Goal: Use online tool/utility: Utilize a website feature to perform a specific function

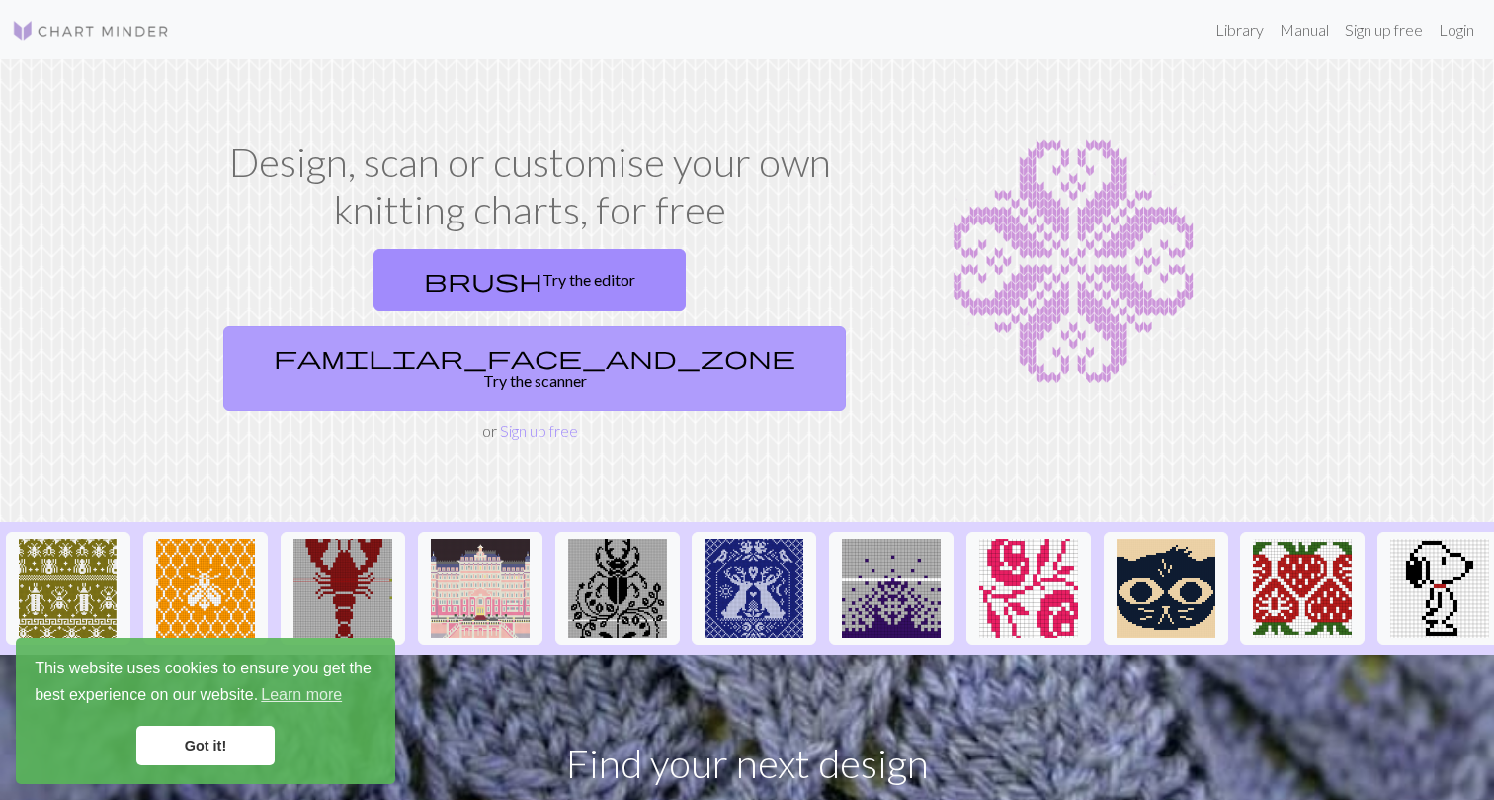
click at [657, 326] on link "familiar_face_and_zone Try the scanner" at bounding box center [534, 368] width 623 height 85
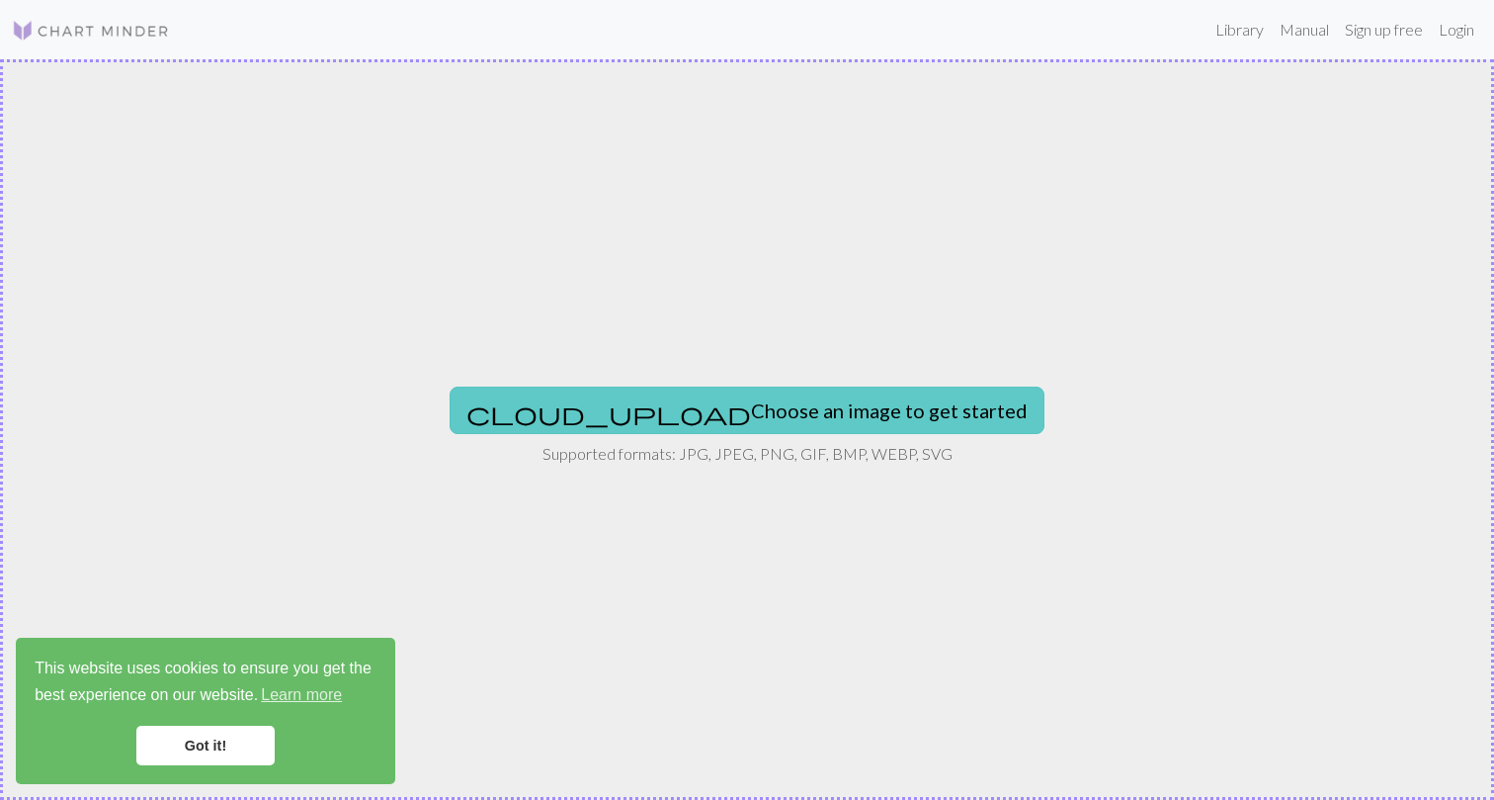
click at [680, 403] on button "cloud_upload Choose an image to get started" at bounding box center [747, 409] width 595 height 47
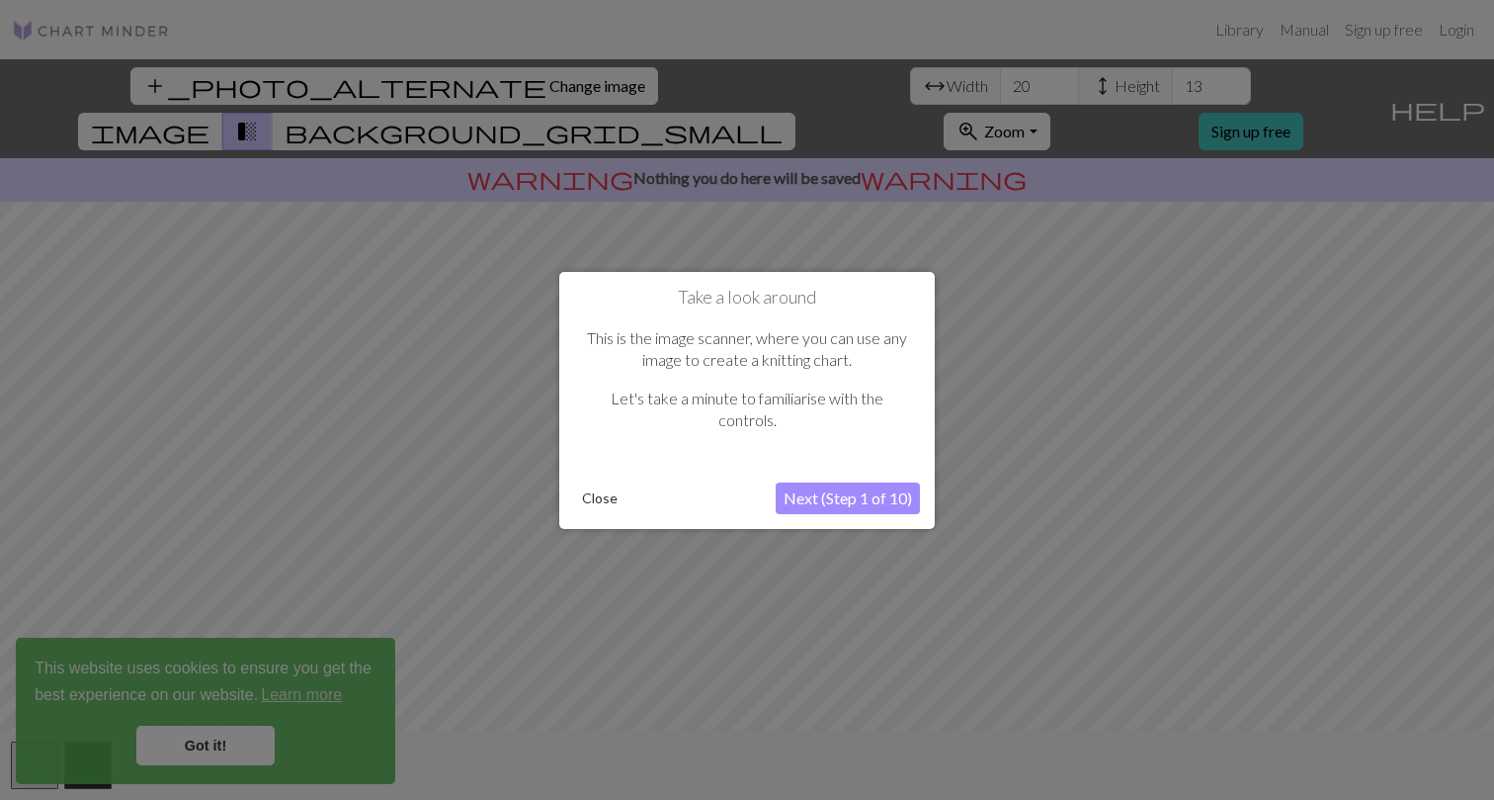
click at [836, 498] on button "Next (Step 1 of 10)" at bounding box center [848, 498] width 144 height 32
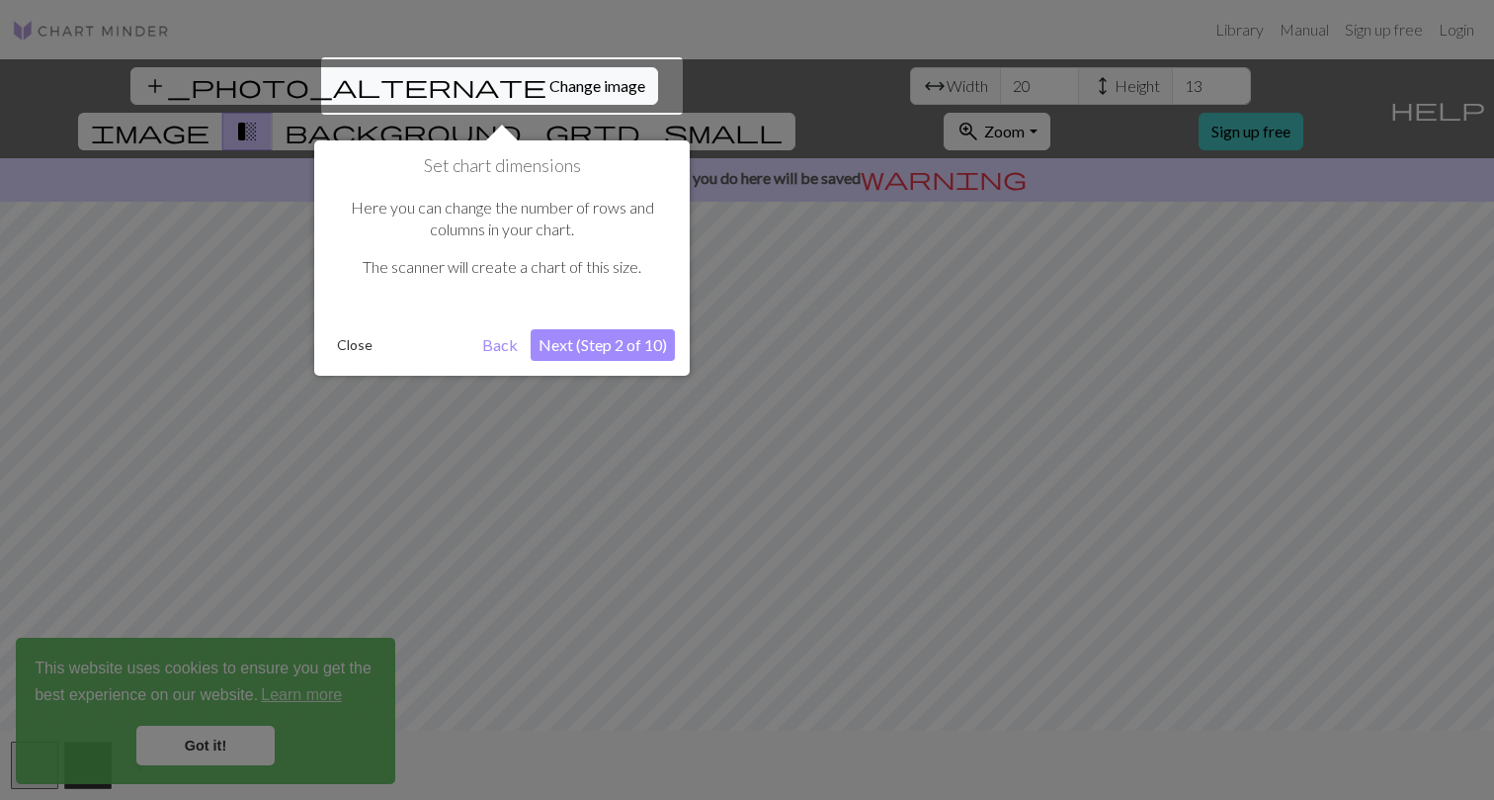
click at [604, 343] on button "Next (Step 2 of 10)" at bounding box center [603, 345] width 144 height 32
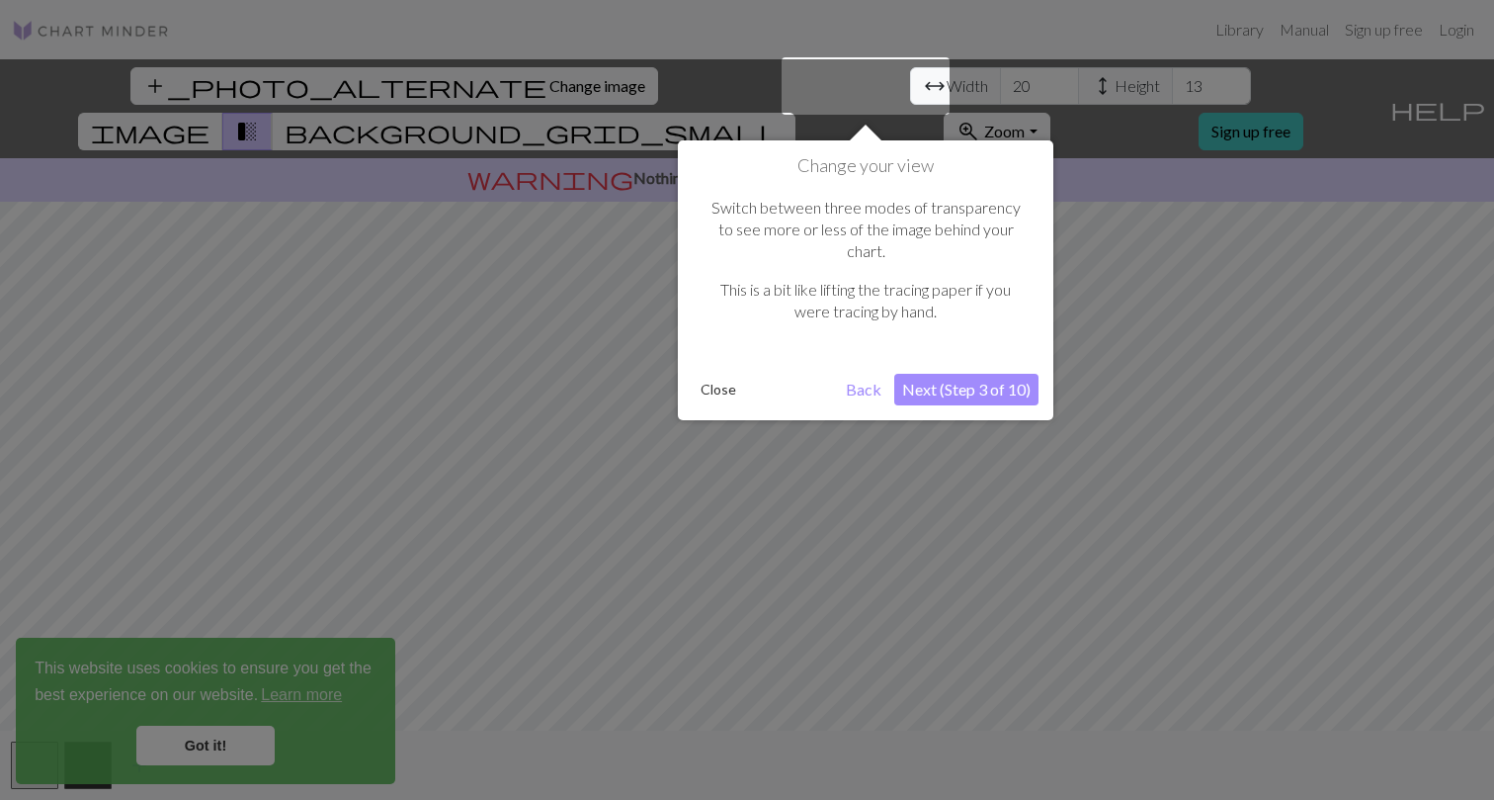
click at [940, 374] on button "Next (Step 3 of 10)" at bounding box center [966, 390] width 144 height 32
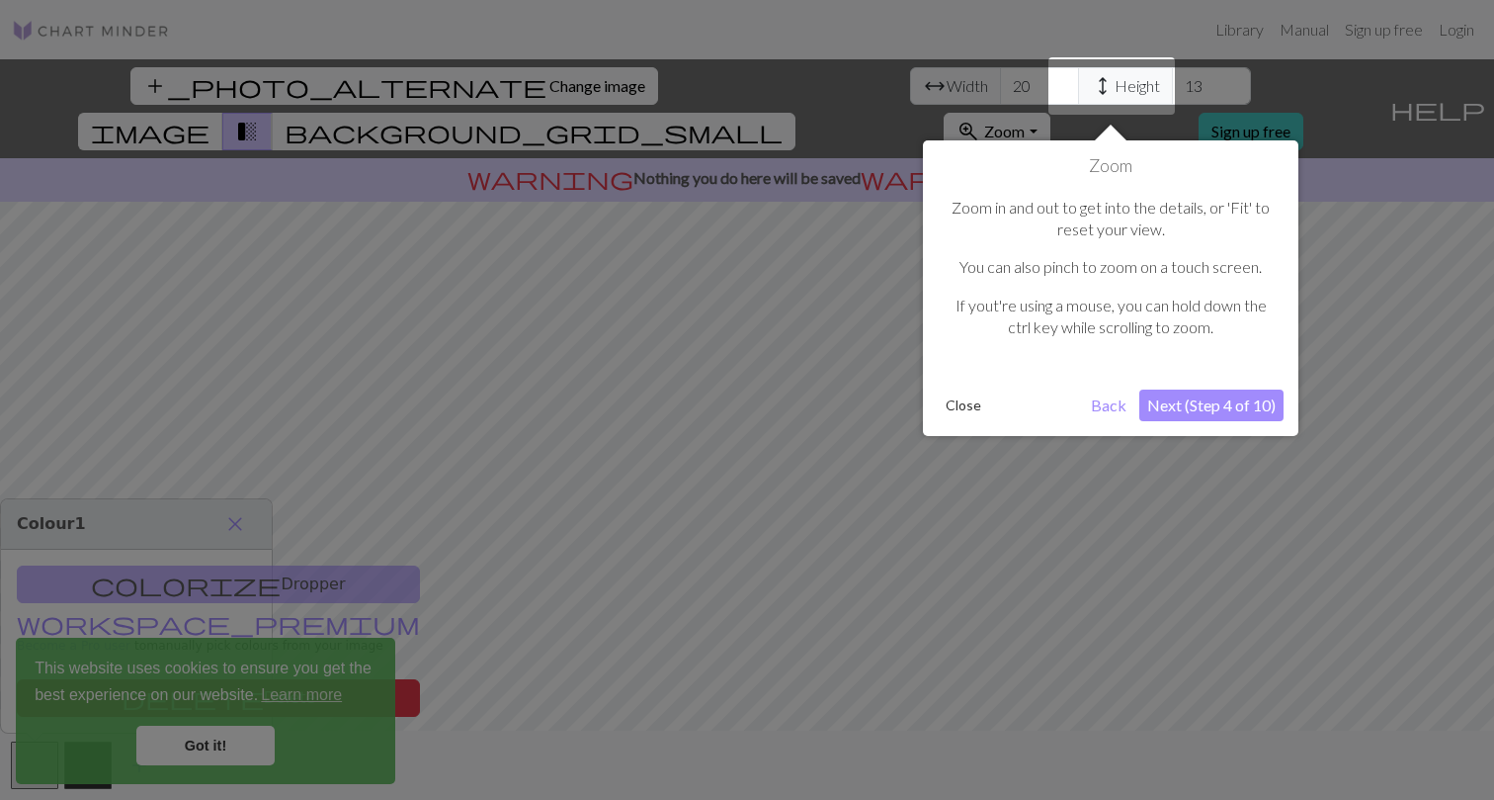
click at [1212, 415] on button "Next (Step 4 of 10)" at bounding box center [1211, 405] width 144 height 32
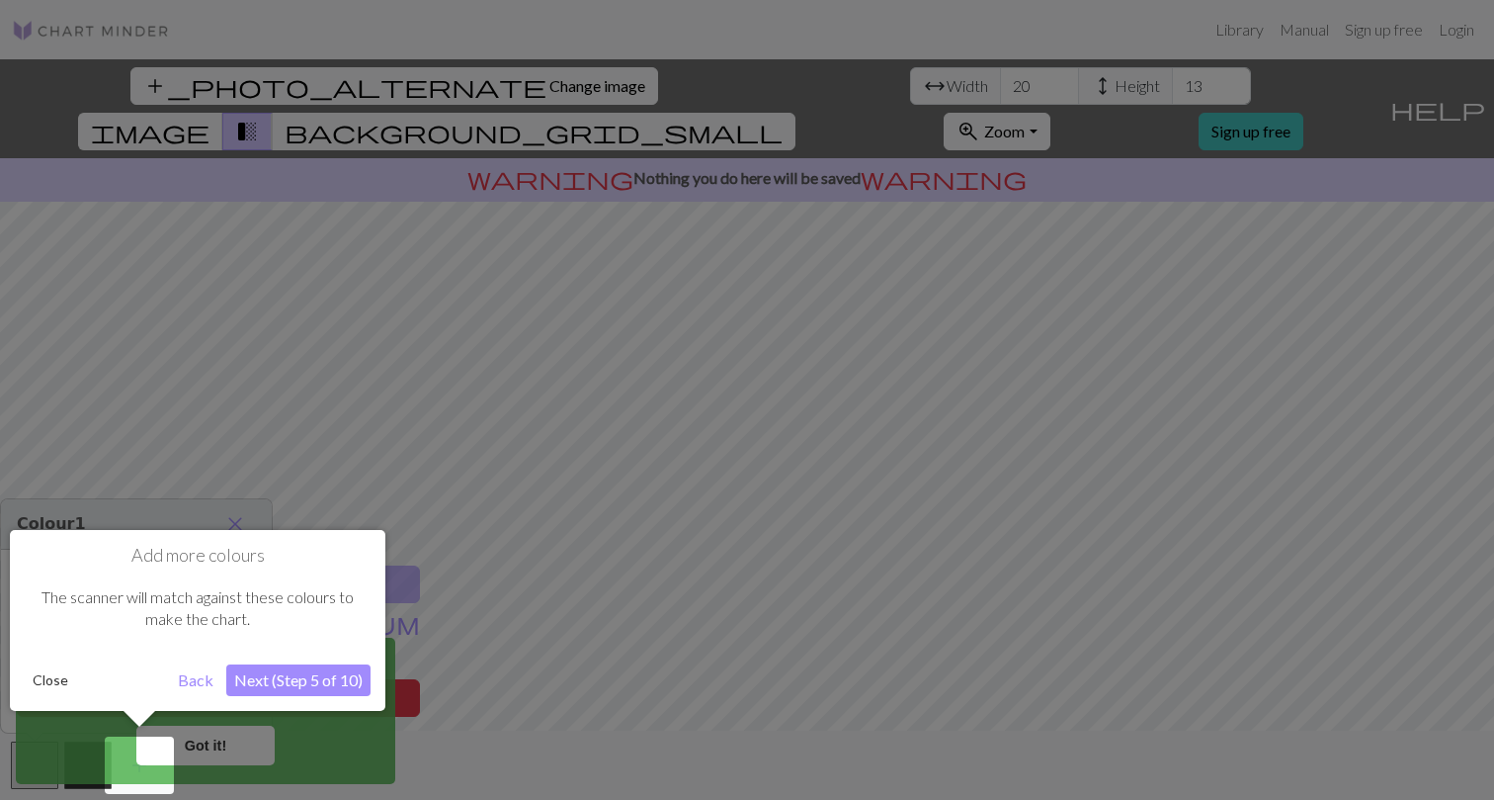
click at [252, 678] on button "Next (Step 5 of 10)" at bounding box center [298, 680] width 144 height 32
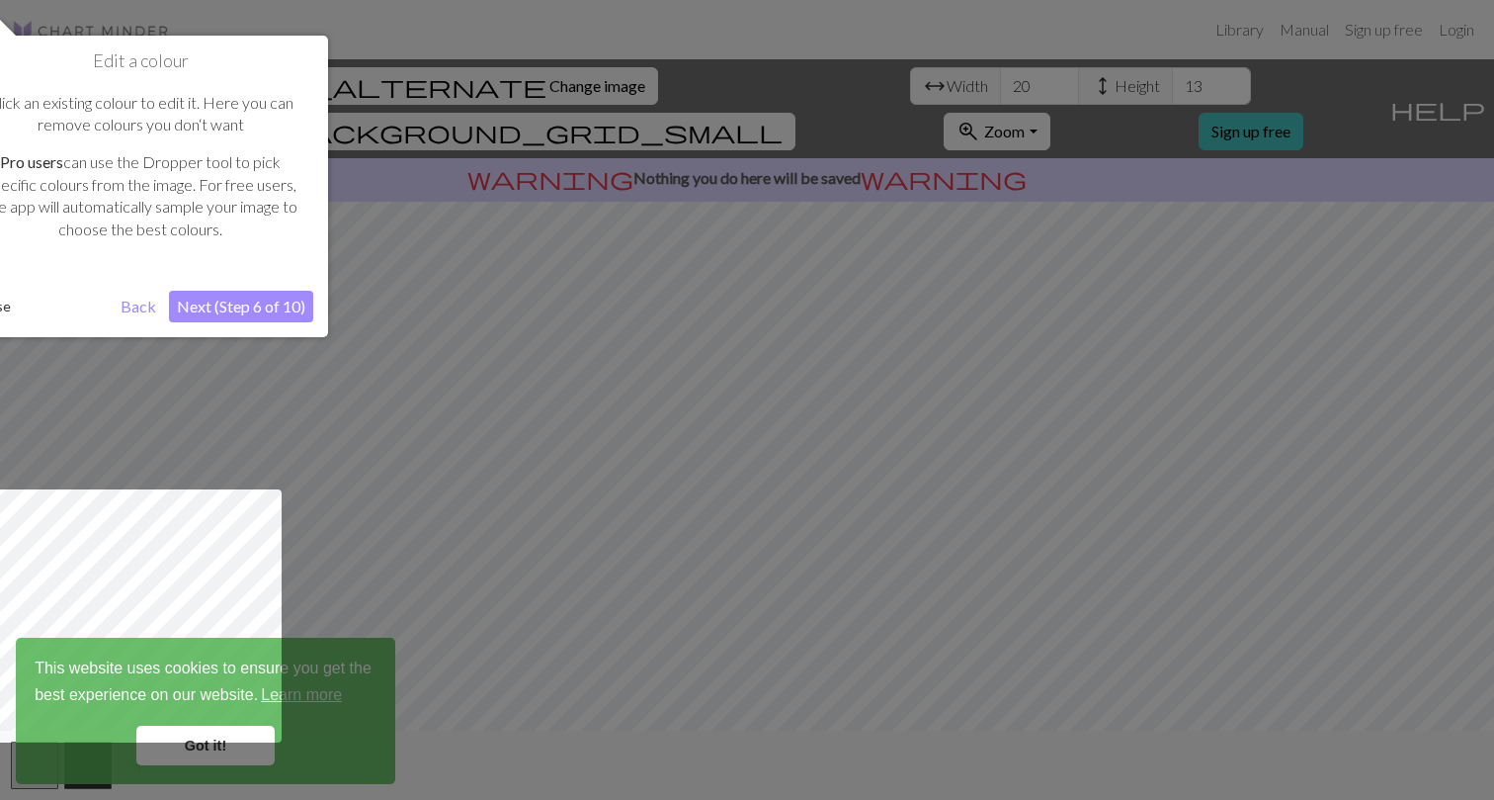
click at [211, 298] on button "Next (Step 6 of 10)" at bounding box center [241, 307] width 144 height 32
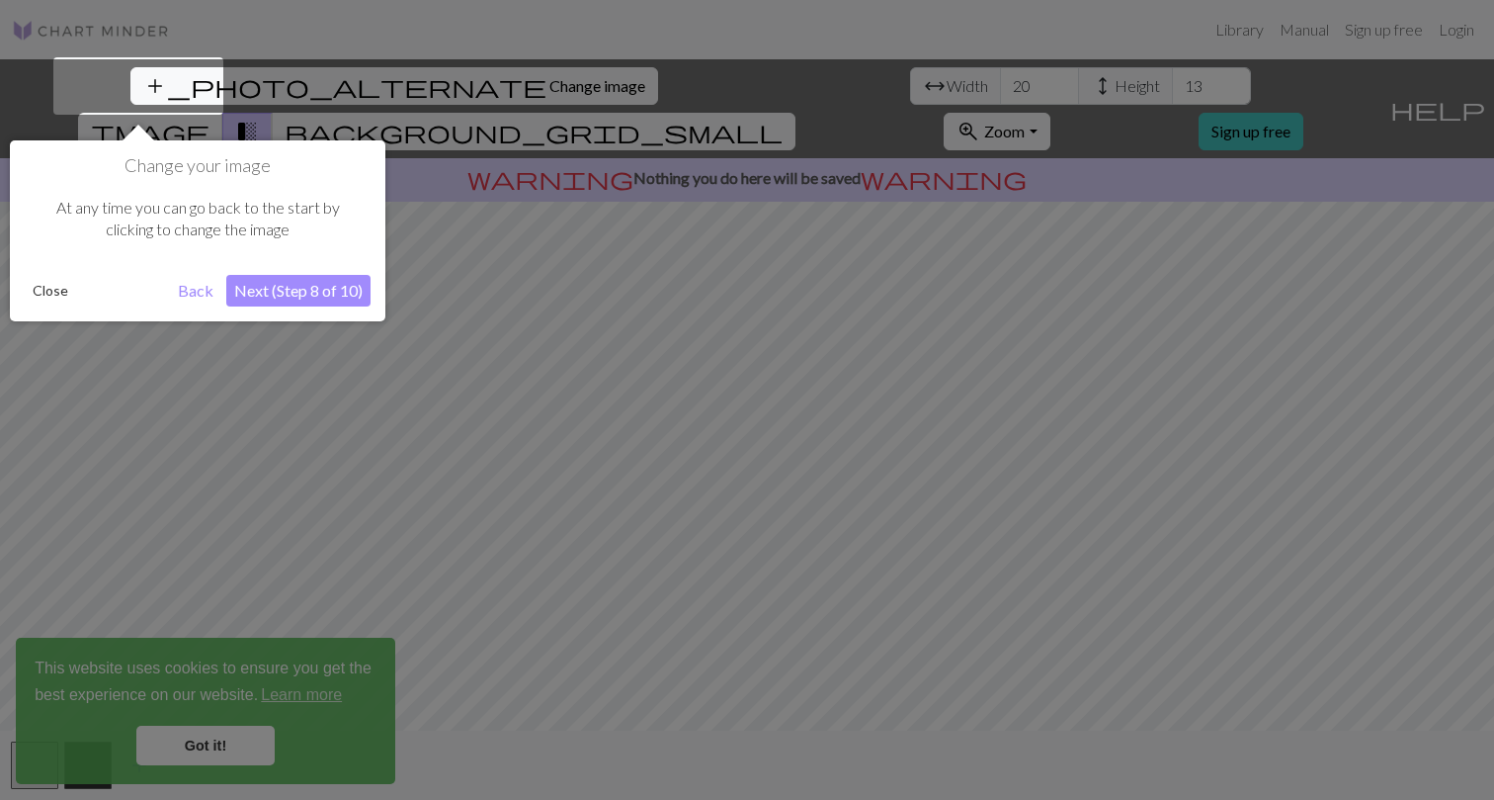
click at [252, 285] on button "Next (Step 8 of 10)" at bounding box center [298, 291] width 144 height 32
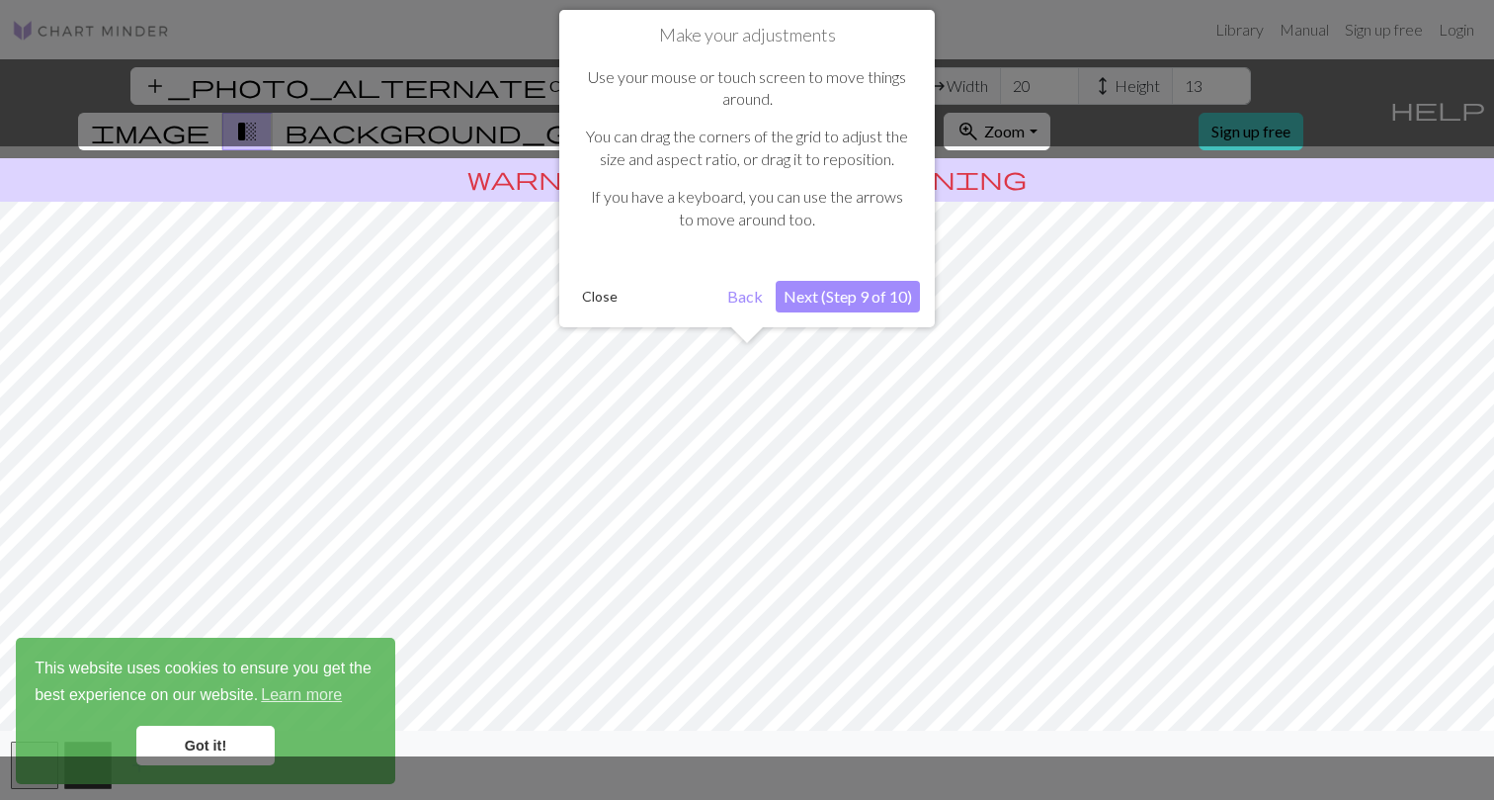
click at [849, 288] on button "Next (Step 9 of 10)" at bounding box center [848, 297] width 144 height 32
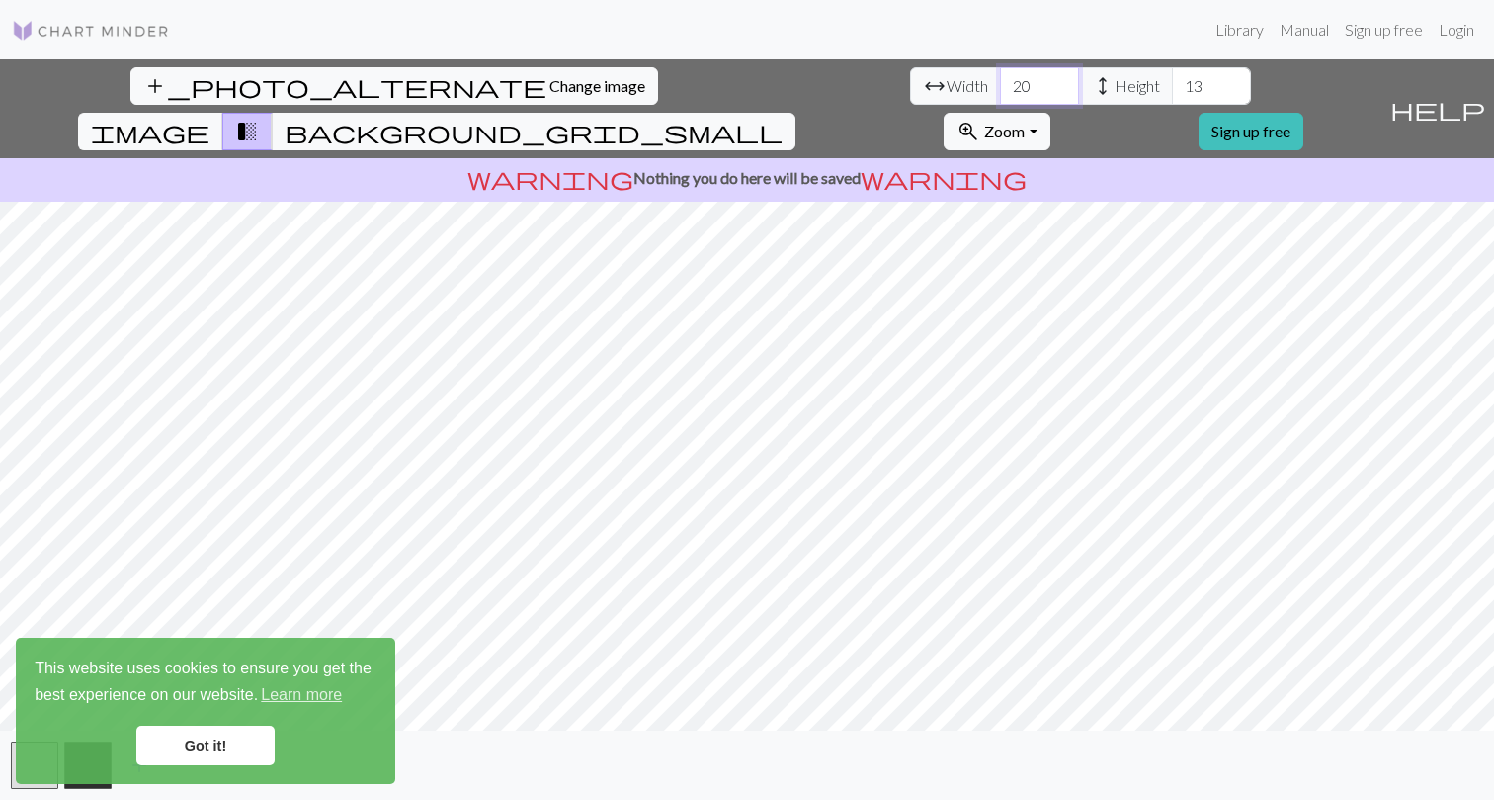
click at [1000, 93] on input "20" at bounding box center [1039, 86] width 79 height 38
click at [1000, 81] on input "21" at bounding box center [1039, 86] width 79 height 38
click at [1000, 81] on input "22" at bounding box center [1039, 86] width 79 height 38
click at [1000, 81] on input "23" at bounding box center [1039, 86] width 79 height 38
click at [1000, 81] on input "24" at bounding box center [1039, 86] width 79 height 38
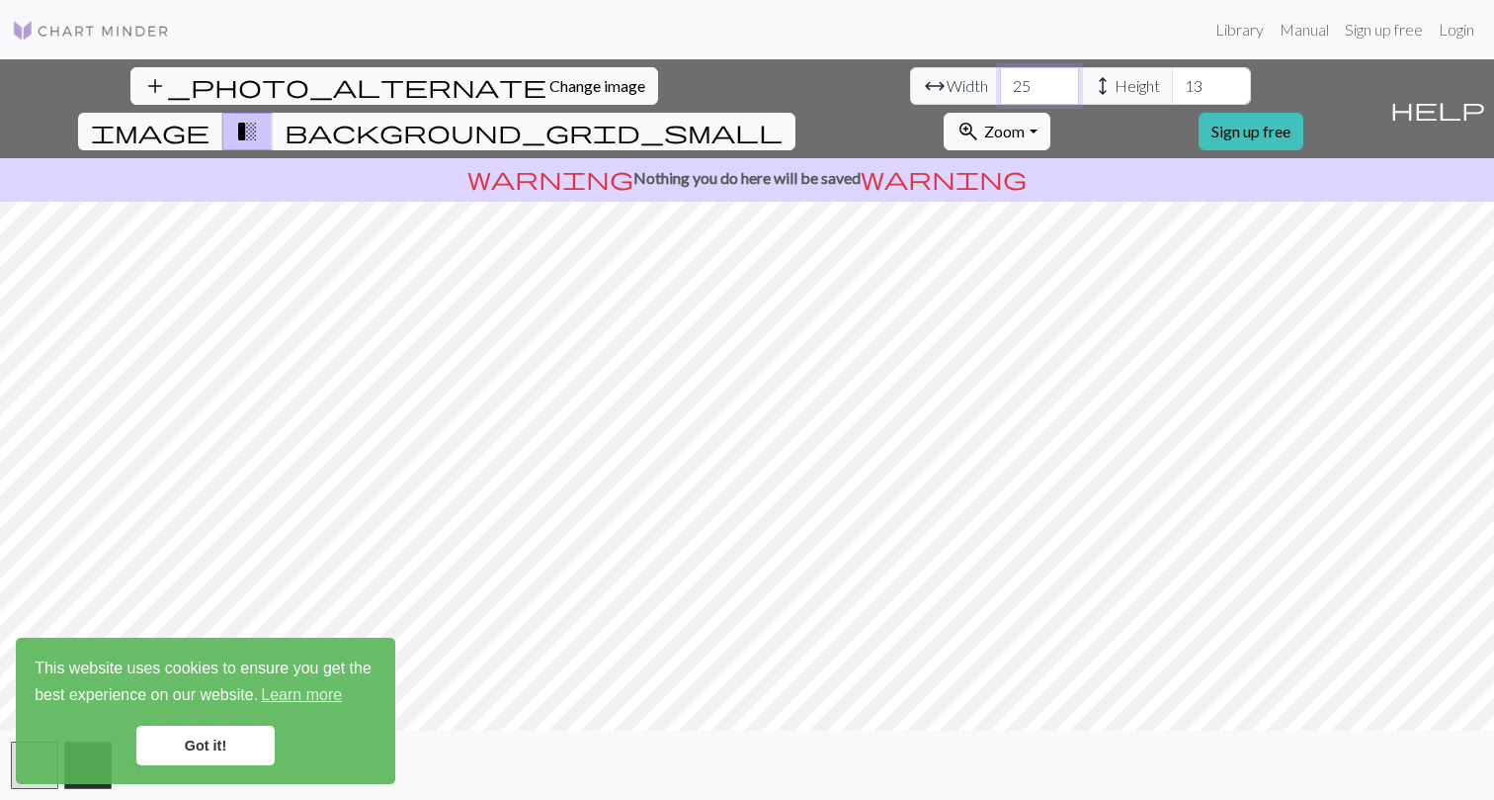
click at [1000, 81] on input "25" at bounding box center [1039, 86] width 79 height 38
click at [1000, 81] on input "26" at bounding box center [1039, 86] width 79 height 38
click at [1000, 81] on input "27" at bounding box center [1039, 86] width 79 height 38
click at [1000, 81] on input "28" at bounding box center [1039, 86] width 79 height 38
click at [1000, 81] on input "29" at bounding box center [1039, 86] width 79 height 38
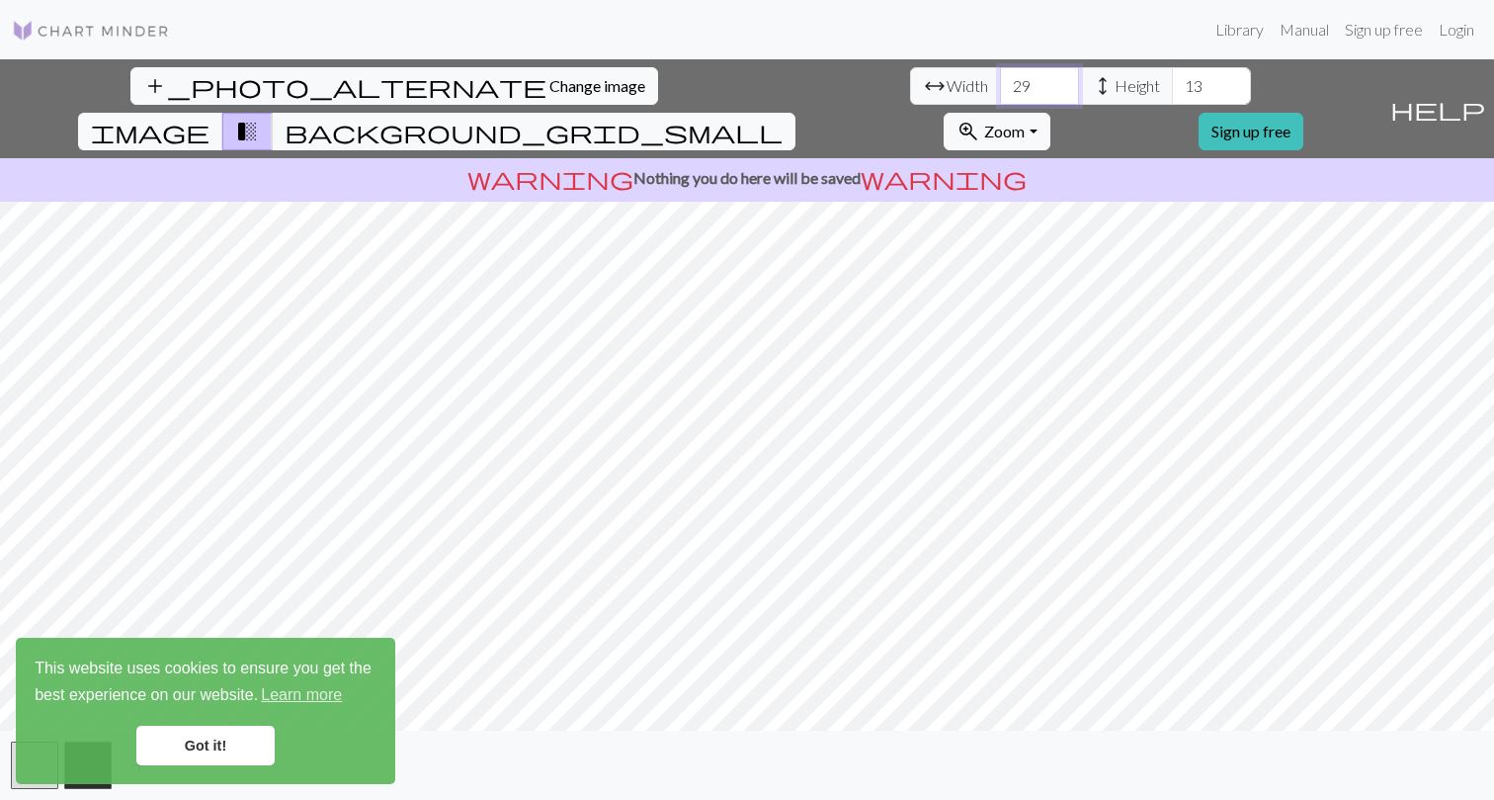
click at [1000, 81] on input "30" at bounding box center [1039, 86] width 79 height 38
click at [1000, 81] on input "31" at bounding box center [1039, 86] width 79 height 38
click at [1000, 81] on input "32" at bounding box center [1039, 86] width 79 height 38
click at [1000, 81] on input "33" at bounding box center [1039, 86] width 79 height 38
click at [1000, 81] on input "34" at bounding box center [1039, 86] width 79 height 38
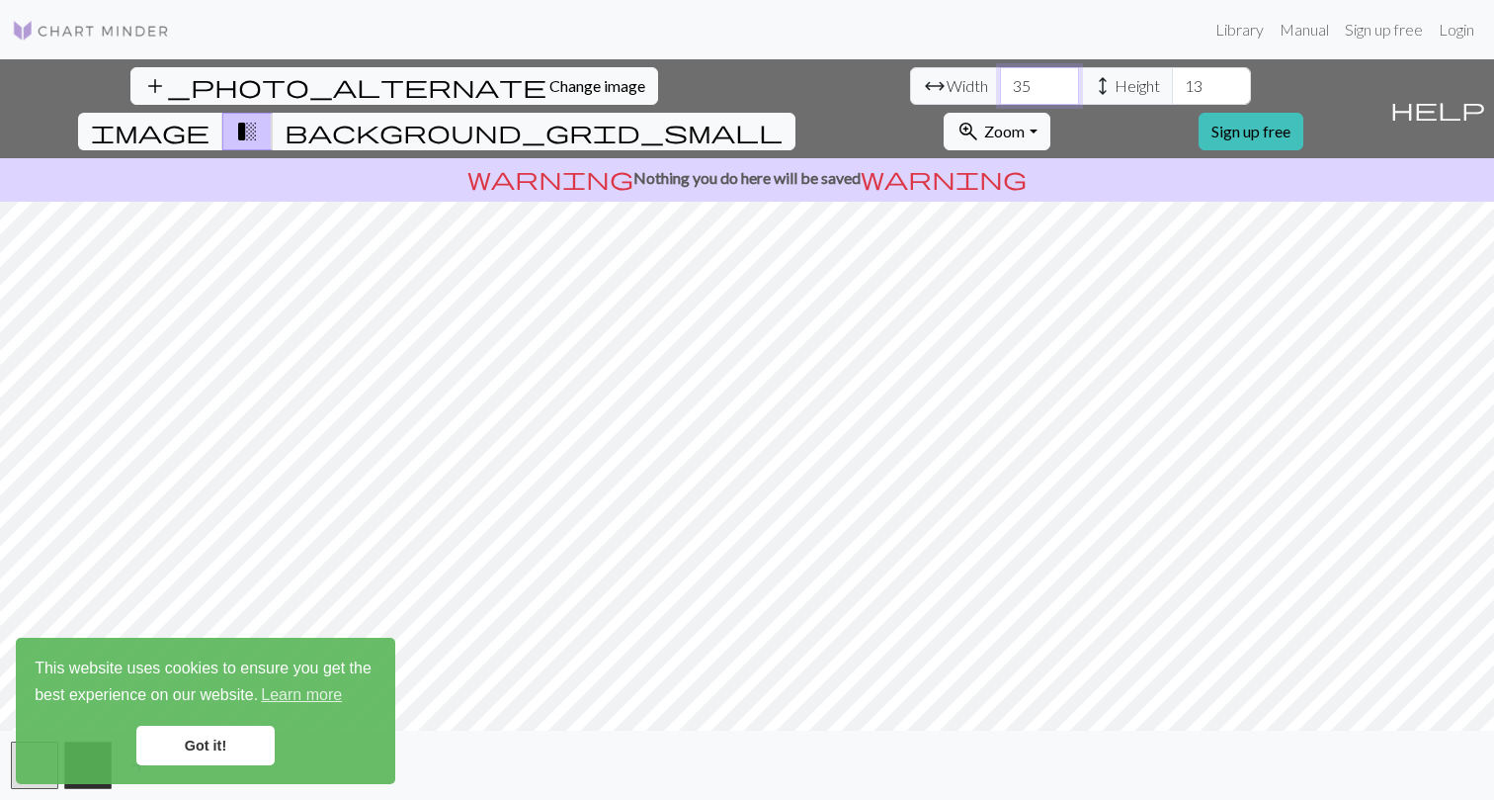
click at [1000, 81] on input "35" at bounding box center [1039, 86] width 79 height 38
click at [1000, 81] on input "36" at bounding box center [1039, 86] width 79 height 38
click at [1000, 81] on input "37" at bounding box center [1039, 86] width 79 height 38
click at [1000, 81] on input "38" at bounding box center [1039, 86] width 79 height 38
click at [1000, 81] on input "39" at bounding box center [1039, 86] width 79 height 38
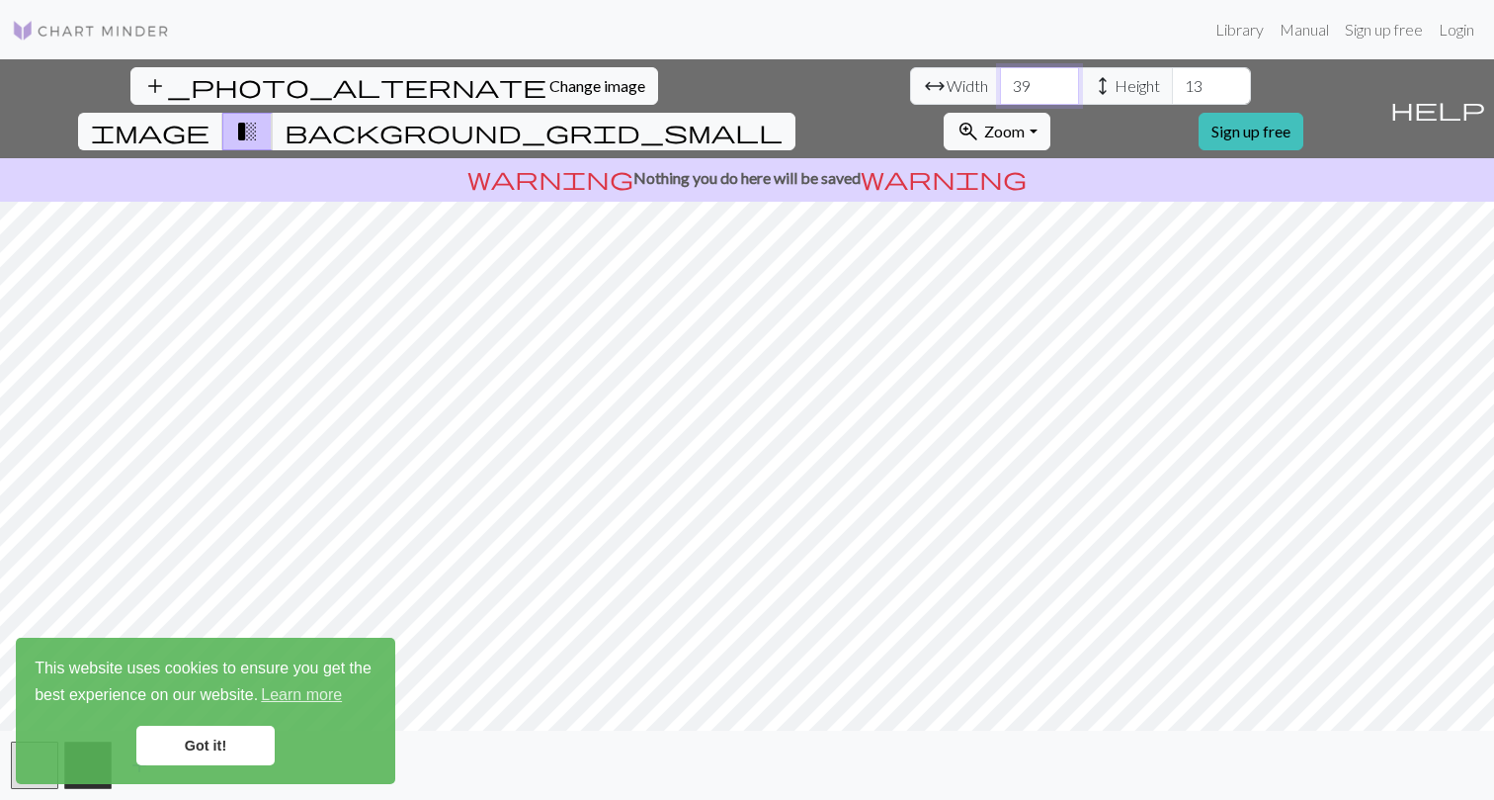
type input "40"
click at [1000, 81] on input "40" at bounding box center [1039, 86] width 79 height 38
click at [1172, 82] on input "14" at bounding box center [1211, 86] width 79 height 38
click at [1172, 82] on input "15" at bounding box center [1211, 86] width 79 height 38
click at [1172, 82] on input "16" at bounding box center [1211, 86] width 79 height 38
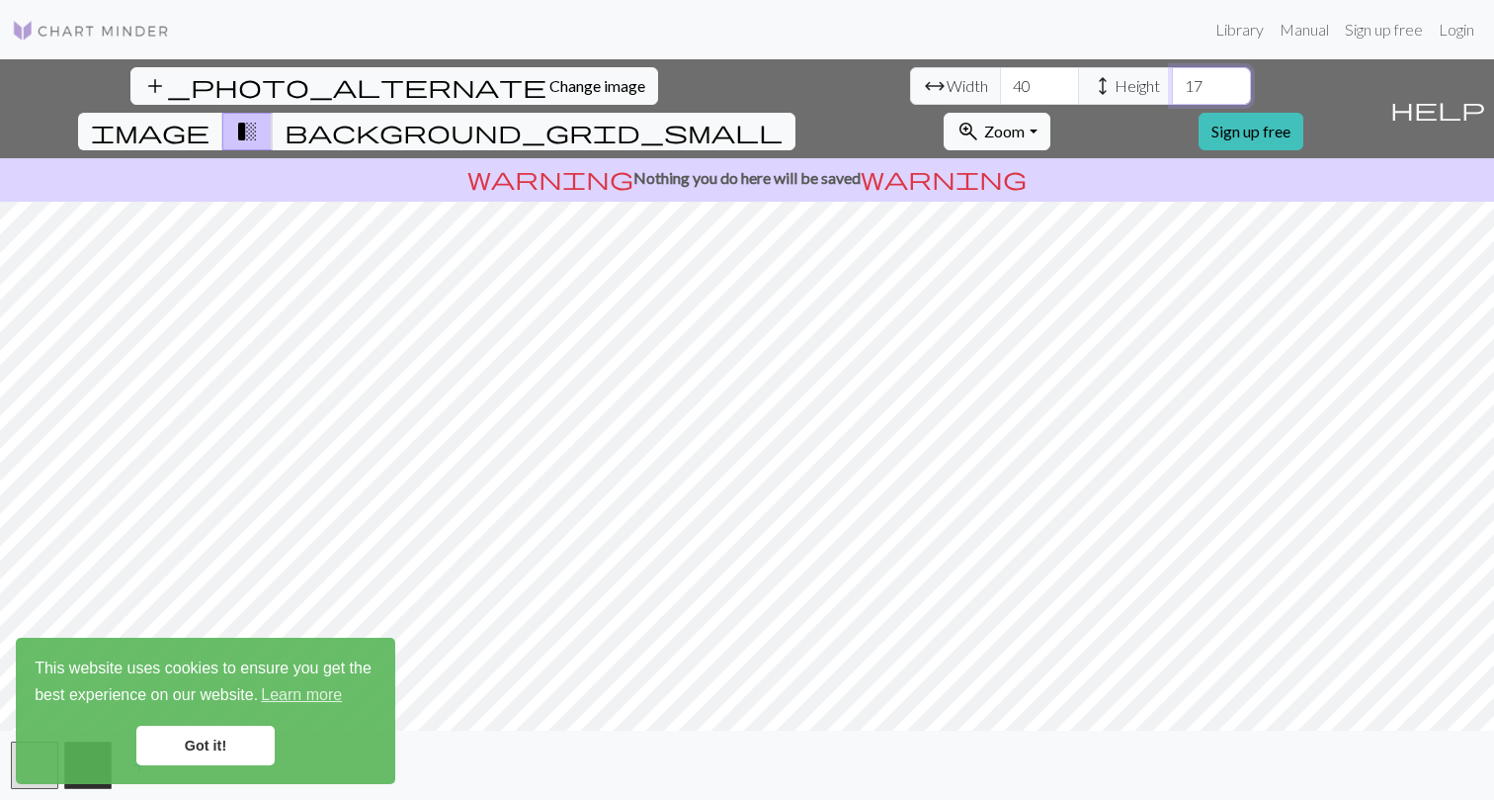
click at [1172, 82] on input "17" at bounding box center [1211, 86] width 79 height 38
click at [1172, 82] on input "18" at bounding box center [1211, 86] width 79 height 38
click at [1172, 82] on input "19" at bounding box center [1211, 86] width 79 height 38
click at [1172, 82] on input "20" at bounding box center [1211, 86] width 79 height 38
click at [1172, 82] on input "21" at bounding box center [1211, 86] width 79 height 38
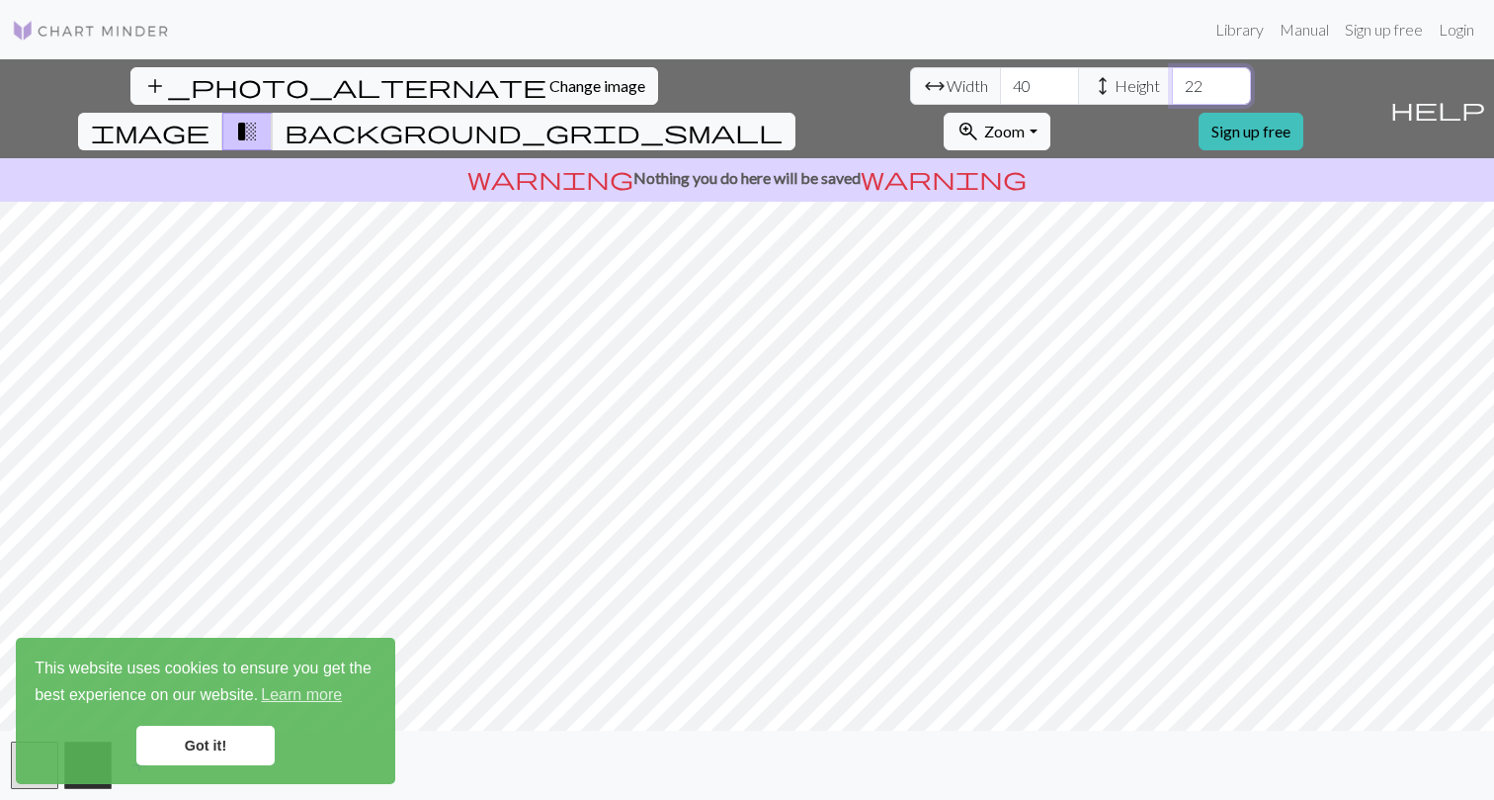
click at [1172, 82] on input "22" at bounding box center [1211, 86] width 79 height 38
click at [1172, 82] on input "23" at bounding box center [1211, 86] width 79 height 38
click at [1172, 82] on input "24" at bounding box center [1211, 86] width 79 height 38
click at [1172, 82] on input "25" at bounding box center [1211, 86] width 79 height 38
click at [1172, 82] on input "26" at bounding box center [1211, 86] width 79 height 38
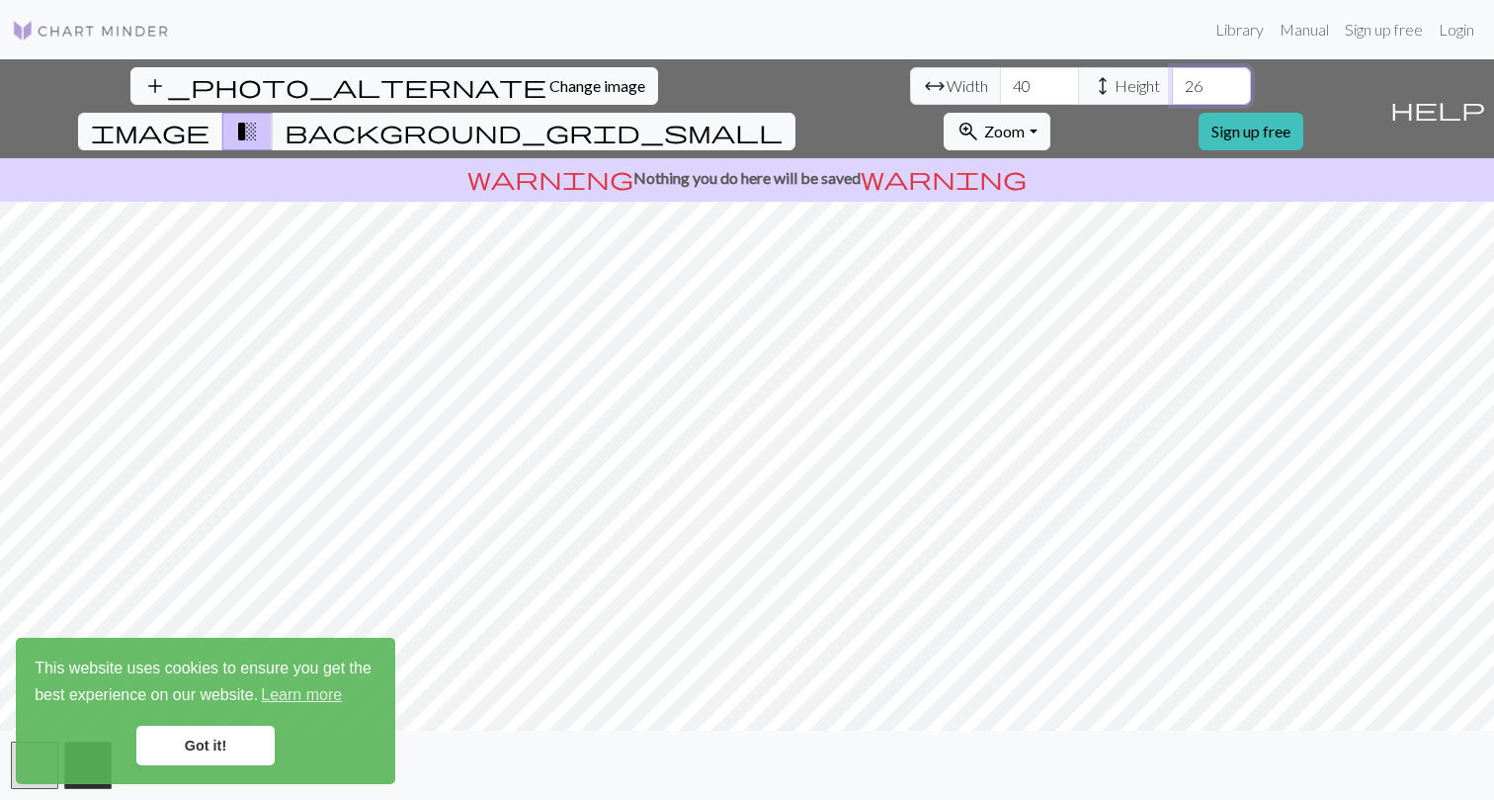
click at [1172, 82] on input "27" at bounding box center [1211, 86] width 79 height 38
click at [1172, 82] on input "28" at bounding box center [1211, 86] width 79 height 38
click at [1172, 82] on input "29" at bounding box center [1211, 86] width 79 height 38
click at [1172, 82] on input "30" at bounding box center [1211, 86] width 79 height 38
click at [1172, 82] on input "31" at bounding box center [1211, 86] width 79 height 38
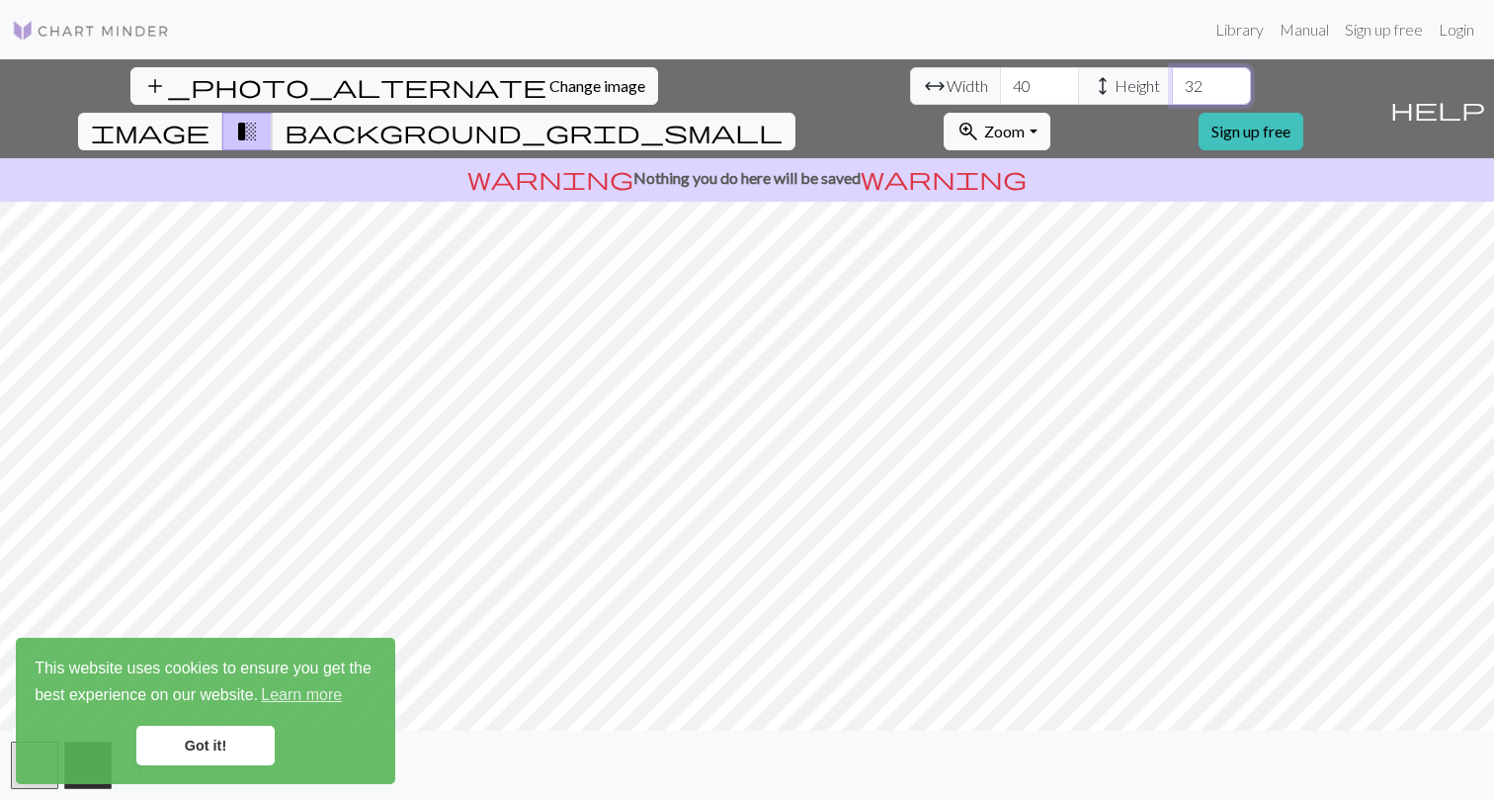
click at [1172, 82] on input "32" at bounding box center [1211, 86] width 79 height 38
click at [1172, 82] on input "33" at bounding box center [1211, 86] width 79 height 38
click at [1172, 82] on input "34" at bounding box center [1211, 86] width 79 height 38
click at [1172, 82] on input "35" at bounding box center [1211, 86] width 79 height 38
click at [1172, 82] on input "36" at bounding box center [1211, 86] width 79 height 38
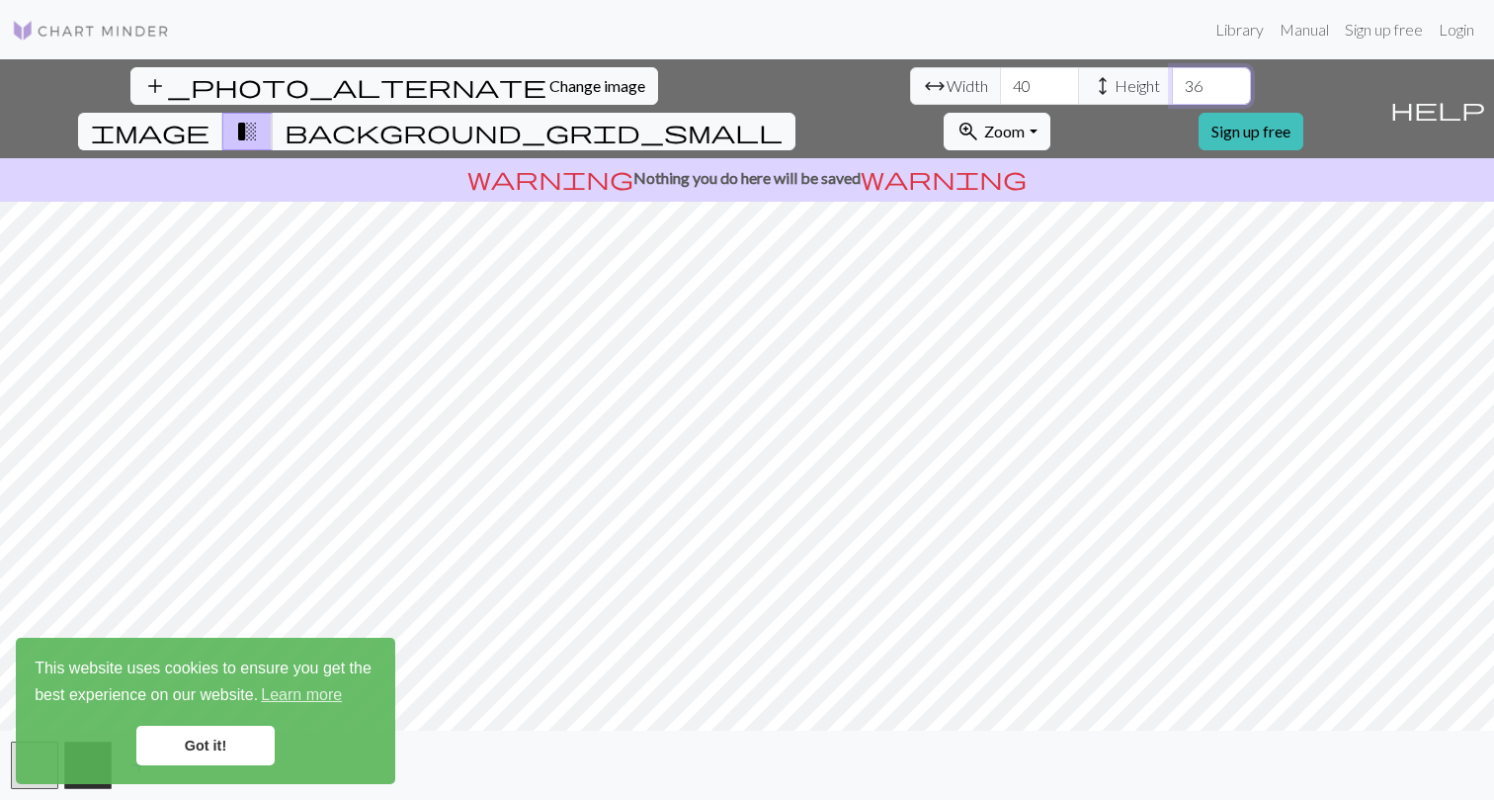
click at [1172, 82] on input "37" at bounding box center [1211, 86] width 79 height 38
click at [1172, 82] on input "38" at bounding box center [1211, 86] width 79 height 38
click at [1172, 82] on input "39" at bounding box center [1211, 86] width 79 height 38
type input "40"
click at [1172, 82] on input "40" at bounding box center [1211, 86] width 79 height 38
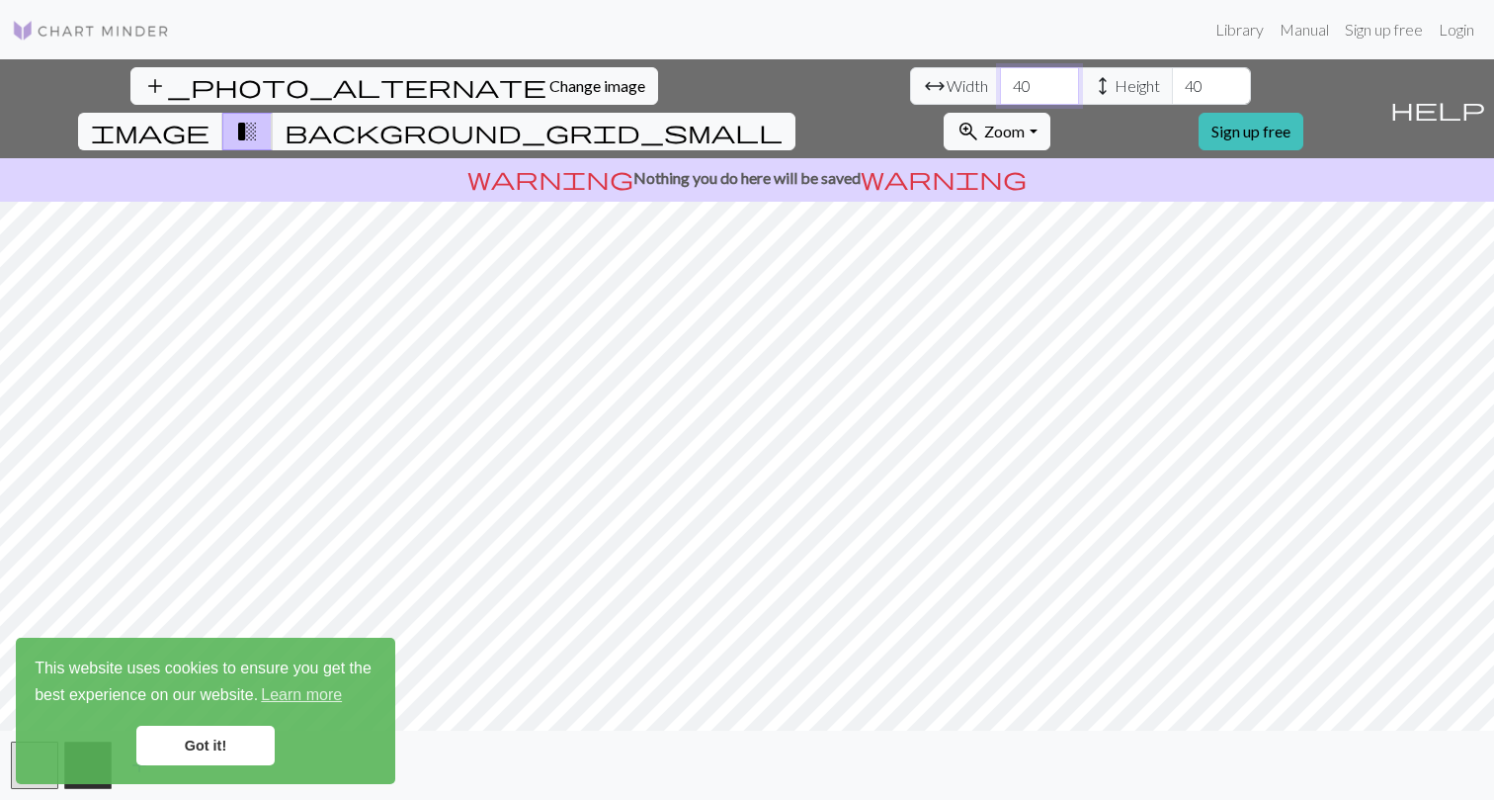
click at [1000, 85] on input "41" at bounding box center [1039, 86] width 79 height 38
click at [1000, 85] on input "42" at bounding box center [1039, 86] width 79 height 38
click at [1000, 85] on input "43" at bounding box center [1039, 86] width 79 height 38
click at [1000, 85] on input "44" at bounding box center [1039, 86] width 79 height 38
type input "45"
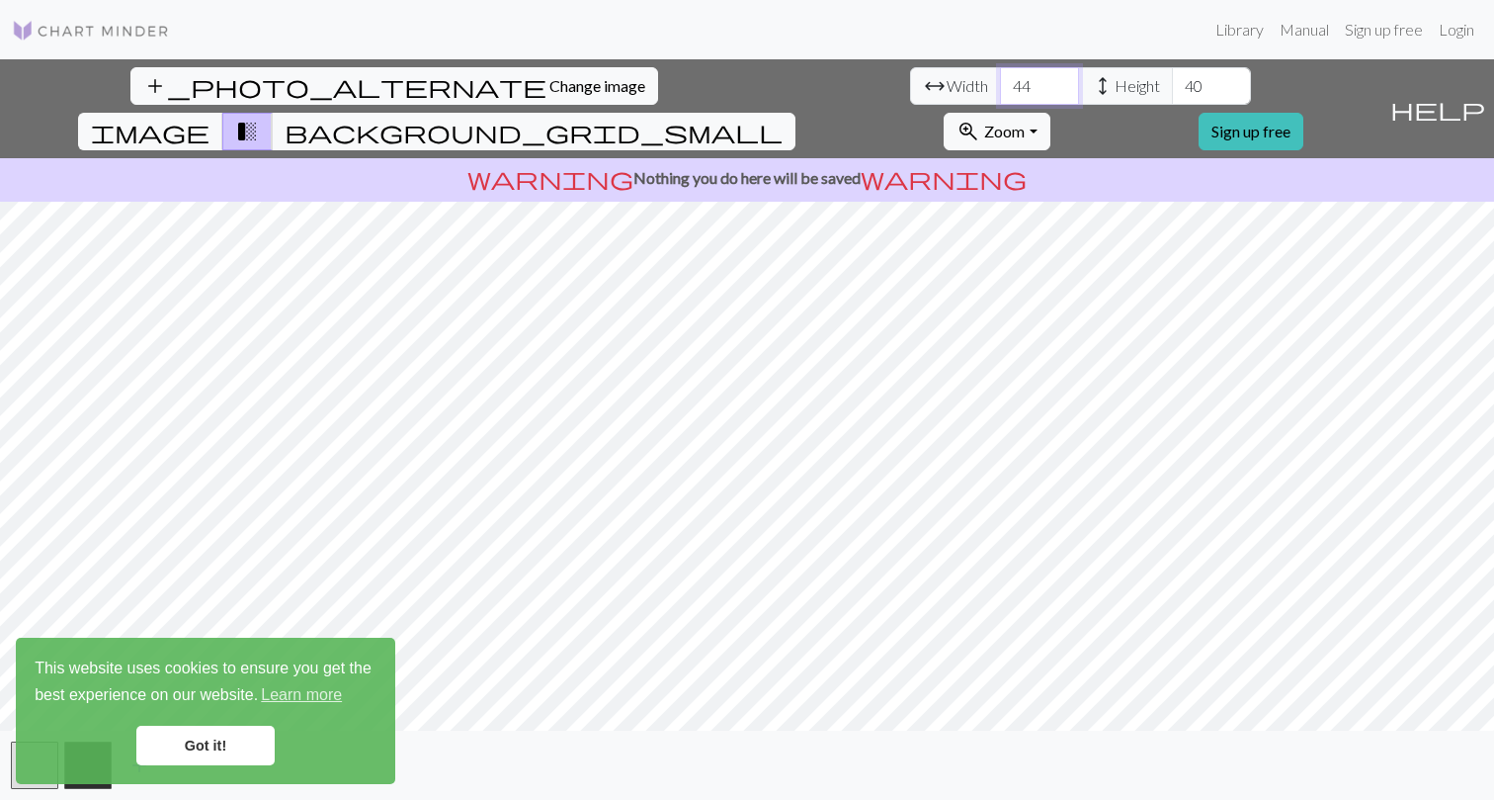
click at [1000, 85] on input "45" at bounding box center [1039, 86] width 79 height 38
click at [1172, 85] on input "41" at bounding box center [1211, 86] width 79 height 38
click at [1172, 85] on input "42" at bounding box center [1211, 86] width 79 height 38
click at [1172, 85] on input "43" at bounding box center [1211, 86] width 79 height 38
click at [1172, 85] on input "44" at bounding box center [1211, 86] width 79 height 38
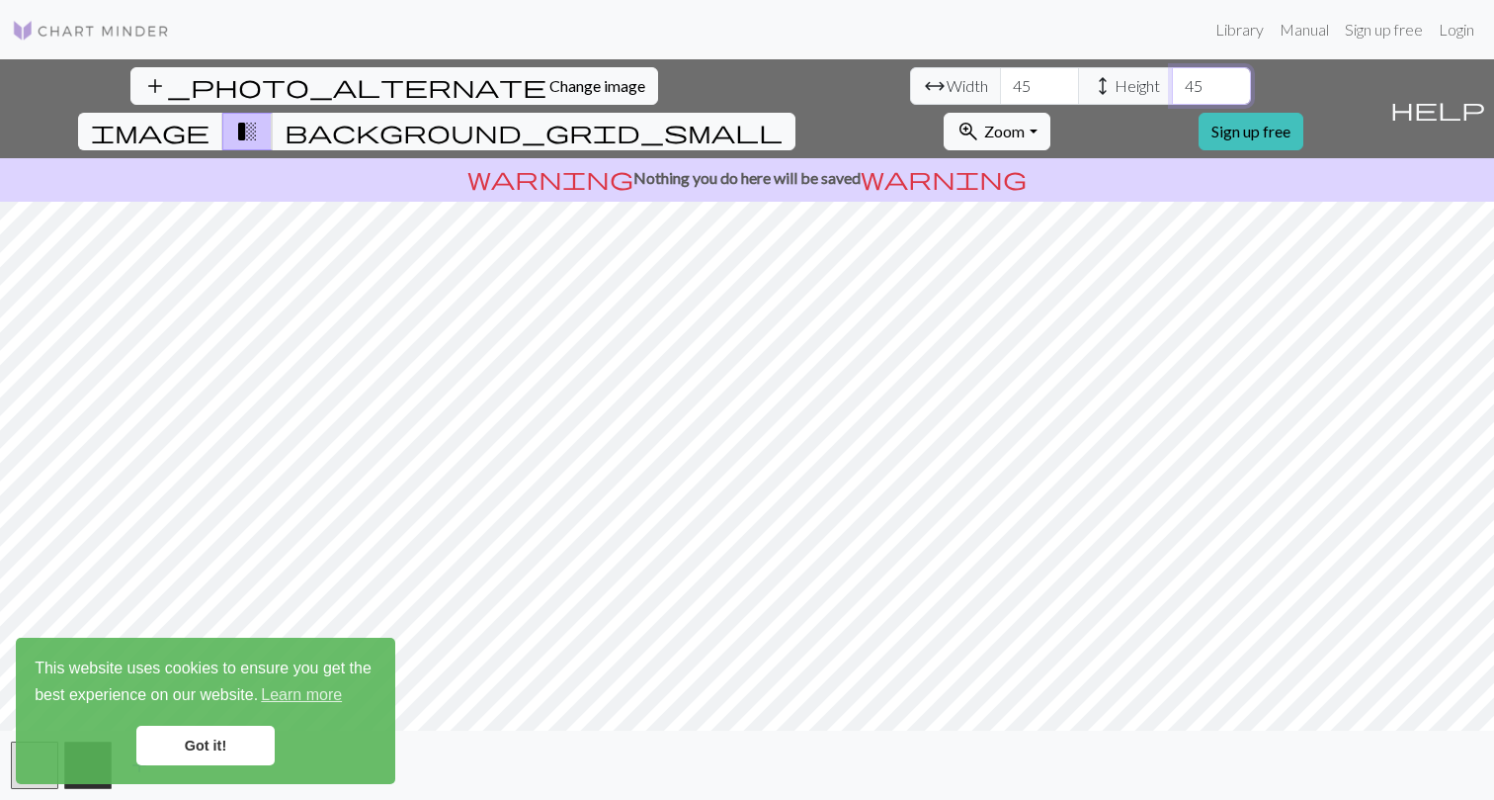
click at [1172, 85] on input "45" at bounding box center [1211, 86] width 79 height 38
click at [184, 738] on link "Got it!" at bounding box center [205, 745] width 138 height 40
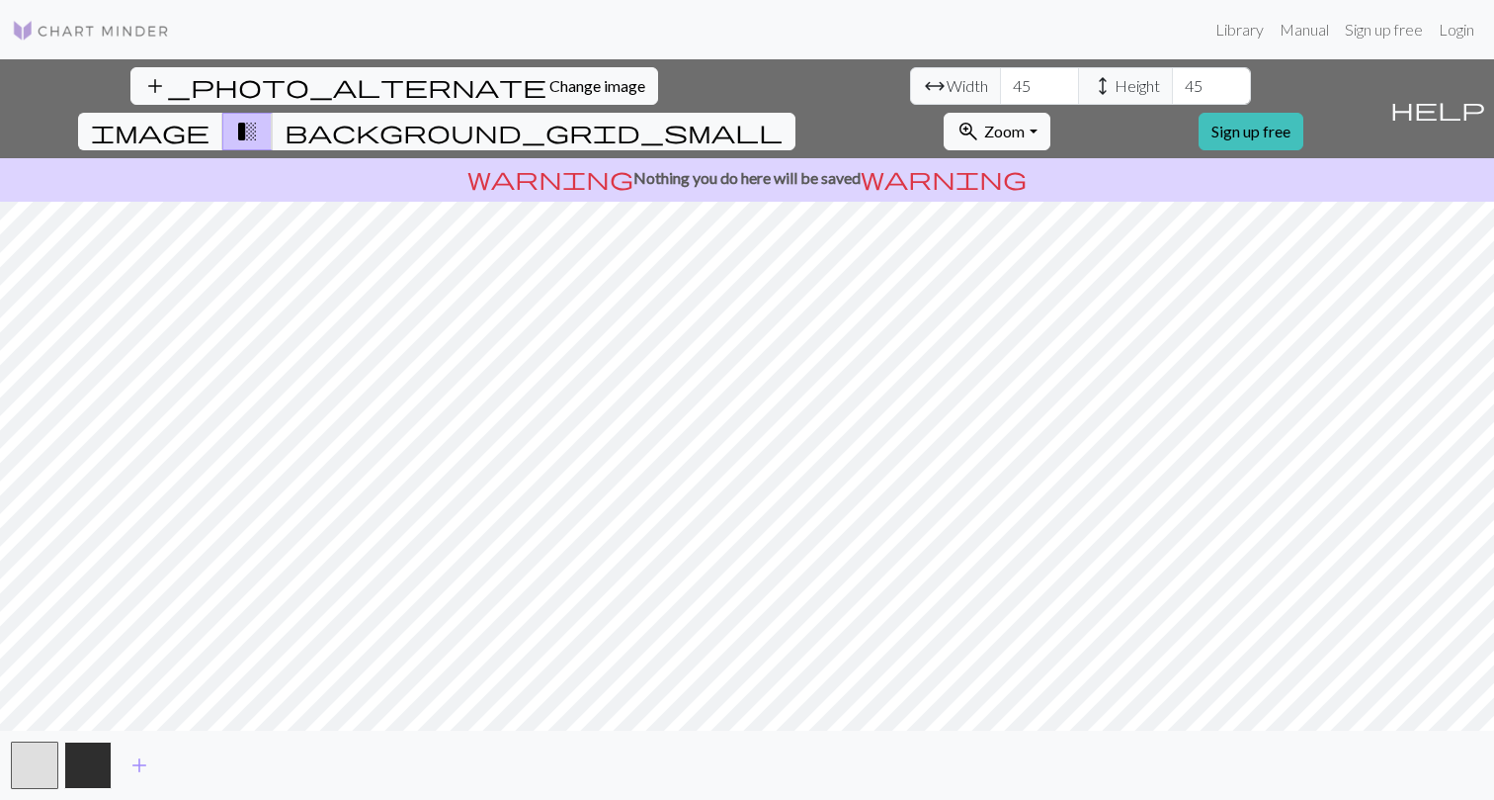
click at [95, 758] on button "button" at bounding box center [87, 764] width 47 height 47
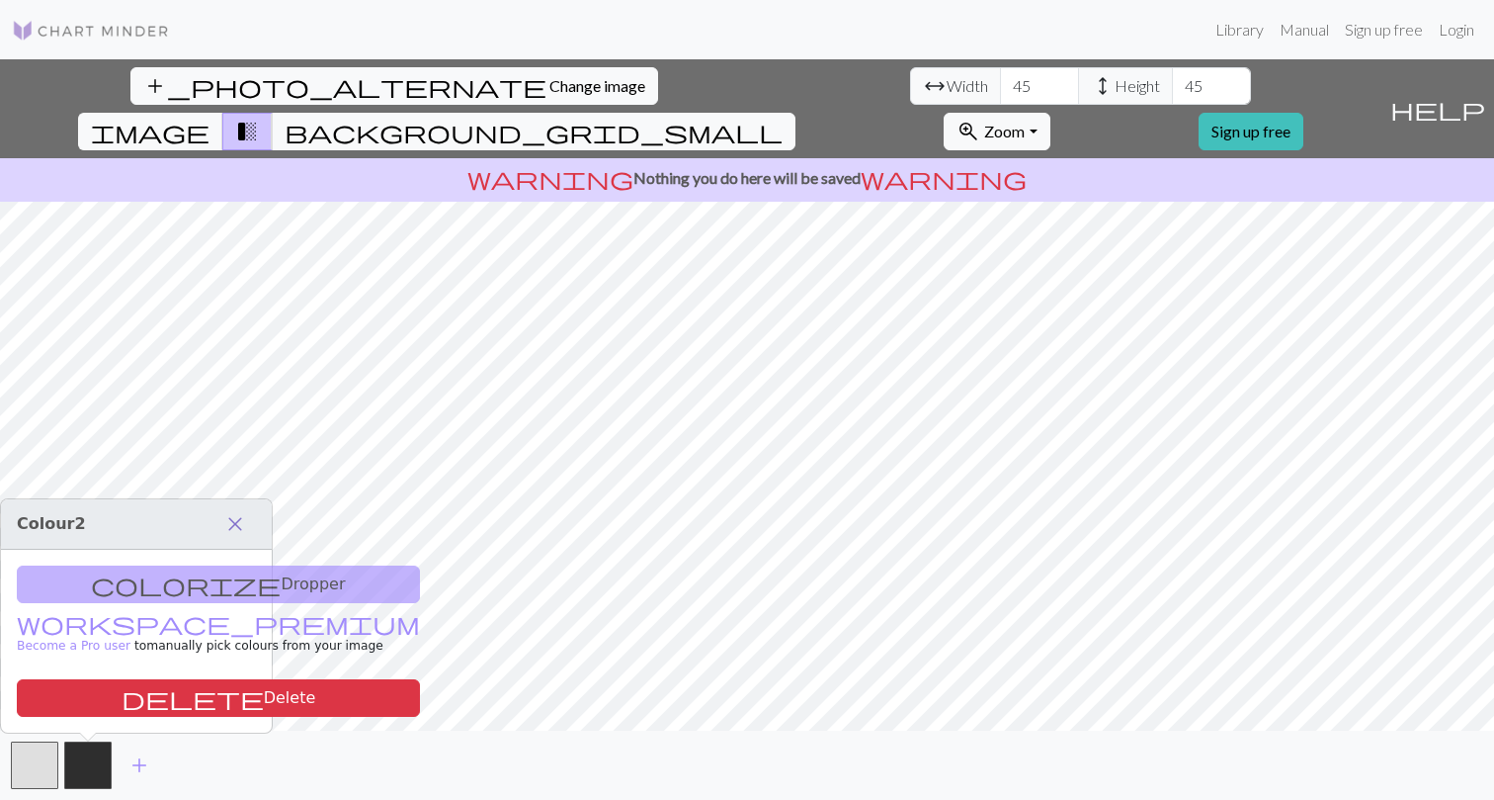
click at [237, 518] on span "close" at bounding box center [235, 524] width 24 height 28
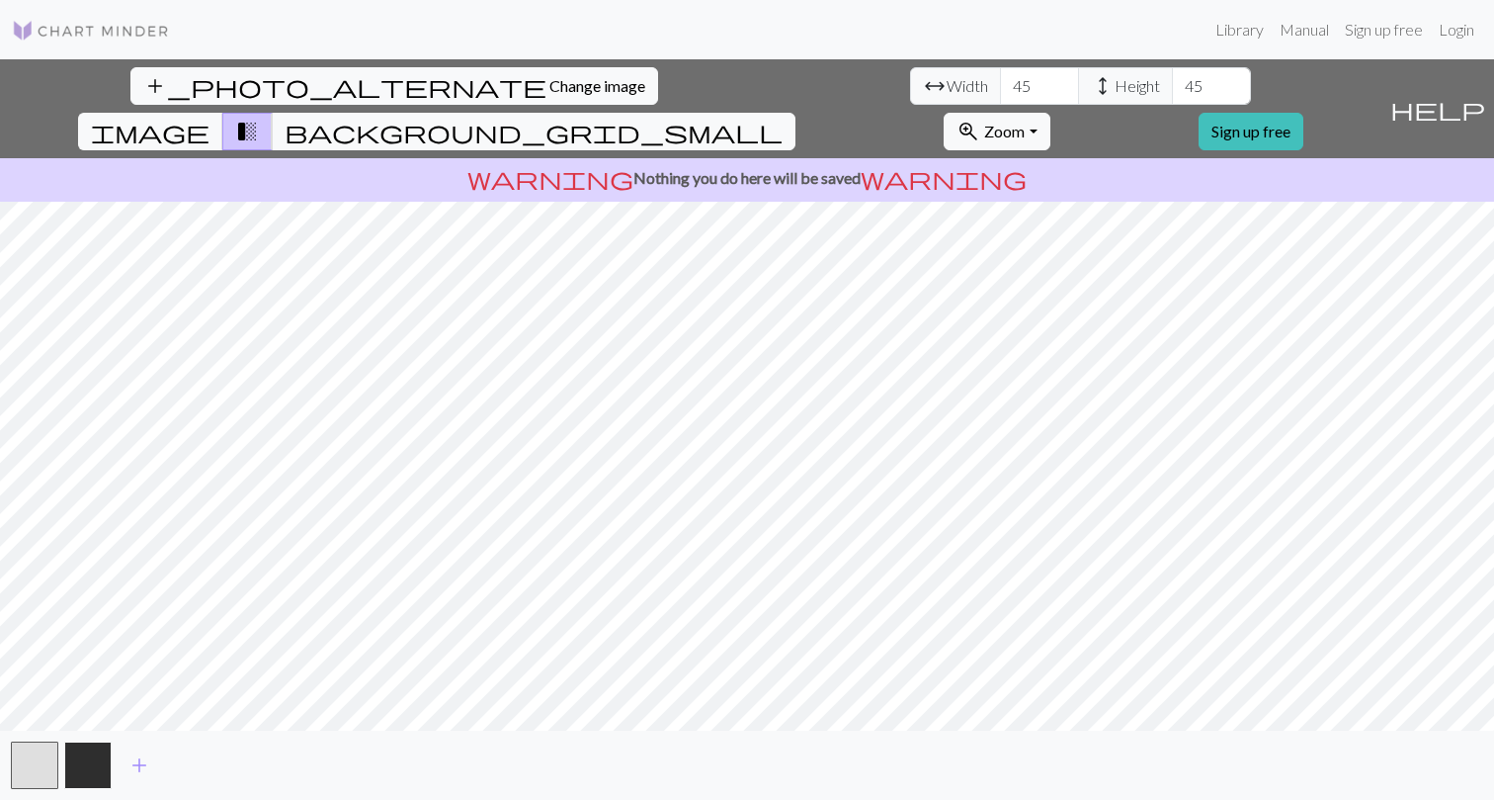
click at [89, 763] on button "button" at bounding box center [87, 764] width 47 height 47
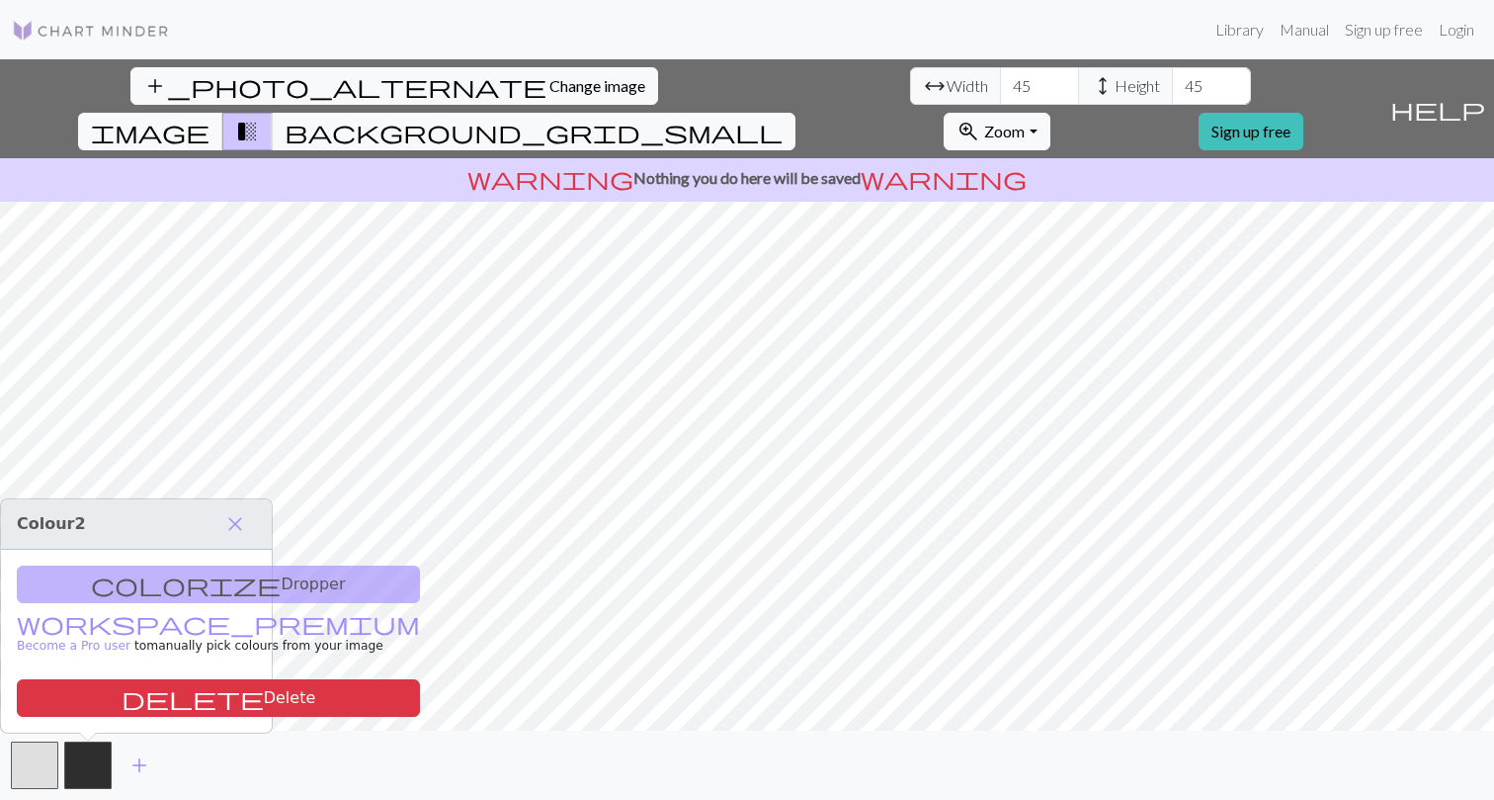
click at [50, 522] on span "Colour 2" at bounding box center [51, 523] width 69 height 19
click at [76, 574] on div "colorize Dropper workspace_premium Become a Pro user to manually pick colours f…" at bounding box center [136, 640] width 271 height 183
click at [137, 578] on div "colorize Dropper workspace_premium Become a Pro user to manually pick colours f…" at bounding box center [136, 640] width 271 height 183
click at [119, 621] on link "workspace_premium Become a Pro user" at bounding box center [218, 635] width 403 height 35
click at [783, 118] on span "background_grid_small" at bounding box center [534, 132] width 498 height 28
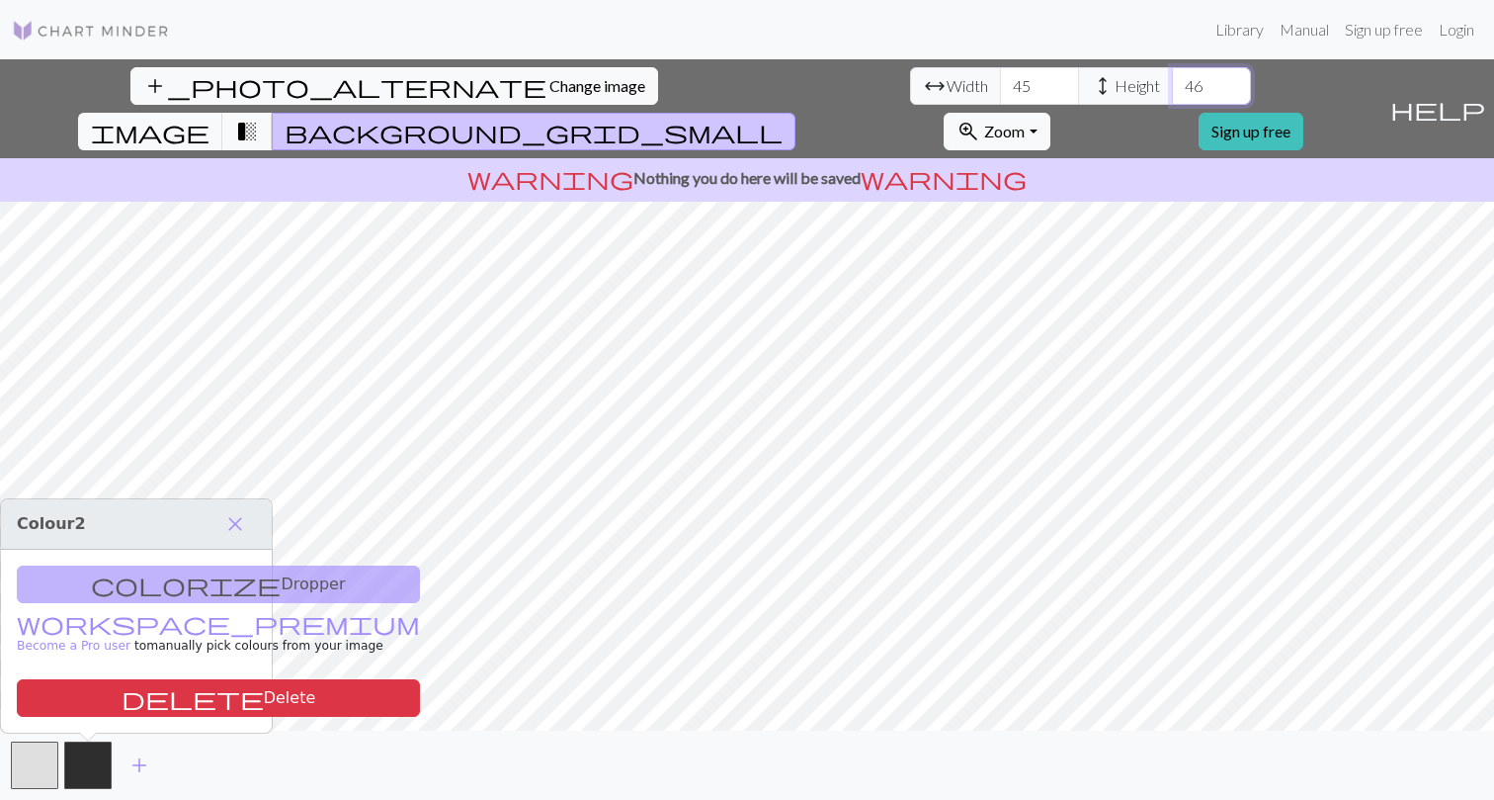
click at [1172, 79] on input "46" at bounding box center [1211, 86] width 79 height 38
click at [1172, 79] on input "47" at bounding box center [1211, 86] width 79 height 38
click at [1172, 79] on input "48" at bounding box center [1211, 86] width 79 height 38
type input "49"
click at [1172, 79] on input "49" at bounding box center [1211, 86] width 79 height 38
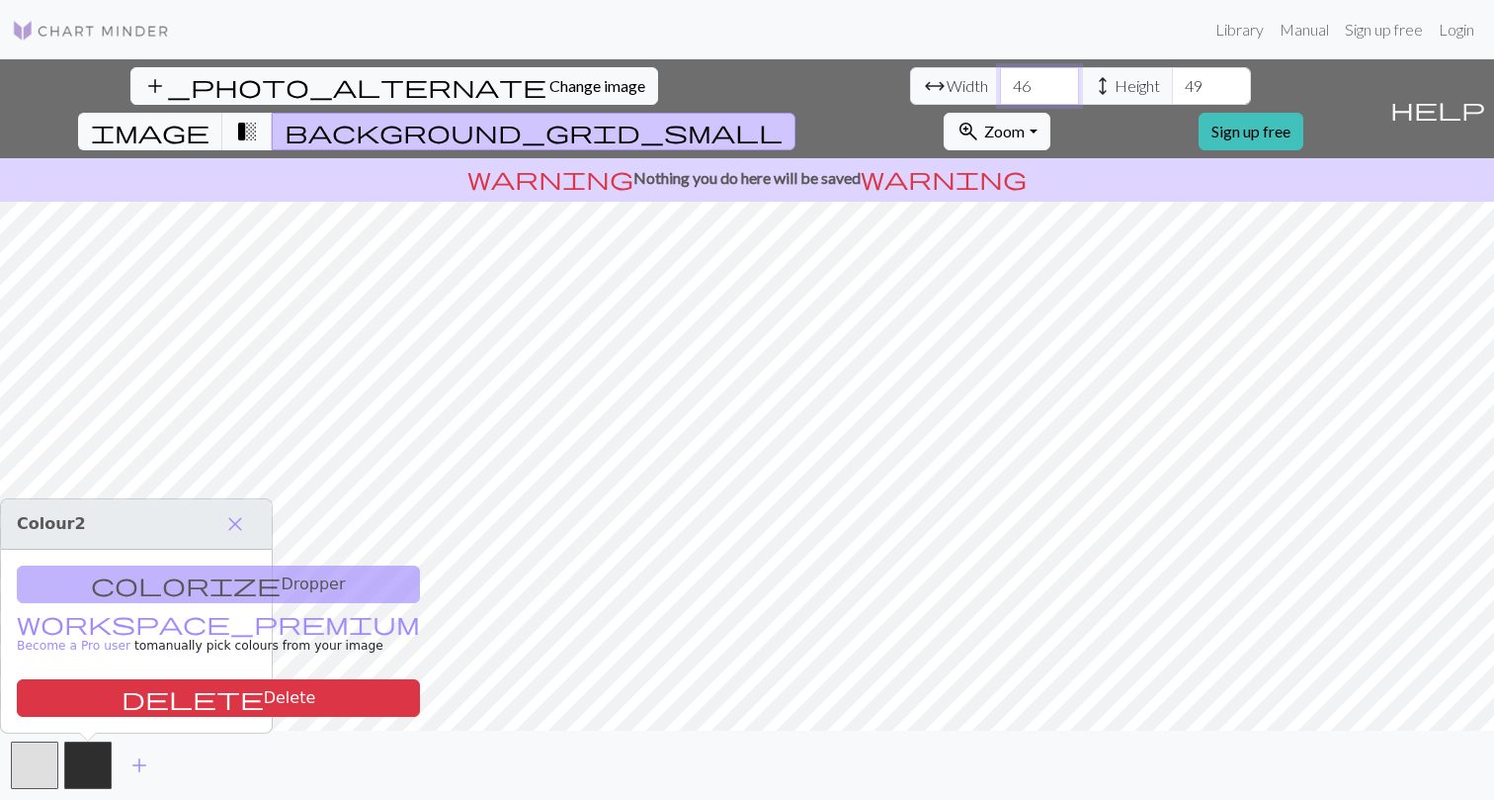
click at [1000, 80] on input "46" at bounding box center [1039, 86] width 79 height 38
click at [1000, 80] on input "47" at bounding box center [1039, 86] width 79 height 38
click at [1000, 80] on input "48" at bounding box center [1039, 86] width 79 height 38
click at [1000, 80] on input "49" at bounding box center [1039, 86] width 79 height 38
click at [1000, 80] on input "50" at bounding box center [1039, 86] width 79 height 38
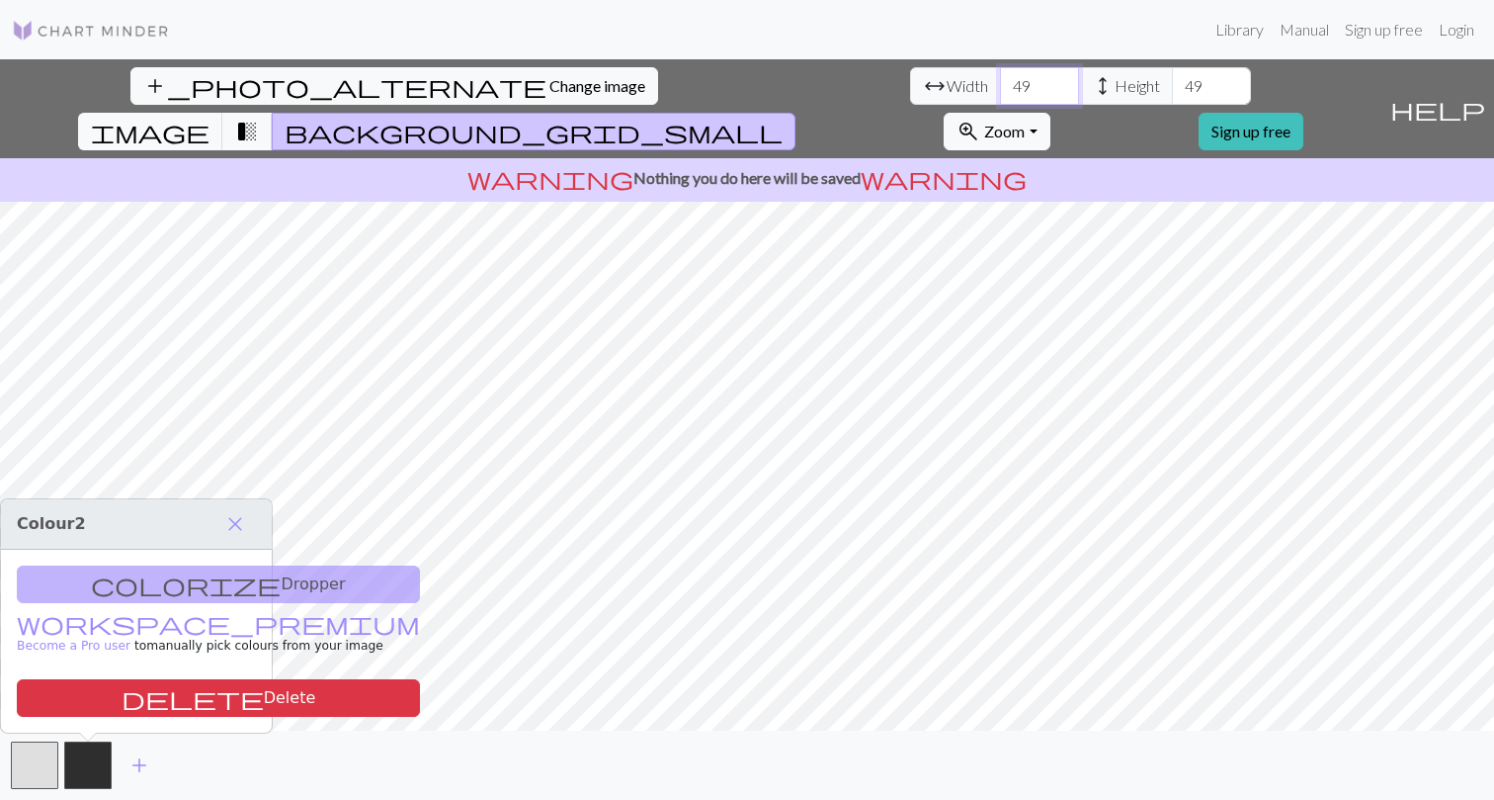
click at [1000, 93] on input "49" at bounding box center [1039, 86] width 79 height 38
click at [1000, 93] on input "48" at bounding box center [1039, 86] width 79 height 38
click at [1000, 93] on input "47" at bounding box center [1039, 86] width 79 height 38
click at [1000, 93] on input "46" at bounding box center [1039, 86] width 79 height 38
type input "45"
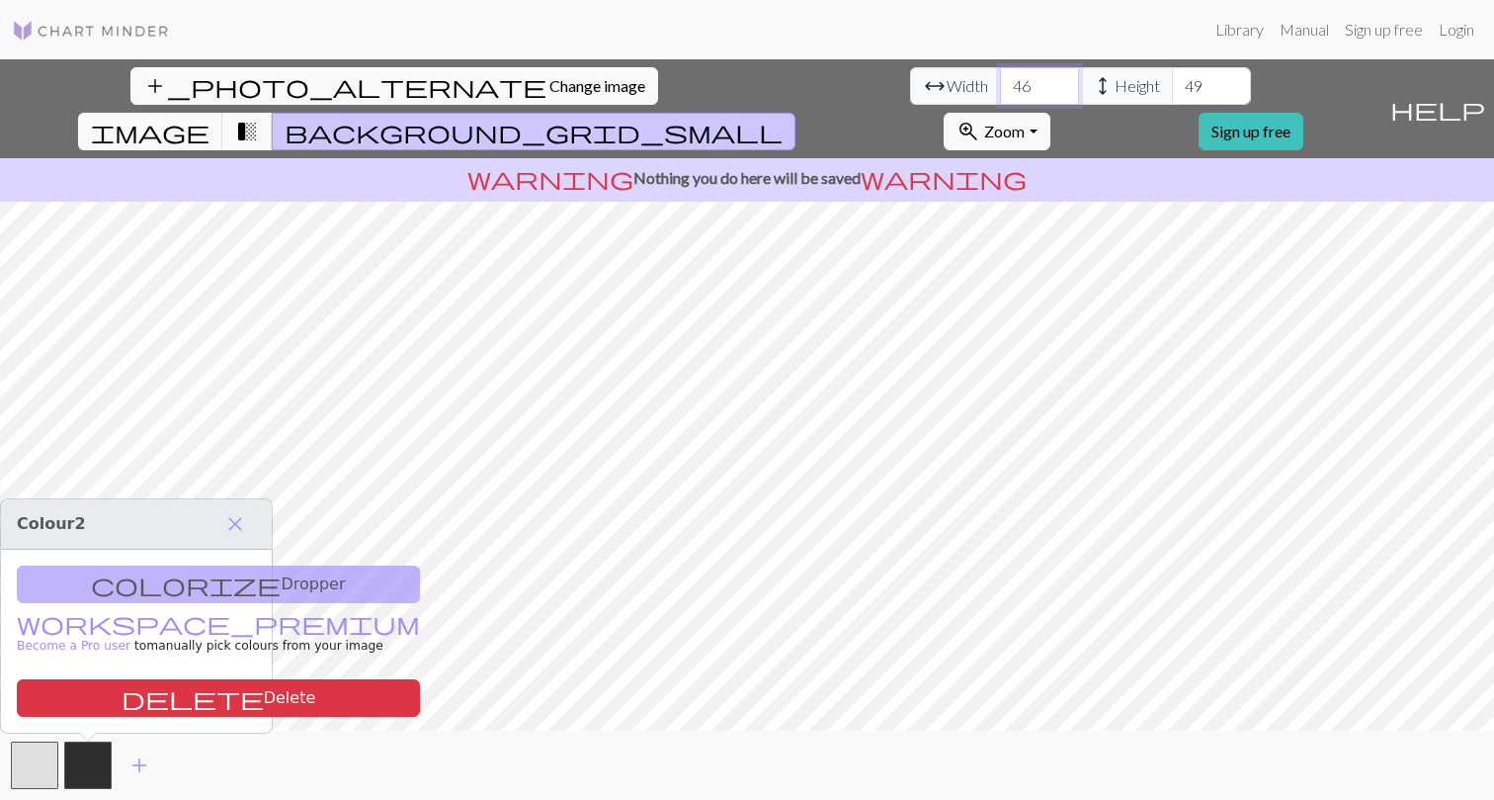
click at [1000, 93] on input "45" at bounding box center [1039, 86] width 79 height 38
click at [1172, 92] on input "48" at bounding box center [1211, 86] width 79 height 38
click at [1172, 92] on input "47" at bounding box center [1211, 86] width 79 height 38
click at [1172, 92] on input "46" at bounding box center [1211, 86] width 79 height 38
click at [1172, 92] on input "45" at bounding box center [1211, 86] width 79 height 38
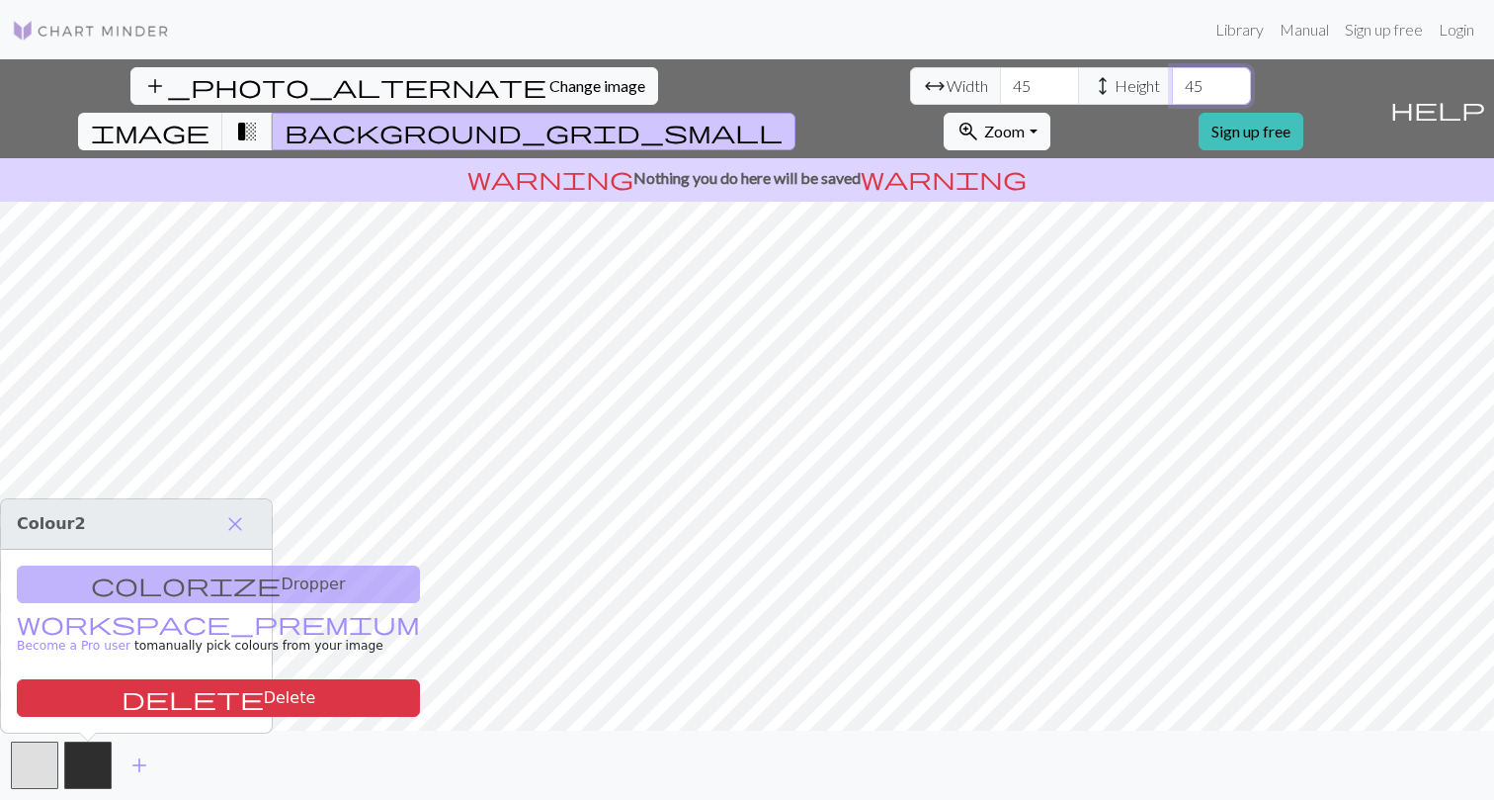
type input "44"
click at [1172, 92] on input "44" at bounding box center [1211, 86] width 79 height 38
type input "44"
click at [1000, 92] on input "44" at bounding box center [1039, 86] width 79 height 38
click at [1091, 83] on span "height" at bounding box center [1103, 86] width 24 height 28
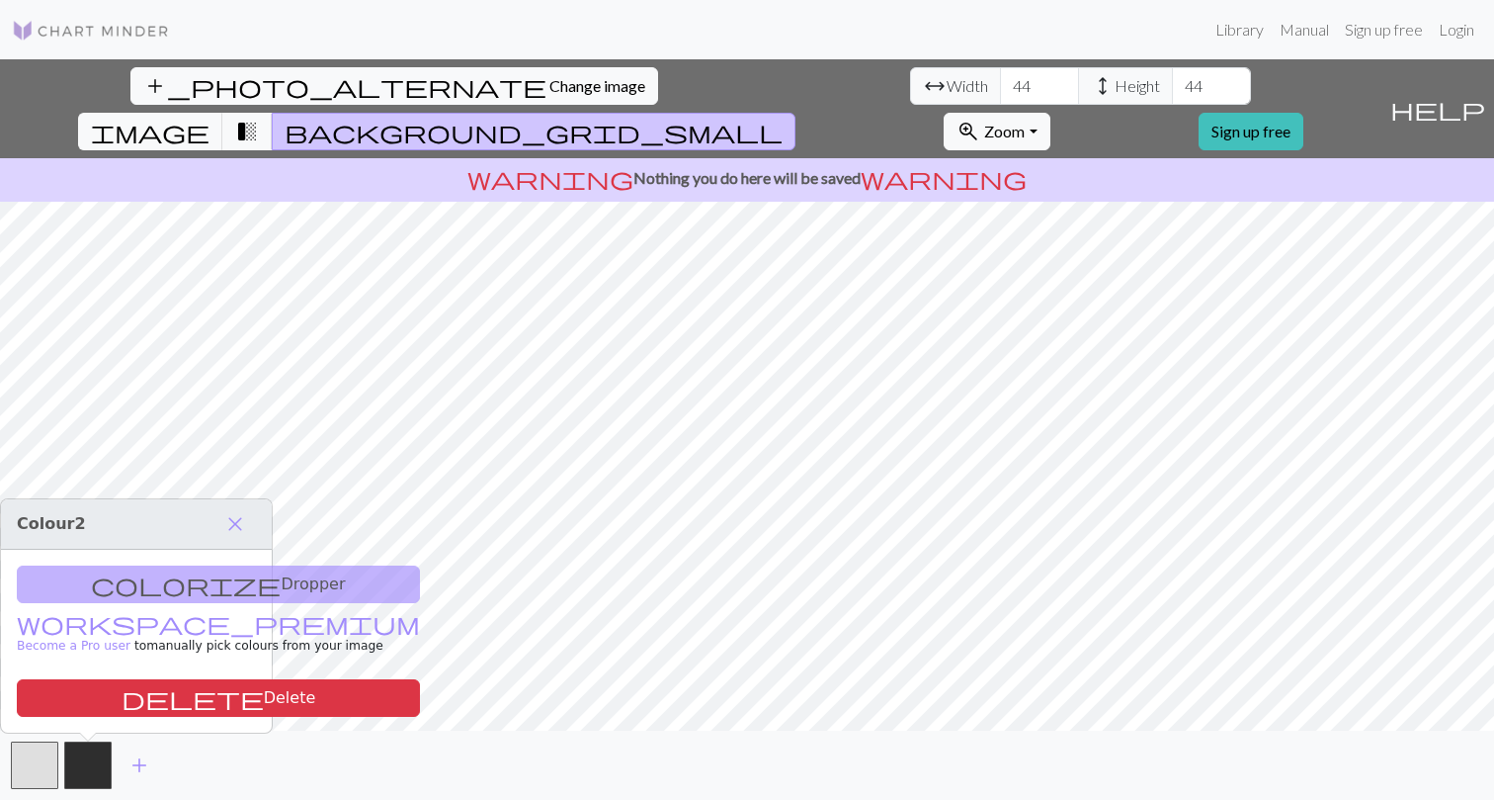
click at [1091, 83] on span "height" at bounding box center [1103, 86] width 24 height 28
click at [1172, 79] on input "45" at bounding box center [1211, 86] width 79 height 38
click at [1172, 79] on input "46" at bounding box center [1211, 86] width 79 height 38
click at [1172, 79] on input "47" at bounding box center [1211, 86] width 79 height 38
click at [1172, 79] on input "48" at bounding box center [1211, 86] width 79 height 38
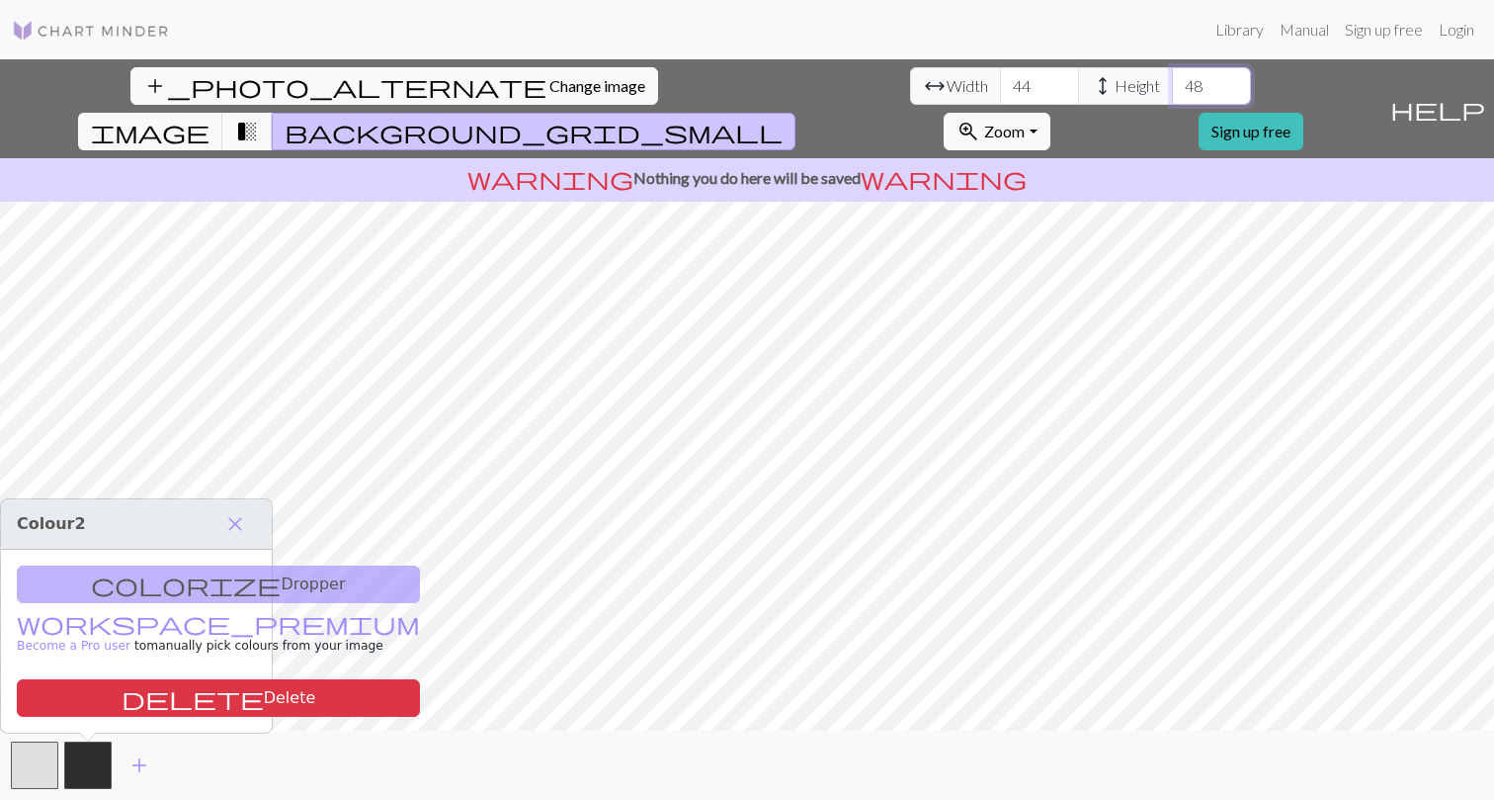
click at [1172, 79] on input "49" at bounding box center [1211, 86] width 79 height 38
click at [1172, 79] on input "50" at bounding box center [1211, 86] width 79 height 38
click at [1172, 79] on input "51" at bounding box center [1211, 86] width 79 height 38
click at [1172, 79] on input "52" at bounding box center [1211, 86] width 79 height 38
click at [1172, 79] on input "53" at bounding box center [1211, 86] width 79 height 38
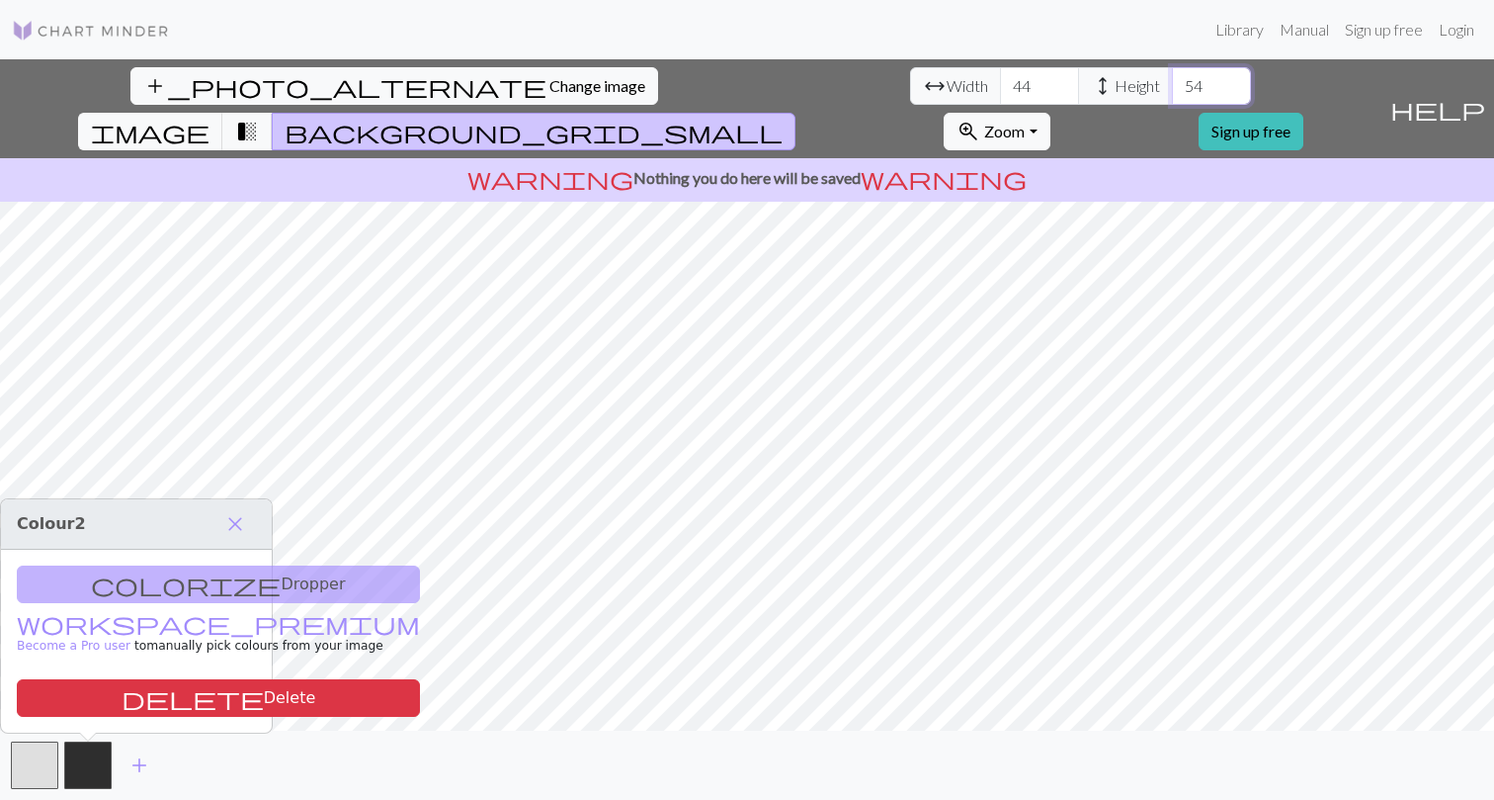
click at [1172, 79] on input "54" at bounding box center [1211, 86] width 79 height 38
click at [1172, 79] on input "55" at bounding box center [1211, 86] width 79 height 38
click at [1172, 79] on input "56" at bounding box center [1211, 86] width 79 height 38
click at [1172, 79] on input "57" at bounding box center [1211, 86] width 79 height 38
click at [1172, 79] on input "58" at bounding box center [1211, 86] width 79 height 38
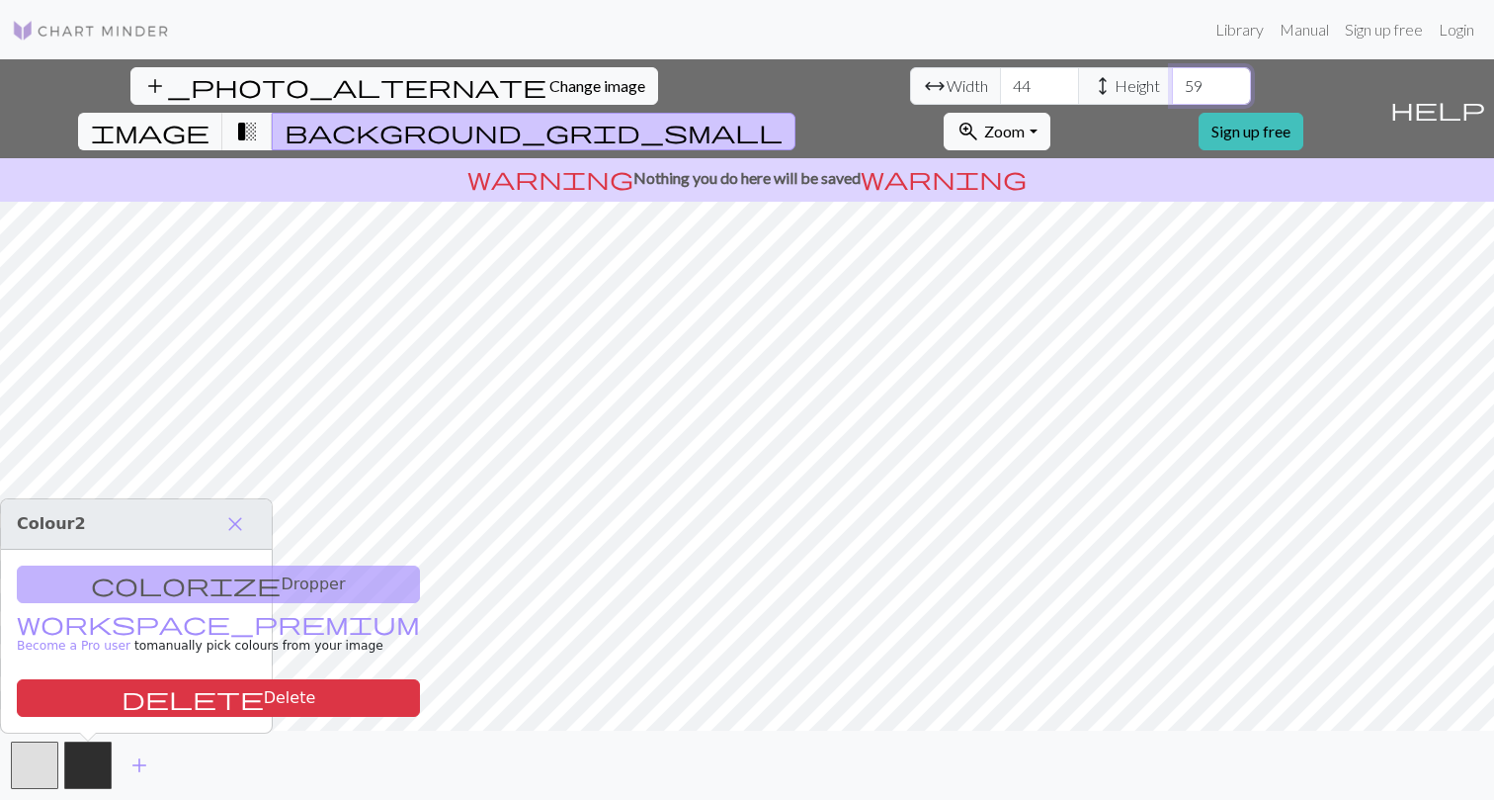
click at [1172, 79] on input "59" at bounding box center [1211, 86] width 79 height 38
click at [1172, 79] on input "60" at bounding box center [1211, 86] width 79 height 38
click at [1172, 79] on input "61" at bounding box center [1211, 86] width 79 height 38
click at [1172, 79] on input "62" at bounding box center [1211, 86] width 79 height 38
click at [1172, 79] on input "63" at bounding box center [1211, 86] width 79 height 38
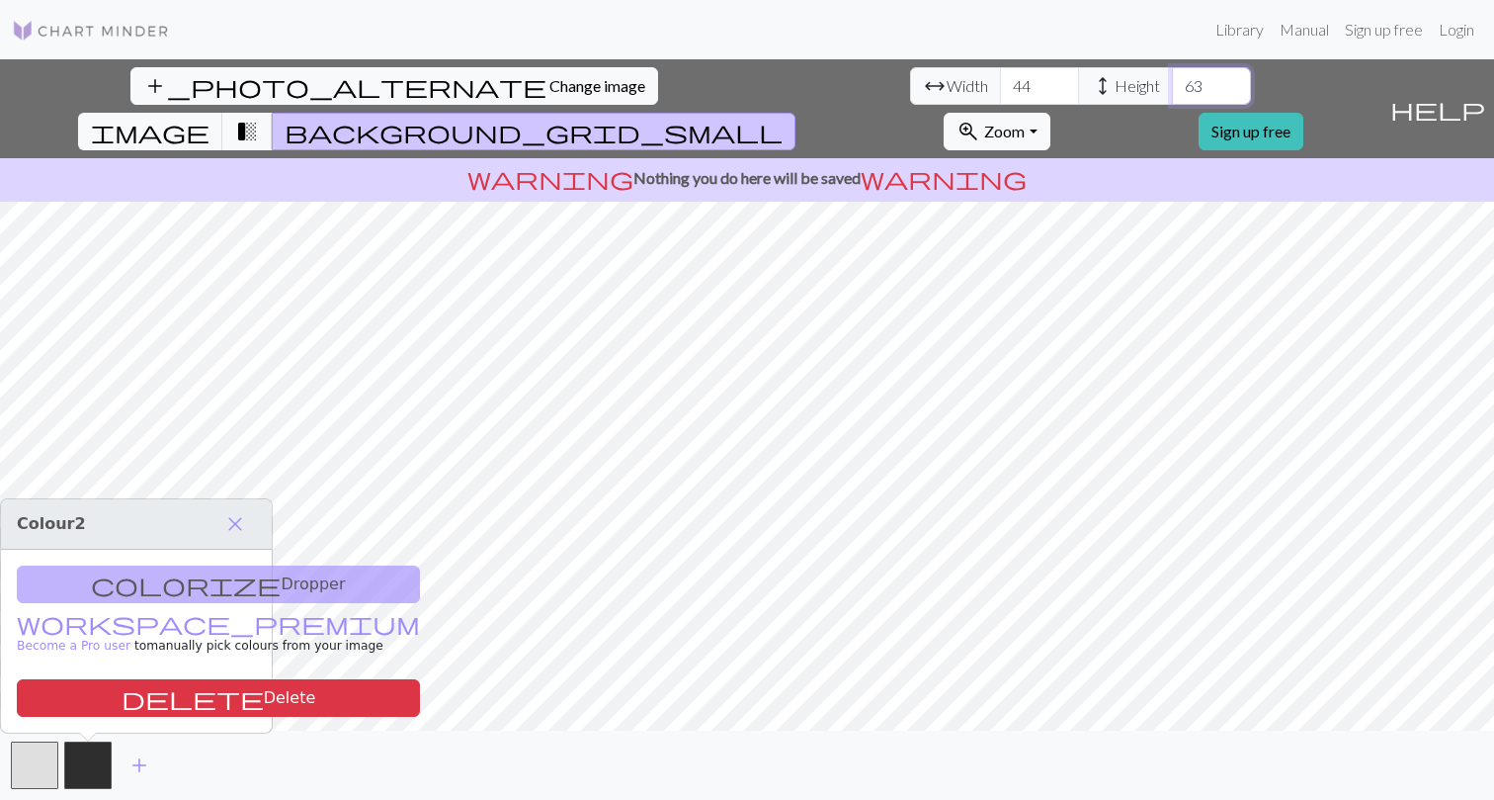
click at [1172, 79] on input "64" at bounding box center [1211, 86] width 79 height 38
click at [1172, 79] on input "65" at bounding box center [1211, 86] width 79 height 38
click at [1172, 79] on input "66" at bounding box center [1211, 86] width 79 height 38
click at [1172, 79] on input "67" at bounding box center [1211, 86] width 79 height 38
click at [1172, 79] on input "68" at bounding box center [1211, 86] width 79 height 38
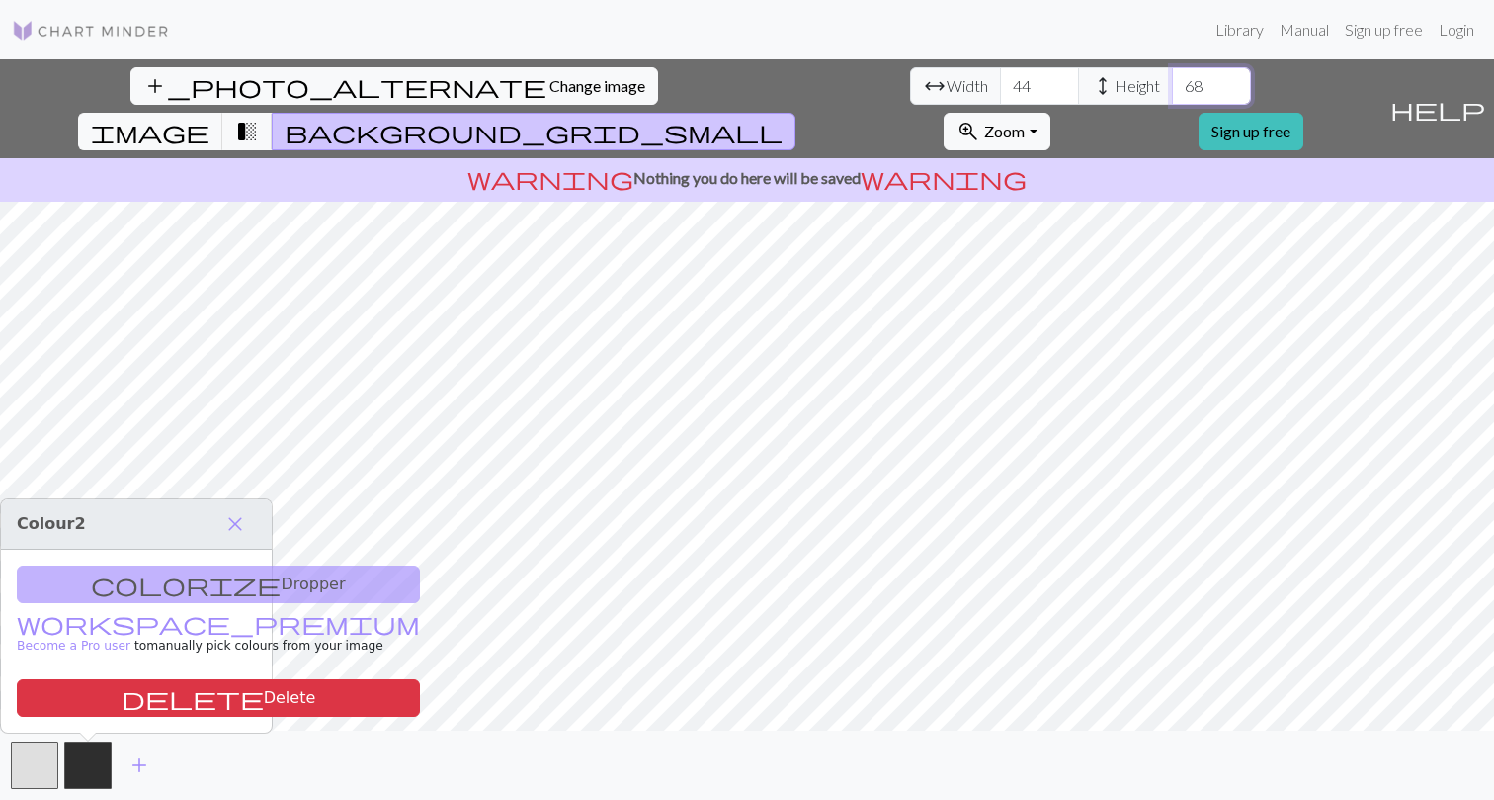
click at [1172, 79] on input "69" at bounding box center [1211, 86] width 79 height 38
type input "70"
click at [1172, 79] on input "70" at bounding box center [1211, 86] width 79 height 38
click at [1000, 78] on input "45" at bounding box center [1039, 86] width 79 height 38
click at [1000, 78] on input "46" at bounding box center [1039, 86] width 79 height 38
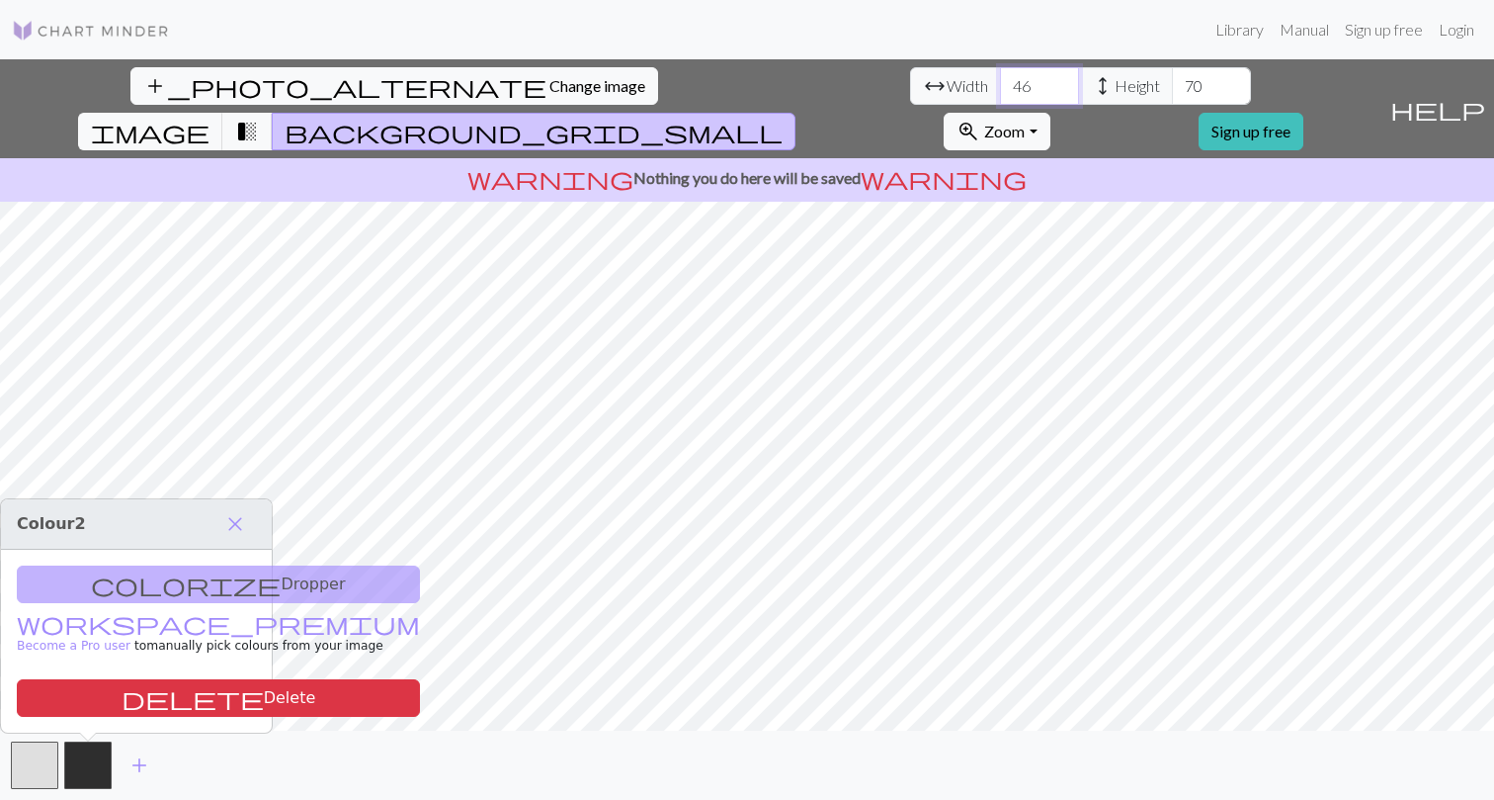
click at [1000, 78] on input "47" at bounding box center [1039, 86] width 79 height 38
click at [1000, 78] on input "48" at bounding box center [1039, 86] width 79 height 38
click at [1000, 78] on input "49" at bounding box center [1039, 86] width 79 height 38
click at [1000, 78] on input "50" at bounding box center [1039, 86] width 79 height 38
click at [1000, 78] on input "51" at bounding box center [1039, 86] width 79 height 38
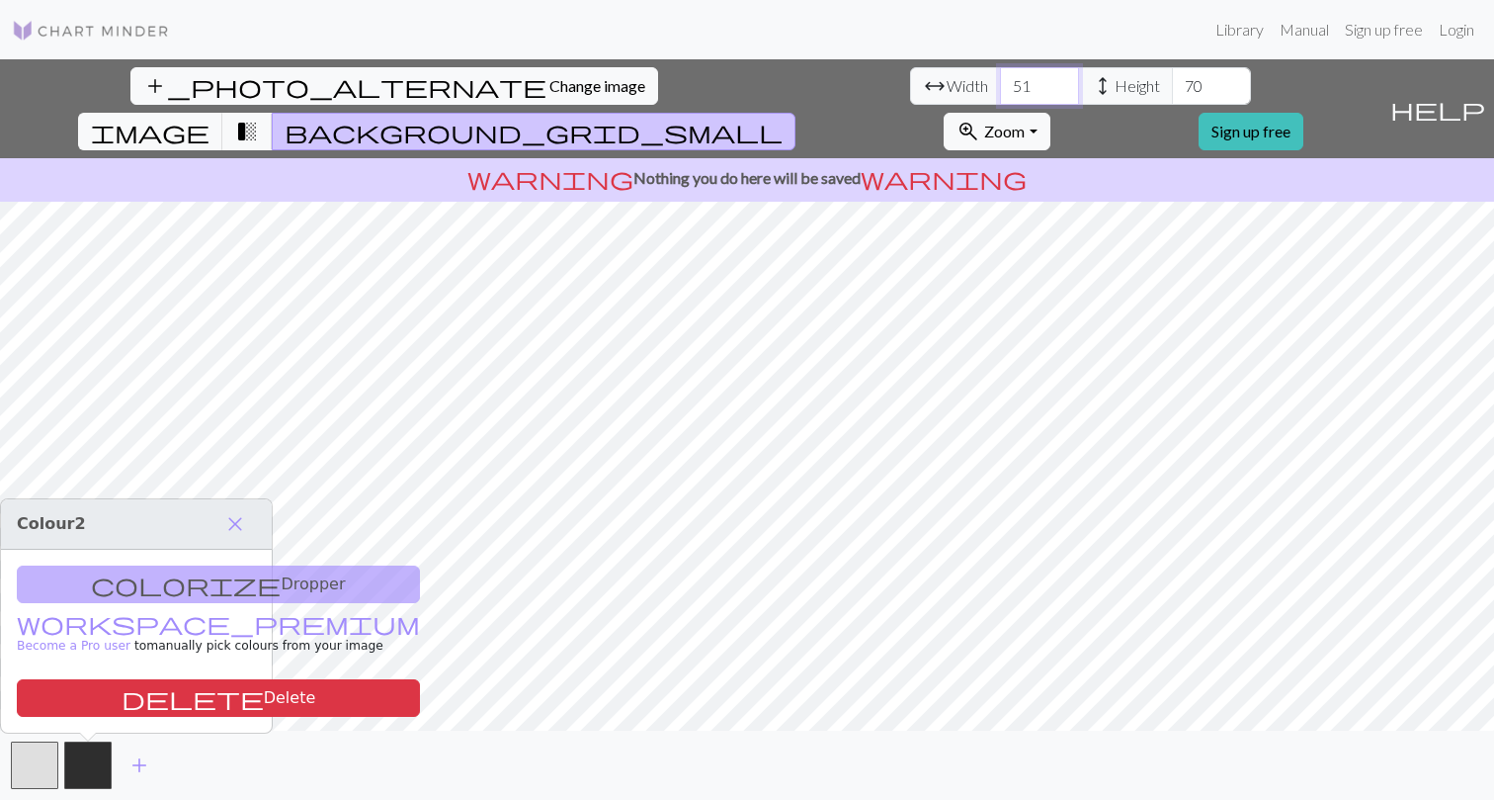
click at [1000, 78] on input "52" at bounding box center [1039, 86] width 79 height 38
click at [1000, 78] on input "53" at bounding box center [1039, 86] width 79 height 38
click at [1000, 78] on input "54" at bounding box center [1039, 86] width 79 height 38
type input "55"
click at [1000, 78] on input "55" at bounding box center [1039, 86] width 79 height 38
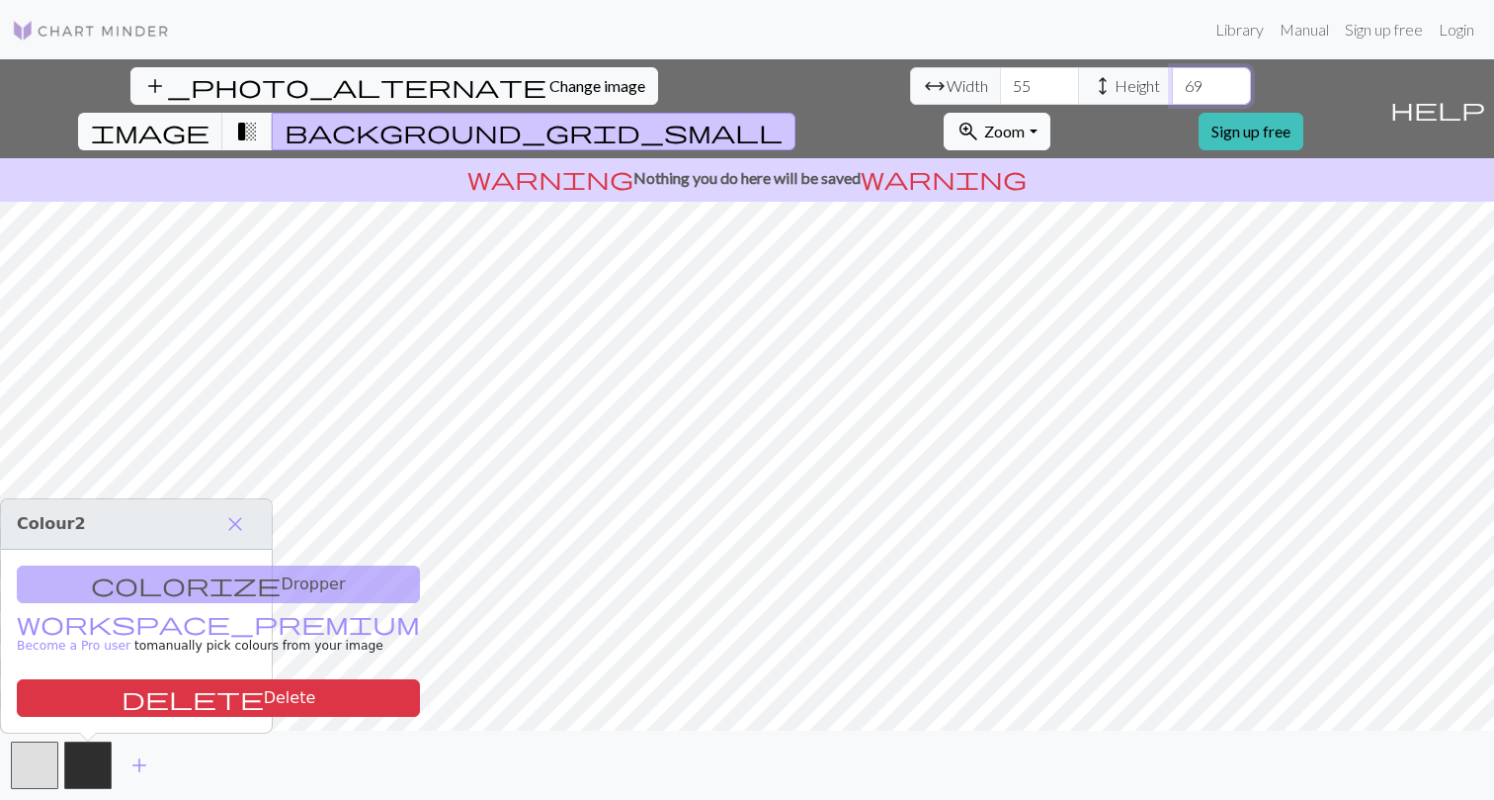
click at [1172, 95] on input "69" at bounding box center [1211, 86] width 79 height 38
click at [1172, 95] on input "68" at bounding box center [1211, 86] width 79 height 38
click at [1172, 95] on input "67" at bounding box center [1211, 86] width 79 height 38
click at [1172, 95] on input "66" at bounding box center [1211, 86] width 79 height 38
click at [1172, 95] on input "65" at bounding box center [1211, 86] width 79 height 38
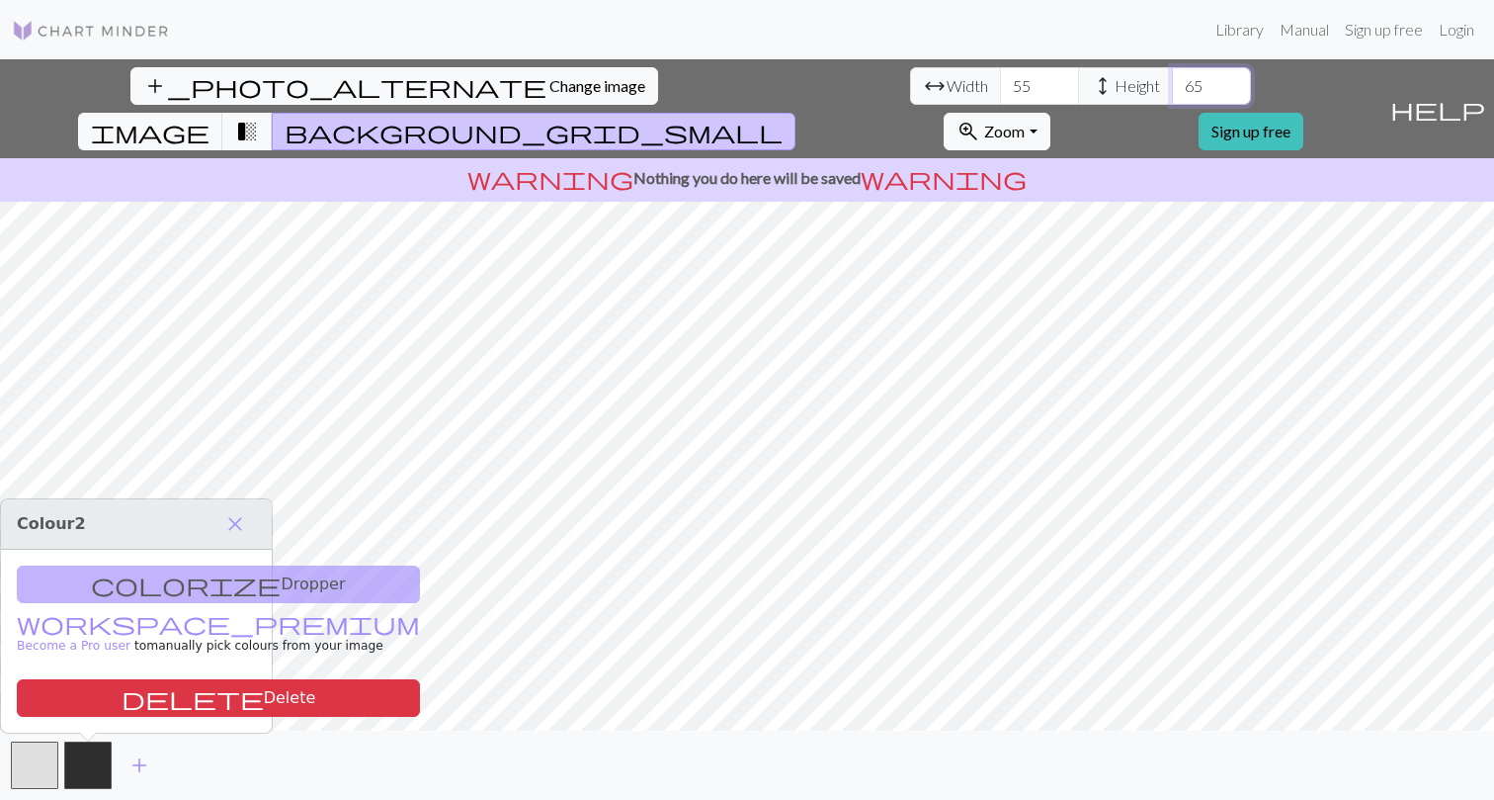
click at [1172, 95] on input "64" at bounding box center [1211, 86] width 79 height 38
click at [1172, 95] on input "63" at bounding box center [1211, 86] width 79 height 38
click at [1172, 95] on input "62" at bounding box center [1211, 86] width 79 height 38
click at [1172, 95] on input "61" at bounding box center [1211, 86] width 79 height 38
click at [1172, 95] on input "60" at bounding box center [1211, 86] width 79 height 38
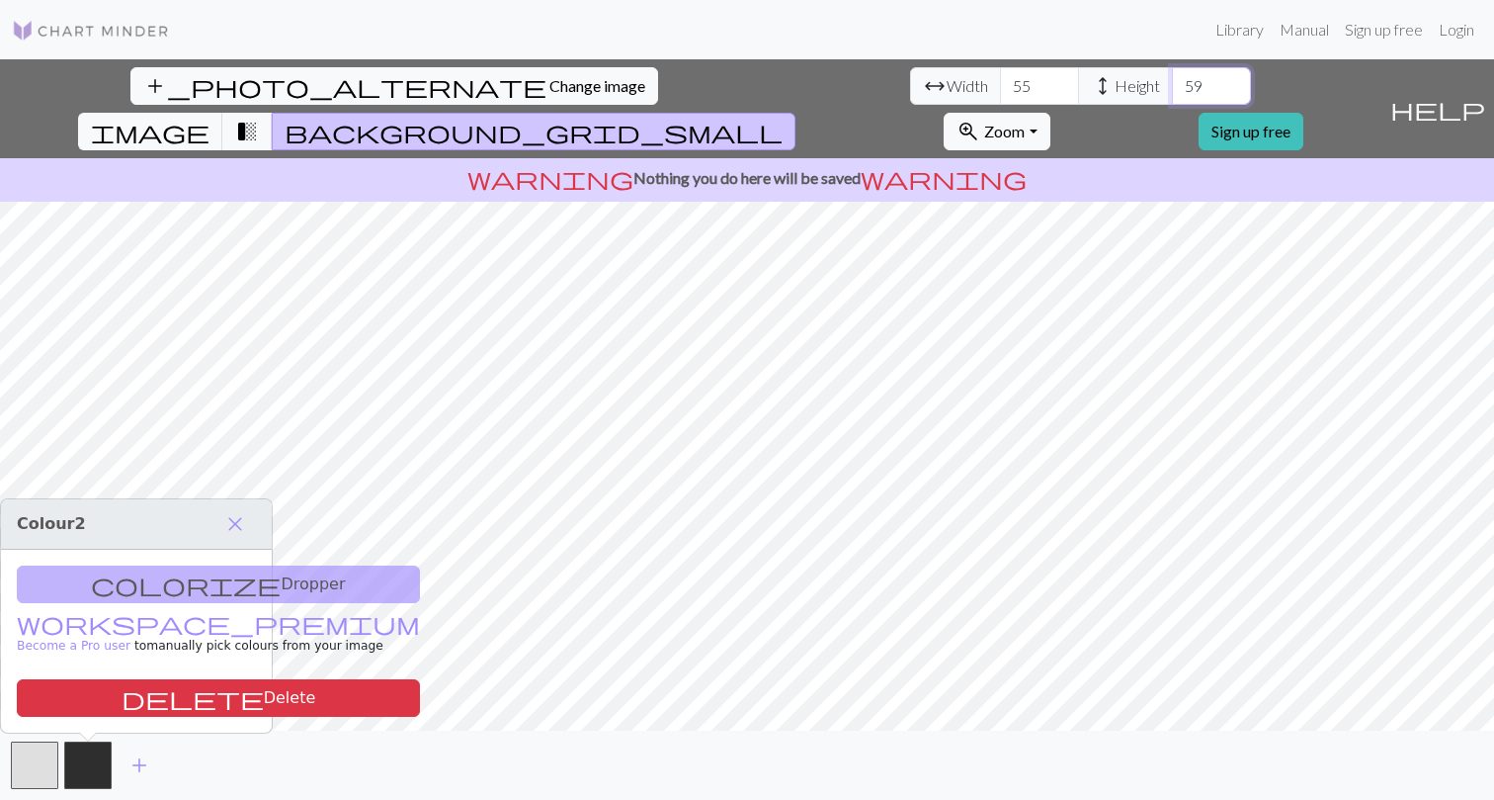
click at [1172, 95] on input "59" at bounding box center [1211, 86] width 79 height 38
click at [1172, 95] on input "58" at bounding box center [1211, 86] width 79 height 38
click at [1172, 95] on input "57" at bounding box center [1211, 86] width 79 height 38
click at [1172, 95] on input "56" at bounding box center [1211, 86] width 79 height 38
click at [1172, 95] on input "55" at bounding box center [1211, 86] width 79 height 38
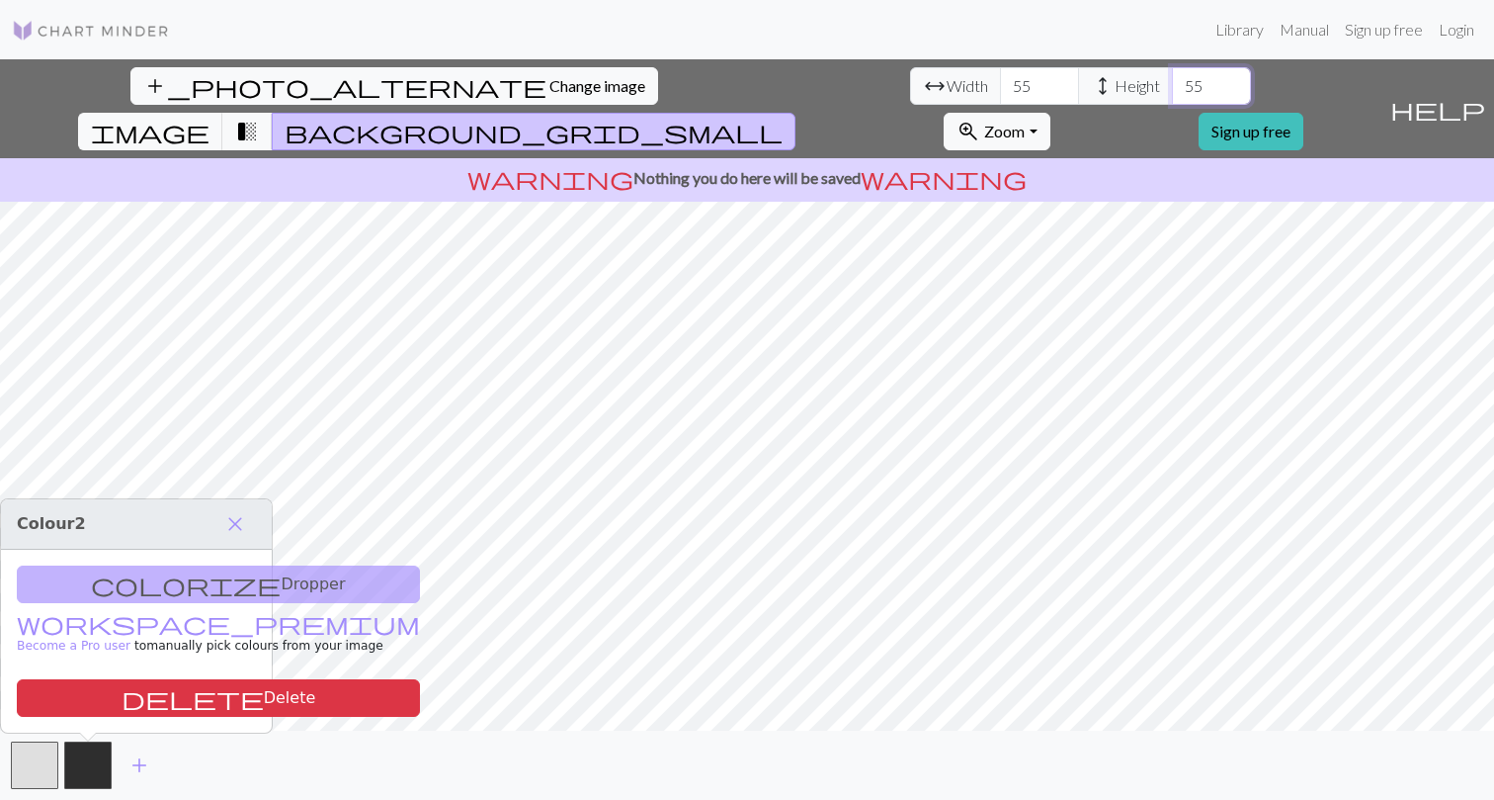
click at [1172, 95] on input "54" at bounding box center [1211, 86] width 79 height 38
click at [1172, 95] on input "53" at bounding box center [1211, 86] width 79 height 38
click at [1172, 95] on input "52" at bounding box center [1211, 86] width 79 height 38
click at [1172, 95] on input "51" at bounding box center [1211, 86] width 79 height 38
click at [1172, 95] on input "50" at bounding box center [1211, 86] width 79 height 38
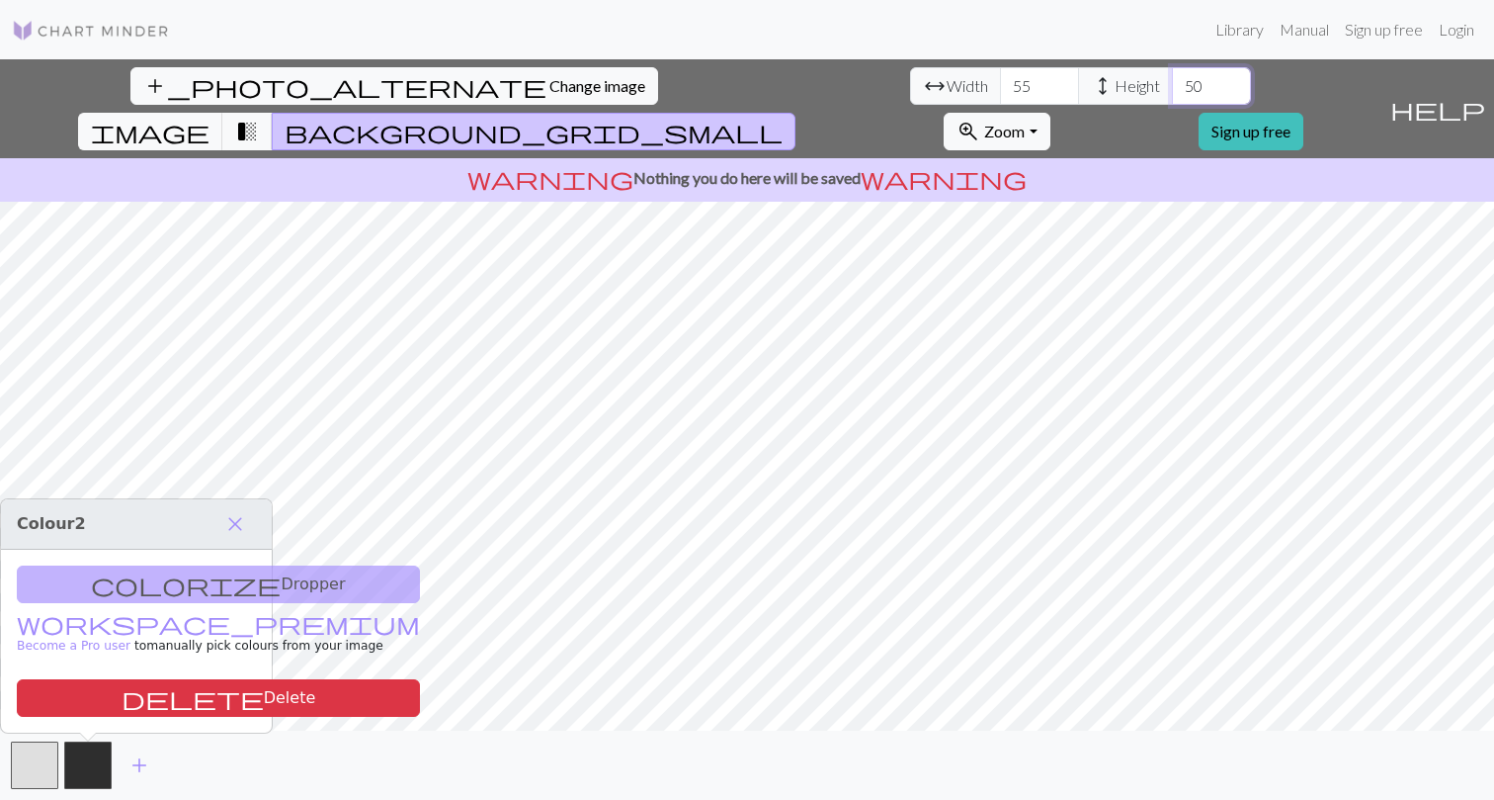
click at [1172, 95] on input "49" at bounding box center [1211, 86] width 79 height 38
click at [1172, 95] on input "48" at bounding box center [1211, 86] width 79 height 38
click at [1172, 95] on input "47" at bounding box center [1211, 86] width 79 height 38
click at [1172, 95] on input "46" at bounding box center [1211, 86] width 79 height 38
click at [1172, 95] on input "45" at bounding box center [1211, 86] width 79 height 38
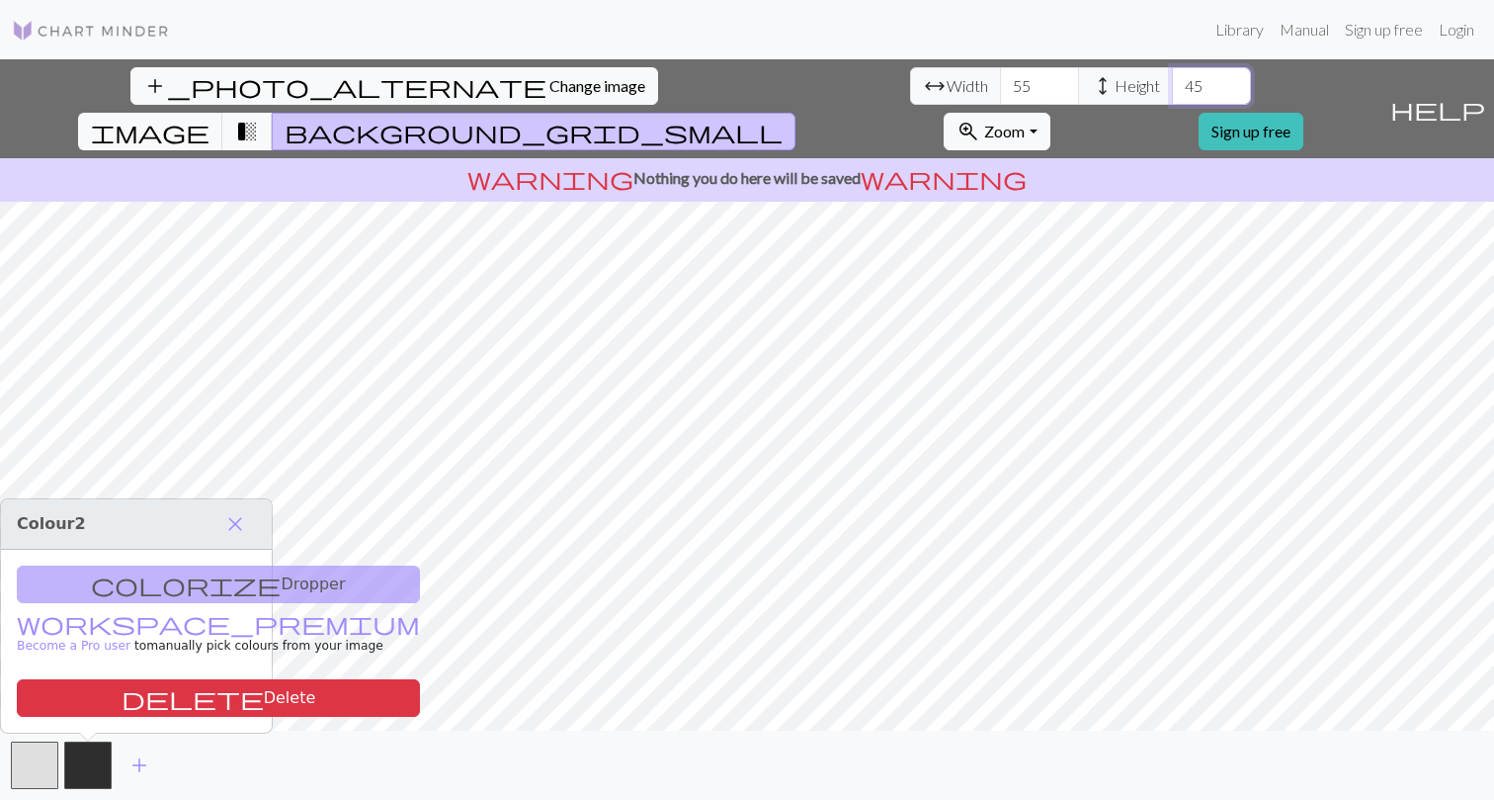
click at [1172, 95] on input "44" at bounding box center [1211, 86] width 79 height 38
click at [1172, 95] on input "43" at bounding box center [1211, 86] width 79 height 38
click at [1172, 95] on input "42" at bounding box center [1211, 86] width 79 height 38
click at [1172, 95] on input "41" at bounding box center [1211, 86] width 79 height 38
click at [1172, 95] on input "40" at bounding box center [1211, 86] width 79 height 38
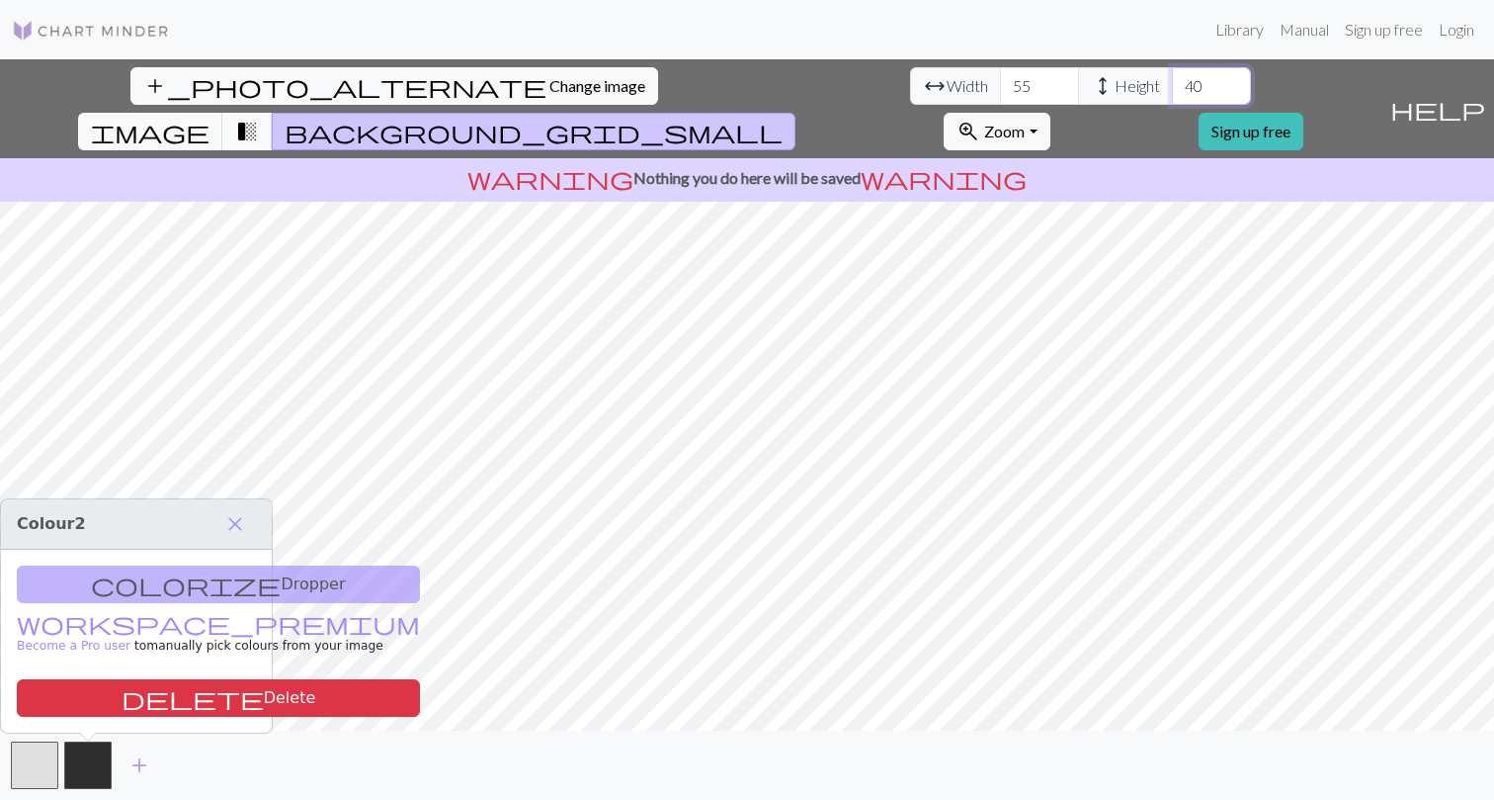
click at [1172, 95] on input "39" at bounding box center [1211, 86] width 79 height 38
click at [1172, 95] on input "38" at bounding box center [1211, 86] width 79 height 38
click at [1172, 77] on input "39" at bounding box center [1211, 86] width 79 height 38
click at [1172, 77] on input "40" at bounding box center [1211, 86] width 79 height 38
click at [1172, 77] on input "41" at bounding box center [1211, 86] width 79 height 38
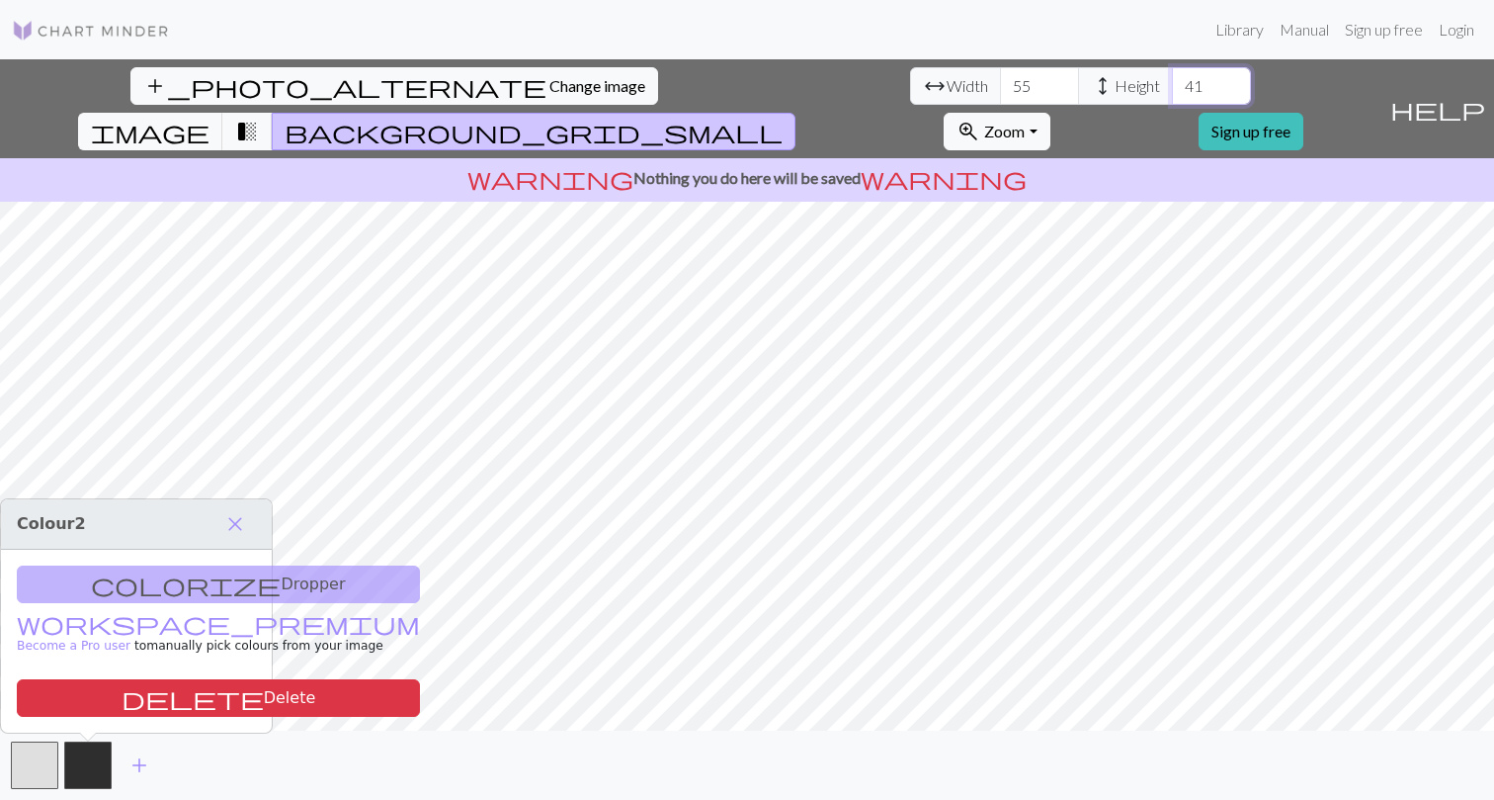
click at [1172, 77] on input "42" at bounding box center [1211, 86] width 79 height 38
click at [1172, 77] on input "43" at bounding box center [1211, 86] width 79 height 38
click at [1172, 77] on input "44" at bounding box center [1211, 86] width 79 height 38
click at [1172, 77] on input "45" at bounding box center [1211, 86] width 79 height 38
click at [1172, 77] on input "46" at bounding box center [1211, 86] width 79 height 38
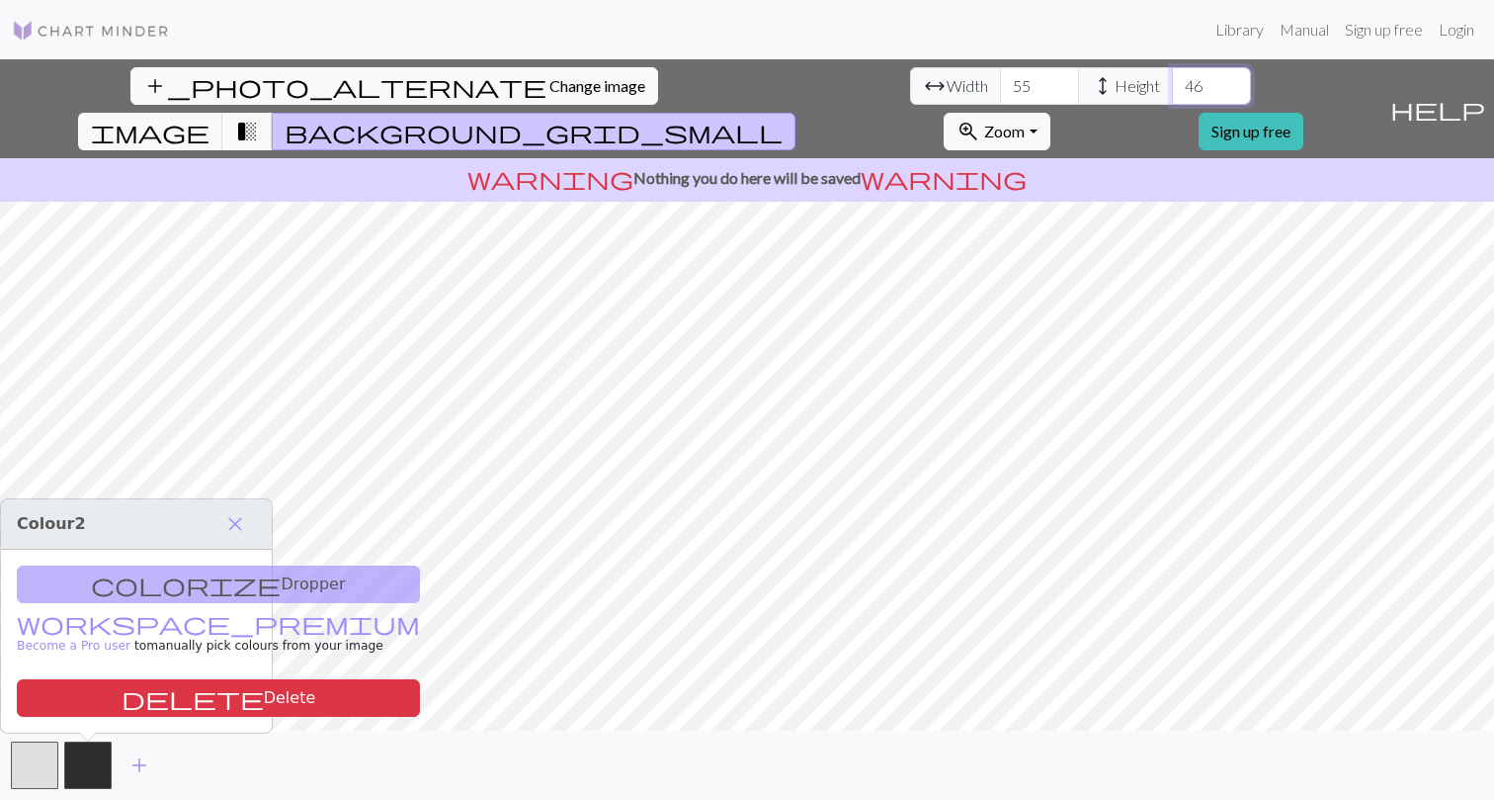
click at [1172, 77] on input "47" at bounding box center [1211, 86] width 79 height 38
click at [1172, 77] on input "48" at bounding box center [1211, 86] width 79 height 38
click at [1172, 77] on input "49" at bounding box center [1211, 86] width 79 height 38
click at [1172, 77] on input "50" at bounding box center [1211, 86] width 79 height 38
click at [1172, 77] on input "51" at bounding box center [1211, 86] width 79 height 38
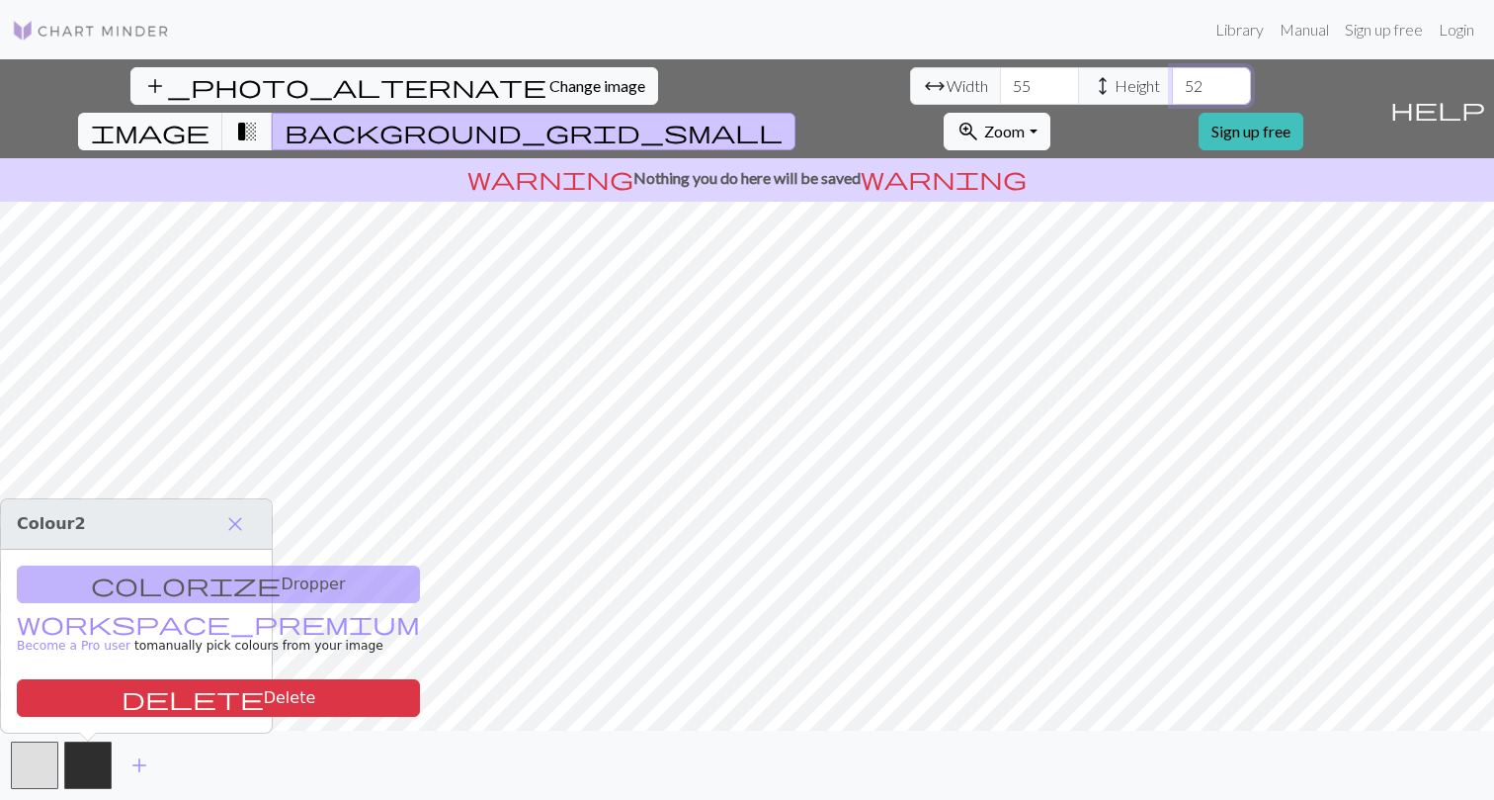
click at [1172, 77] on input "52" at bounding box center [1211, 86] width 79 height 38
click at [1172, 77] on input "53" at bounding box center [1211, 86] width 79 height 38
click at [1172, 77] on input "54" at bounding box center [1211, 86] width 79 height 38
type input "55"
click at [1172, 77] on input "55" at bounding box center [1211, 86] width 79 height 38
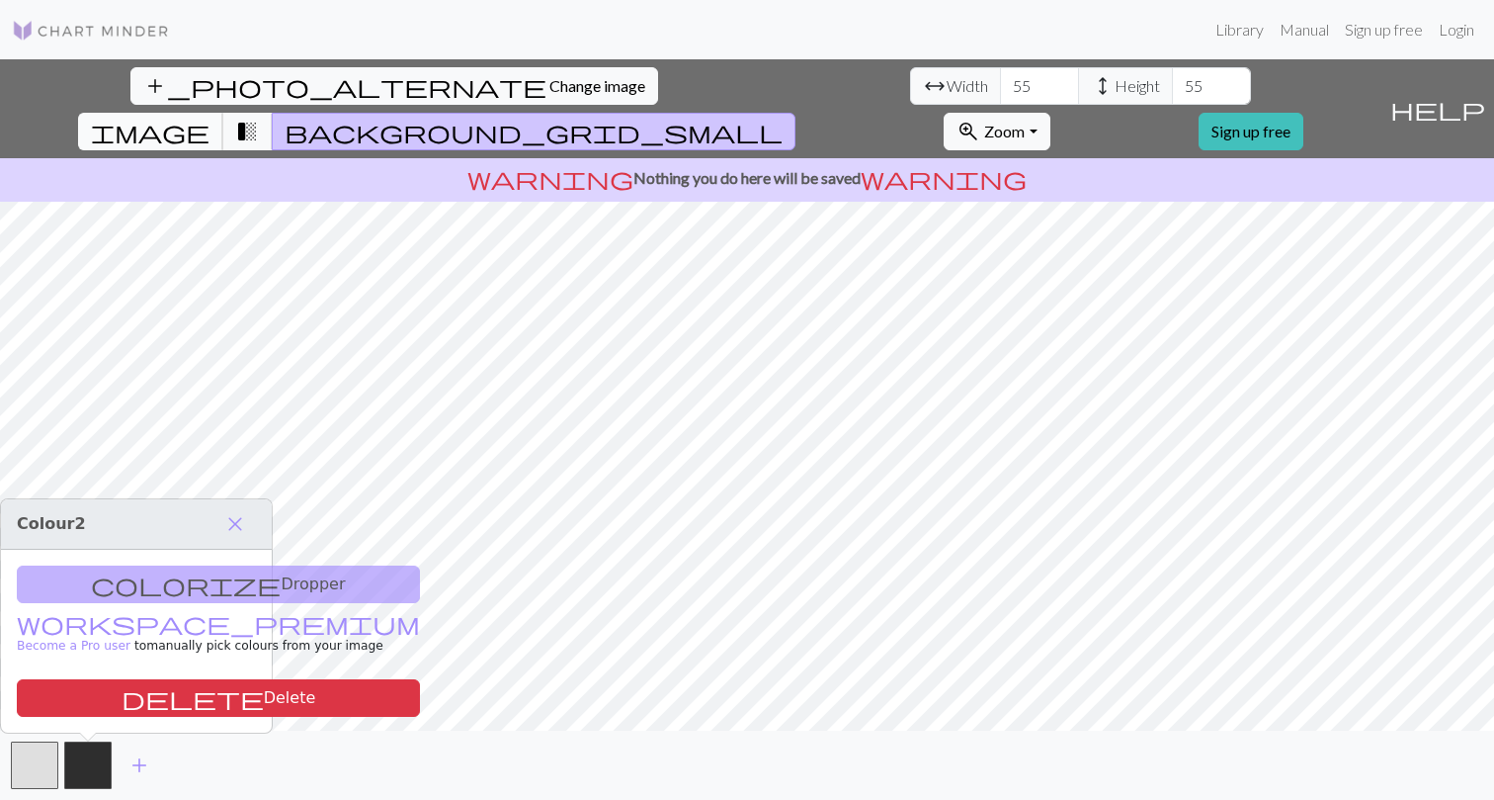
click at [210, 118] on span "image" at bounding box center [150, 132] width 119 height 28
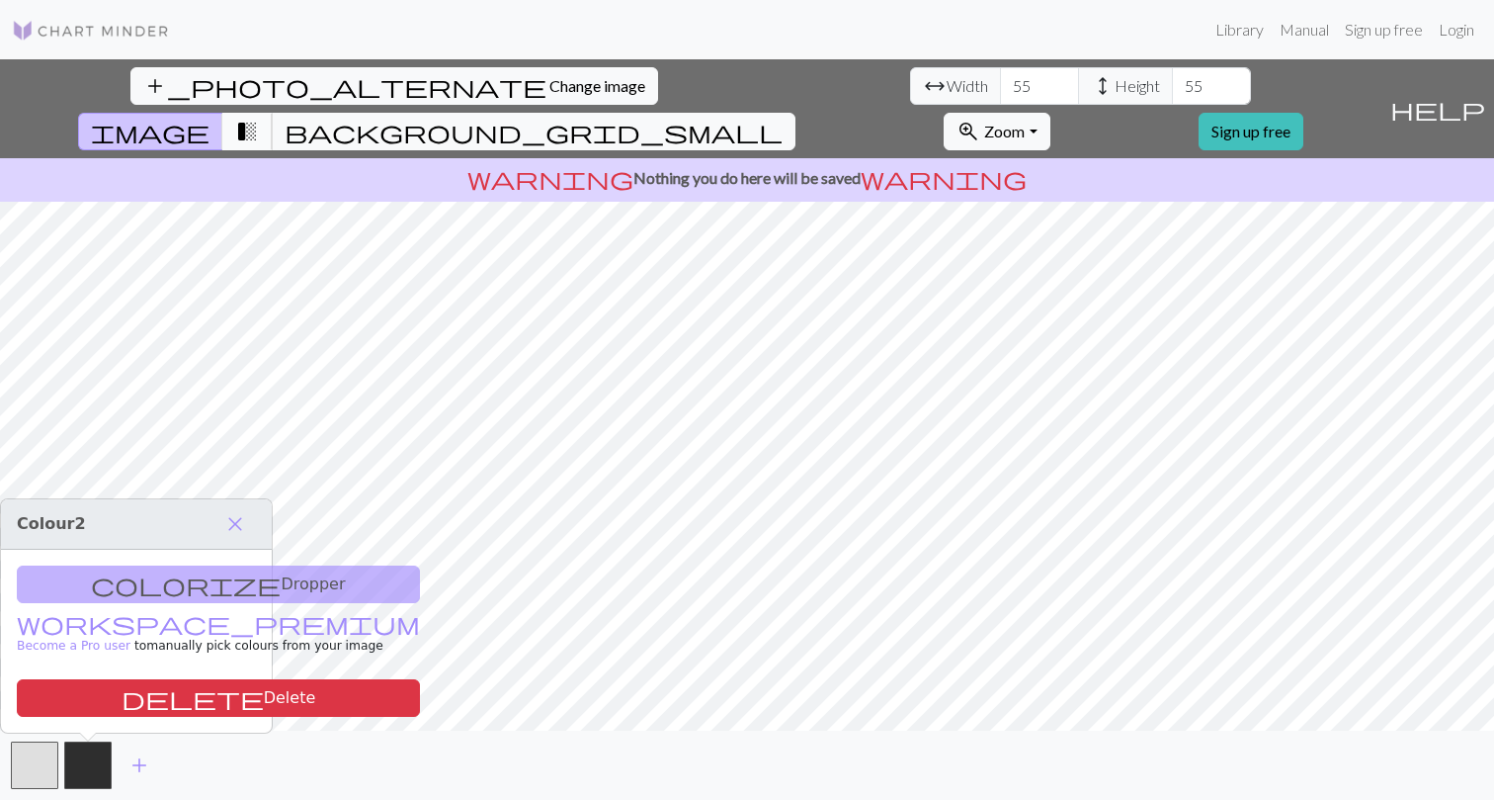
click at [259, 118] on span "transition_fade" at bounding box center [247, 132] width 24 height 28
click at [1172, 77] on input "56" at bounding box center [1211, 86] width 79 height 38
click at [1172, 77] on input "57" at bounding box center [1211, 86] width 79 height 38
type input "58"
click at [1172, 77] on input "58" at bounding box center [1211, 86] width 79 height 38
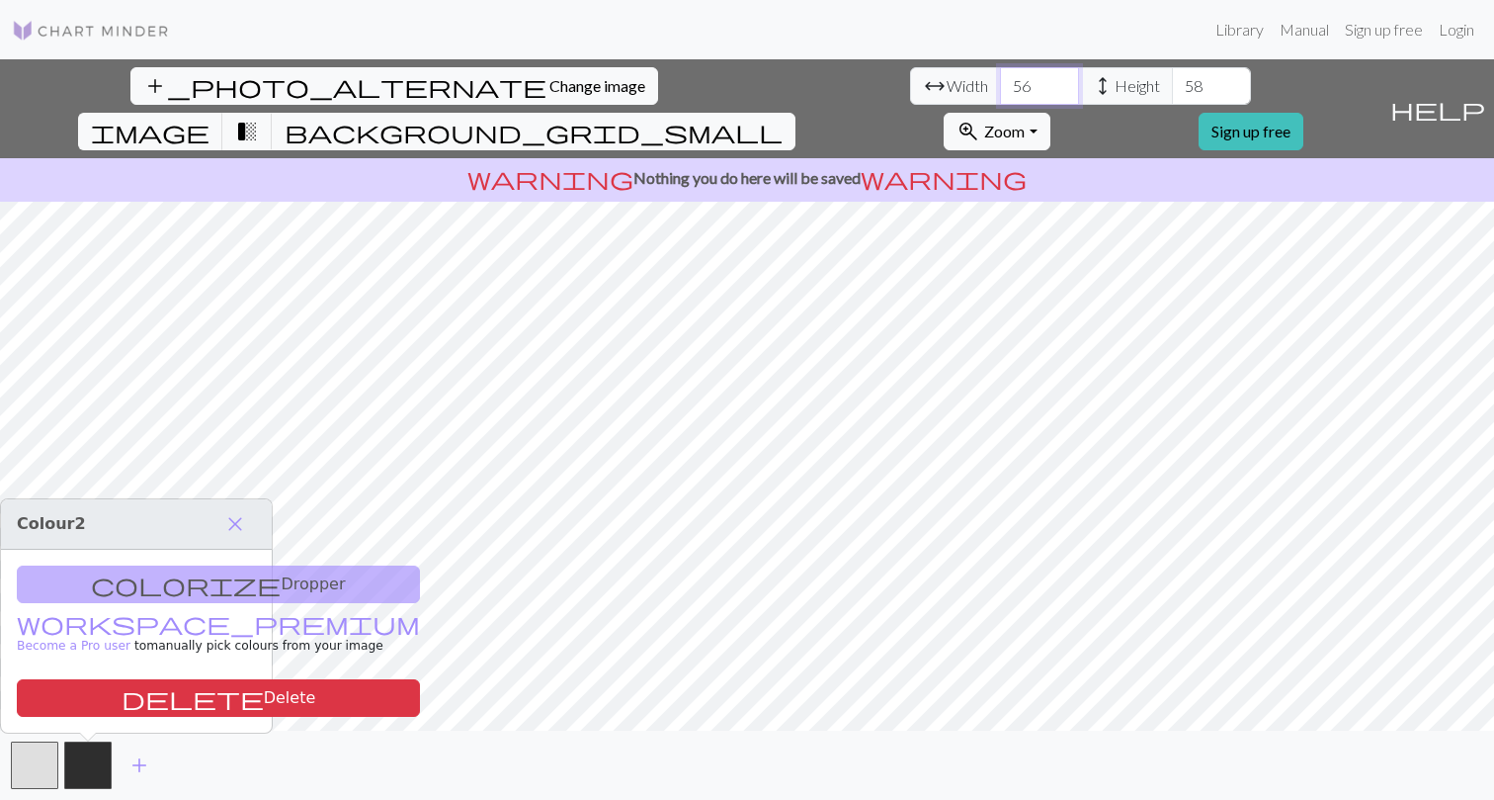
click at [1000, 82] on input "56" at bounding box center [1039, 86] width 79 height 38
click at [1000, 82] on input "57" at bounding box center [1039, 86] width 79 height 38
click at [1000, 82] on input "58" at bounding box center [1039, 86] width 79 height 38
click at [1000, 82] on input "59" at bounding box center [1039, 86] width 79 height 38
click at [1000, 82] on input "60" at bounding box center [1039, 86] width 79 height 38
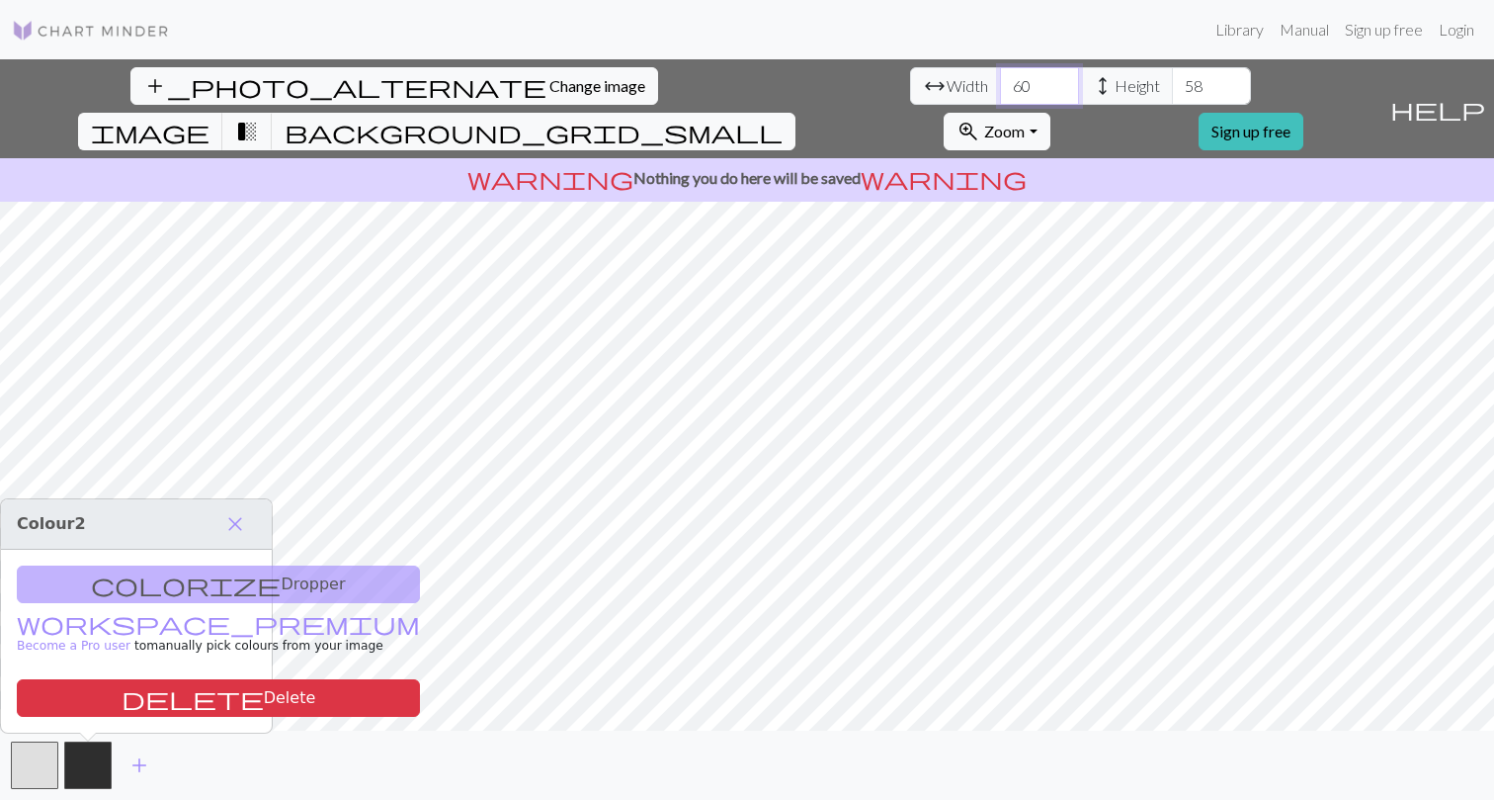
click at [1000, 82] on input "61" at bounding box center [1039, 86] width 79 height 38
click at [1000, 82] on input "62" at bounding box center [1039, 86] width 79 height 38
click at [1000, 82] on input "63" at bounding box center [1039, 86] width 79 height 38
click at [1000, 89] on input "62" at bounding box center [1039, 86] width 79 height 38
click at [1000, 89] on input "61" at bounding box center [1039, 86] width 79 height 38
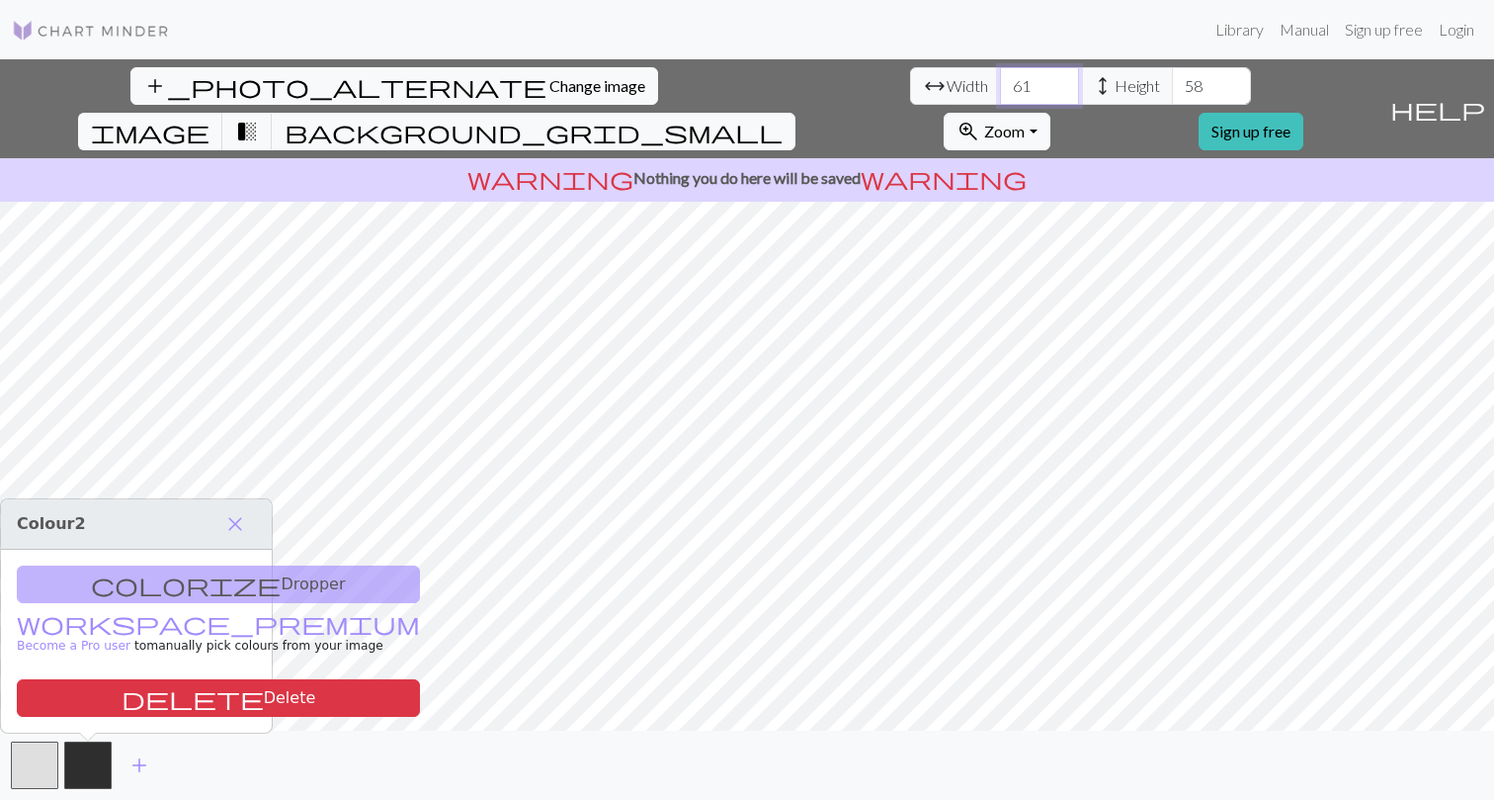
type input "60"
click at [1000, 89] on input "60" at bounding box center [1039, 86] width 79 height 38
click at [1172, 81] on input "59" at bounding box center [1211, 86] width 79 height 38
click at [1172, 81] on input "60" at bounding box center [1211, 86] width 79 height 38
click at [1172, 95] on input "59" at bounding box center [1211, 86] width 79 height 38
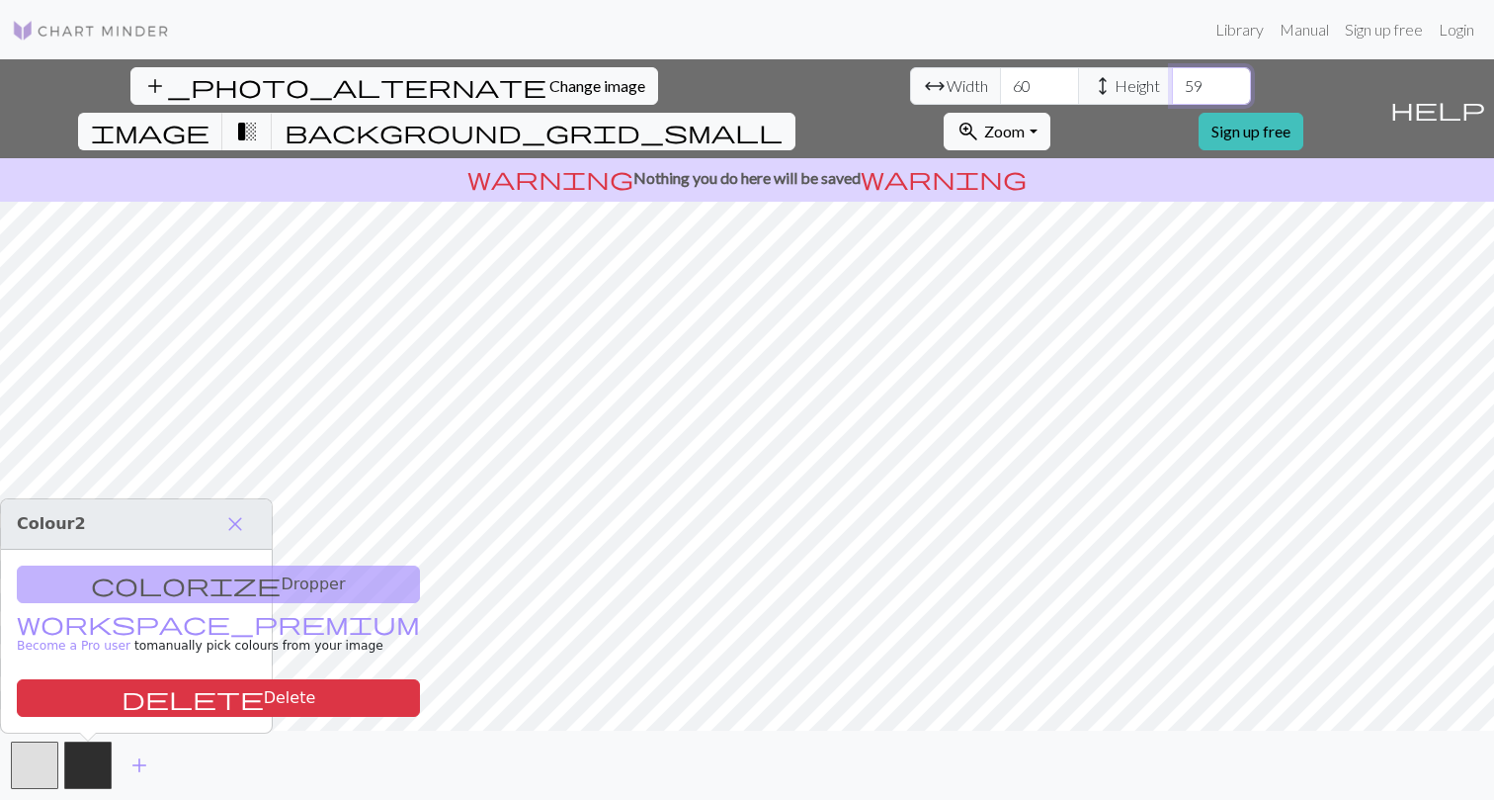
click at [1172, 83] on input "60" at bounding box center [1211, 86] width 79 height 38
type input "61"
click at [1172, 83] on input "61" at bounding box center [1211, 86] width 79 height 38
click at [1240, 27] on link "Library" at bounding box center [1240, 30] width 64 height 40
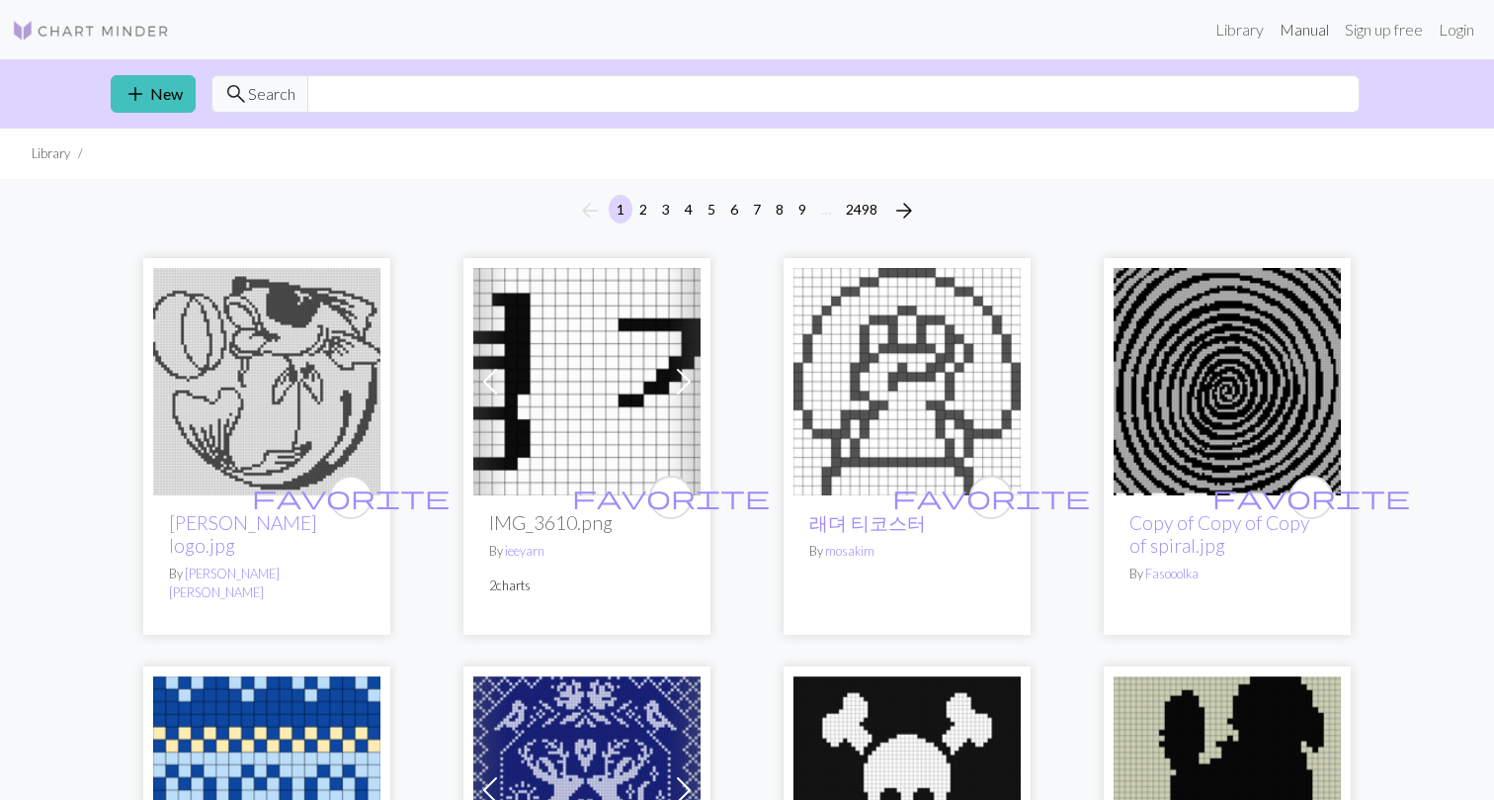
click at [1290, 32] on link "Manual" at bounding box center [1304, 30] width 65 height 40
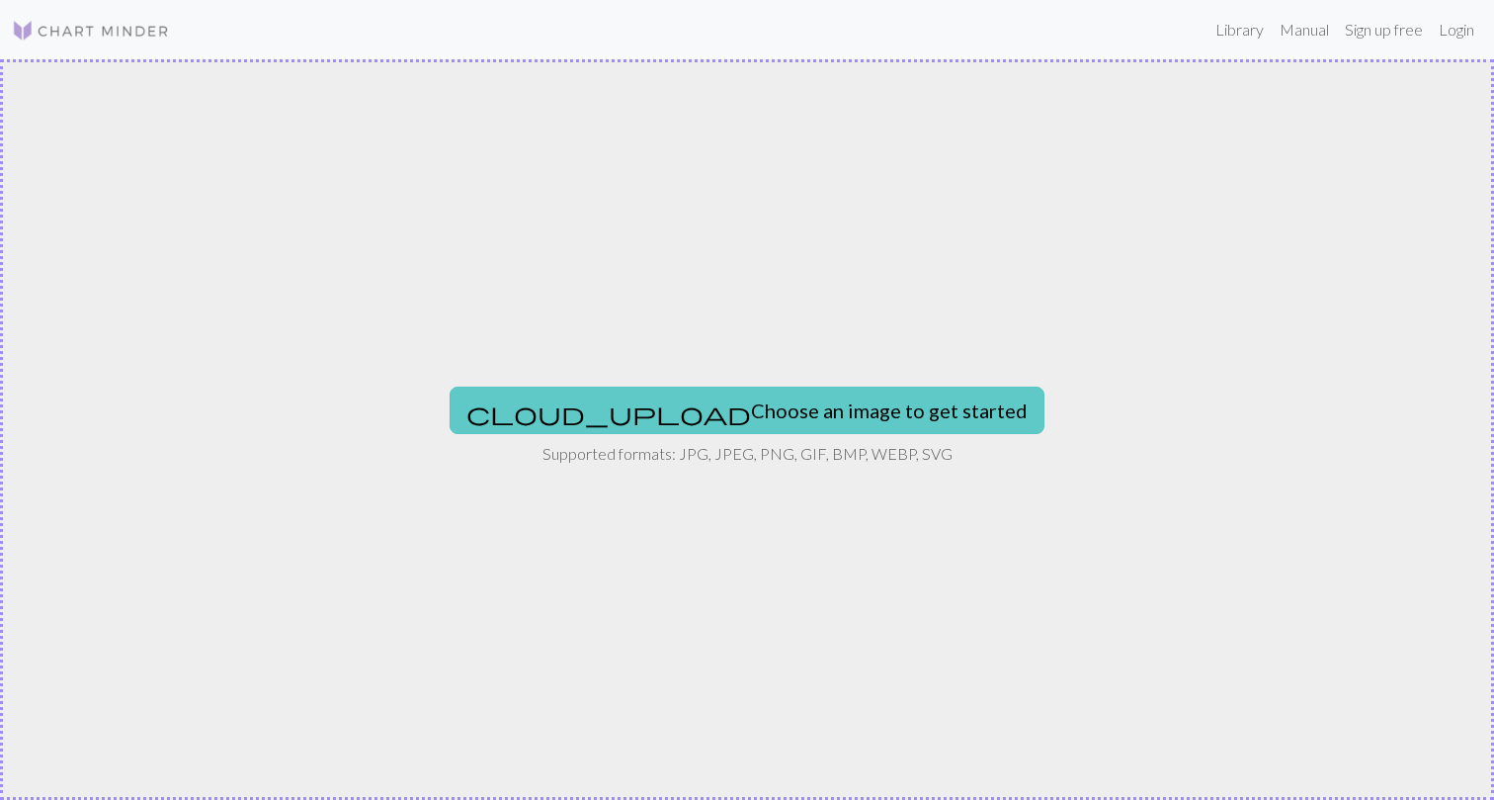
click at [691, 415] on button "cloud_upload Choose an image to get started" at bounding box center [747, 409] width 595 height 47
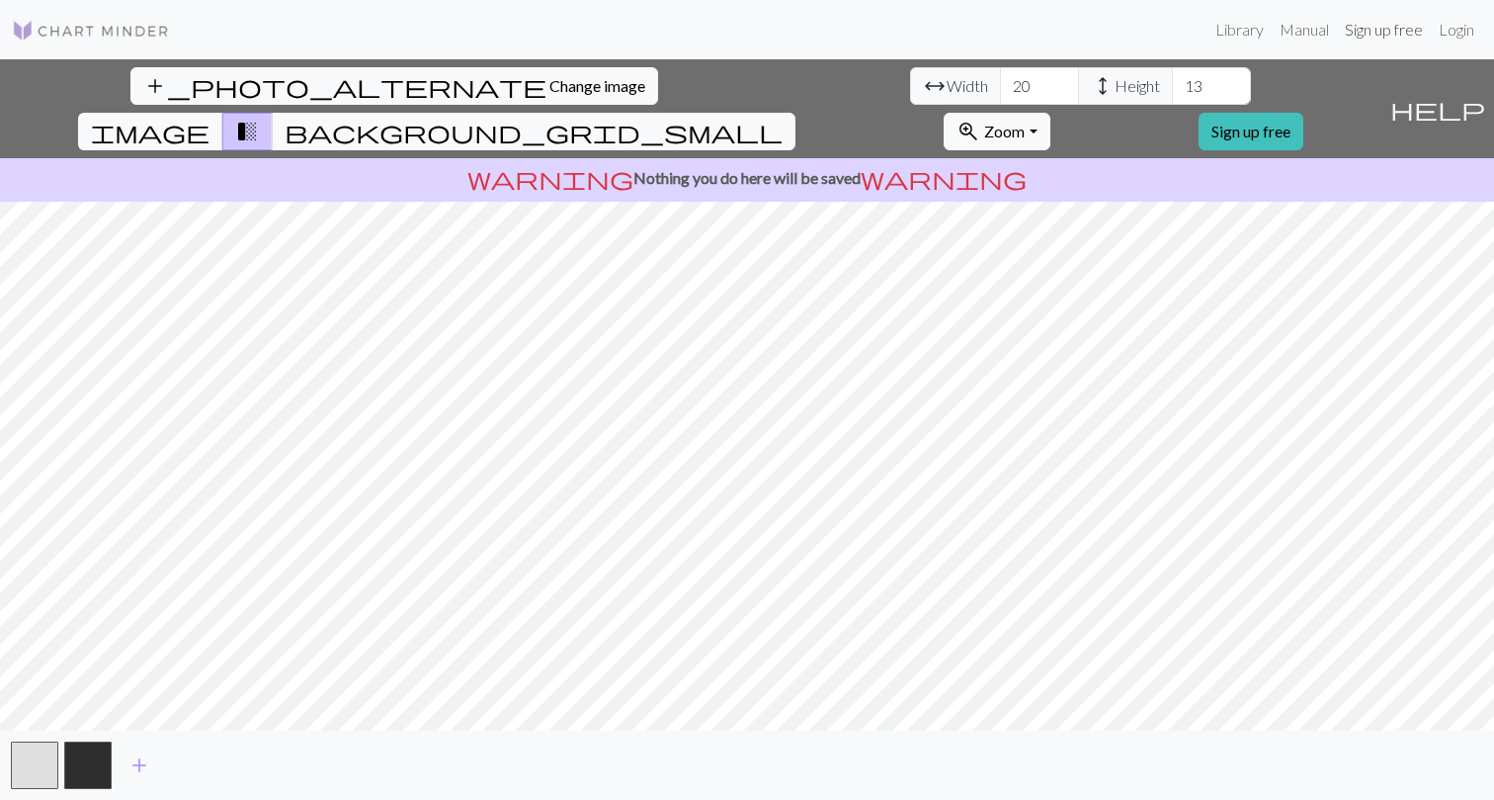
click at [1398, 23] on link "Sign up free" at bounding box center [1384, 30] width 94 height 40
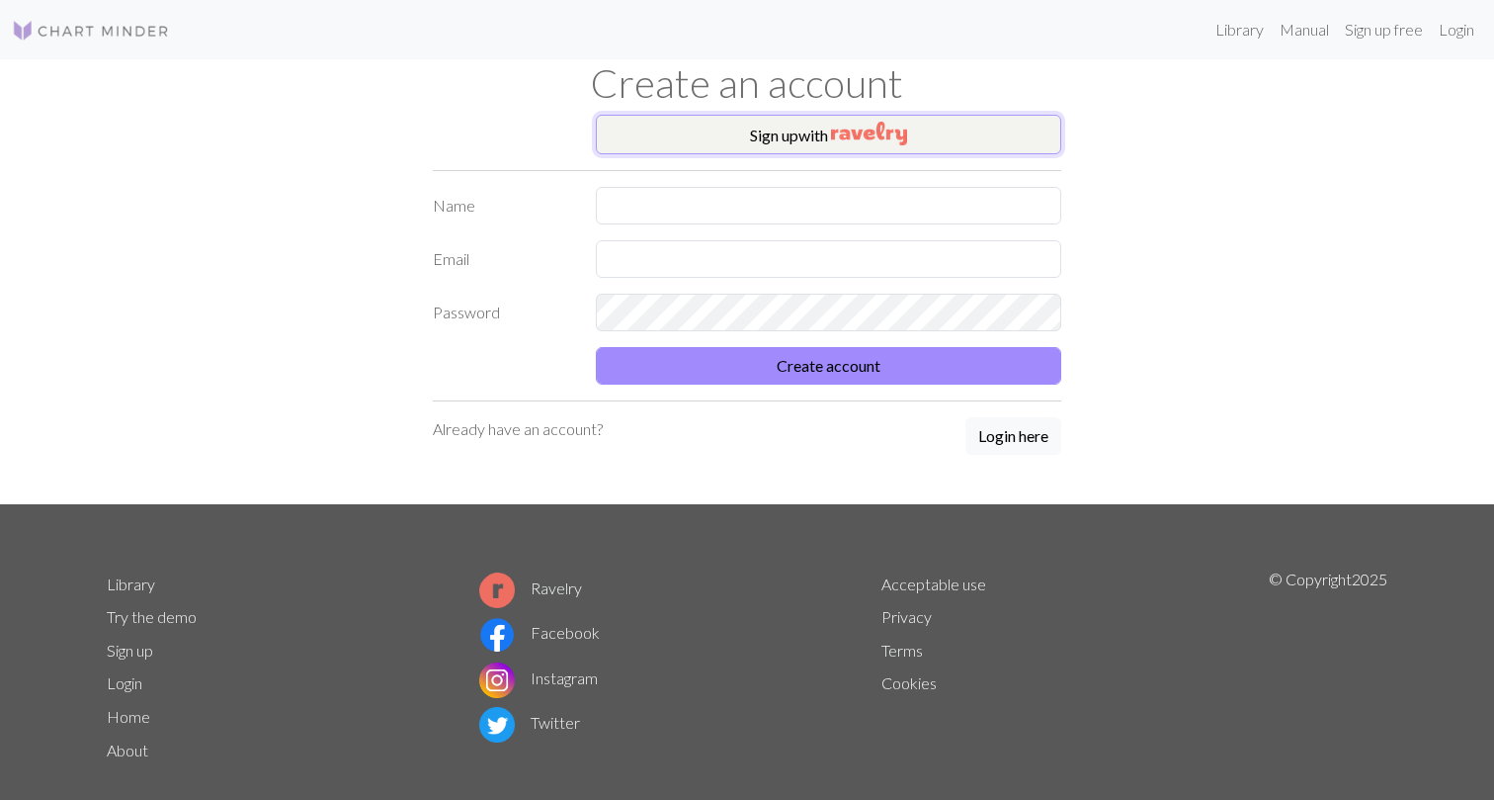
click at [823, 134] on button "Sign up with" at bounding box center [828, 135] width 465 height 40
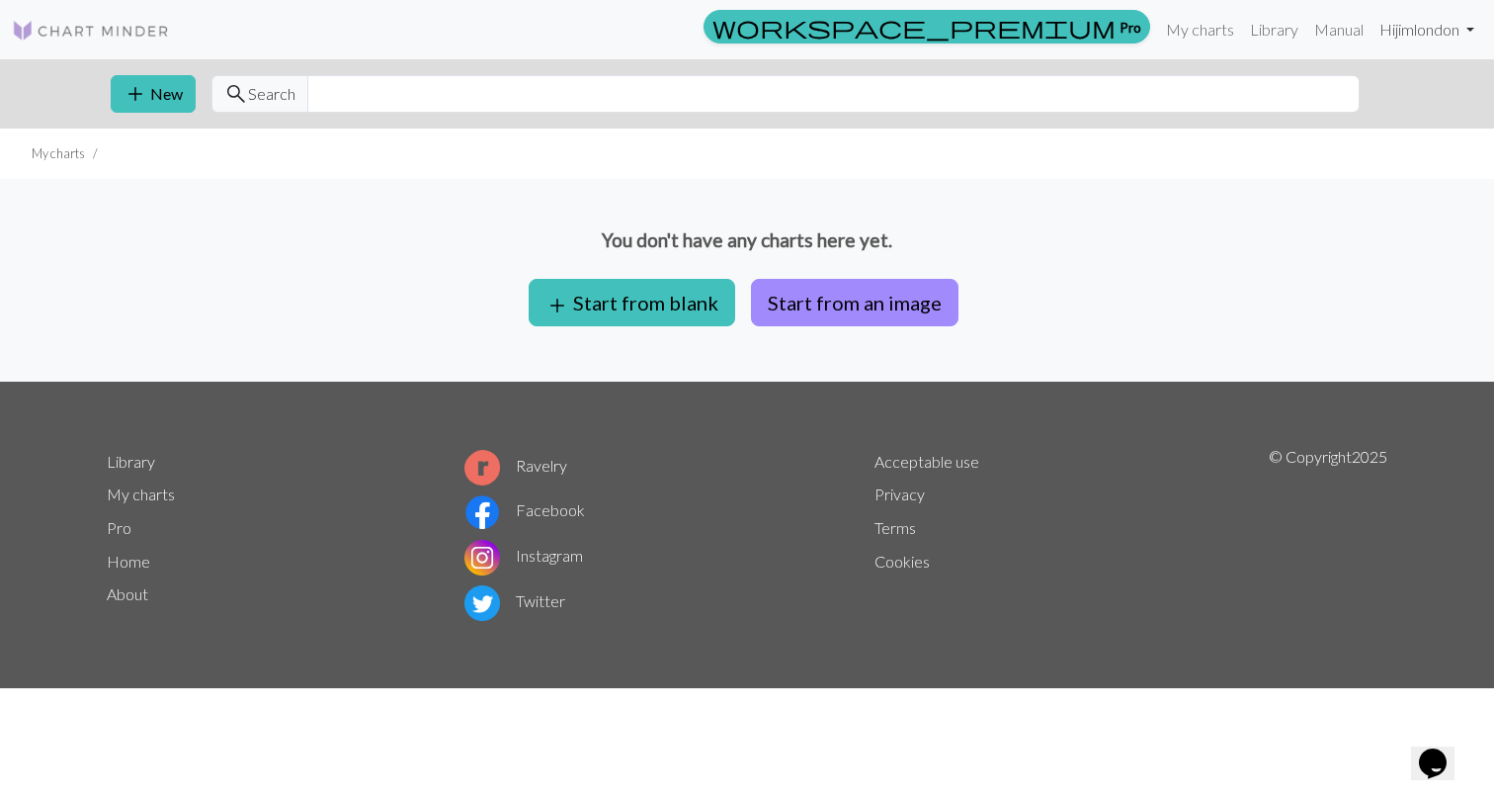
click at [1397, 19] on link "Hi jimlondon" at bounding box center [1427, 30] width 111 height 40
click at [1386, 78] on link "Account settings" at bounding box center [1401, 84] width 127 height 40
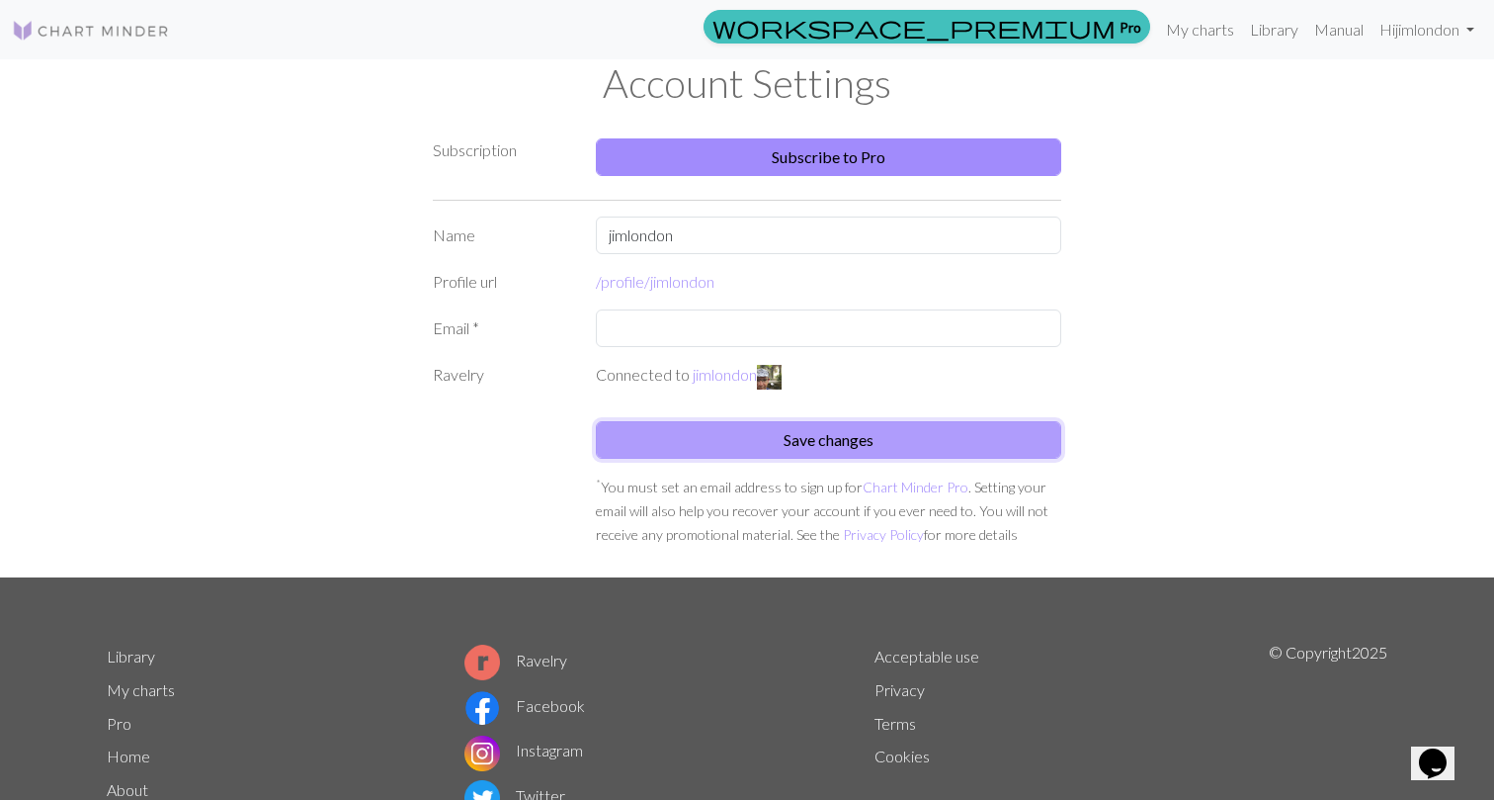
click at [803, 443] on button "Save changes" at bounding box center [828, 440] width 465 height 38
click at [1212, 28] on link "My charts" at bounding box center [1200, 30] width 84 height 40
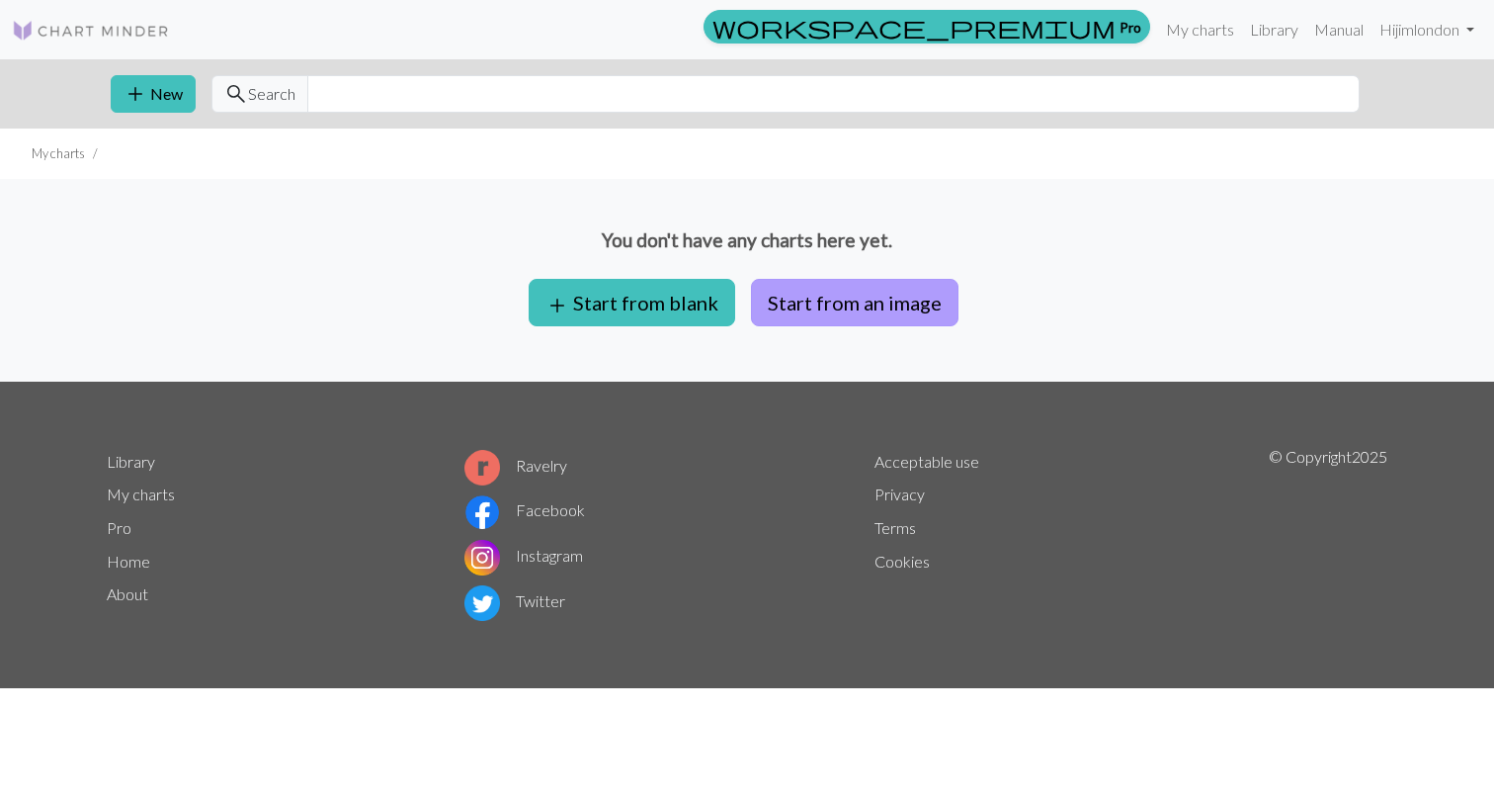
click at [793, 309] on button "Start from an image" at bounding box center [855, 302] width 208 height 47
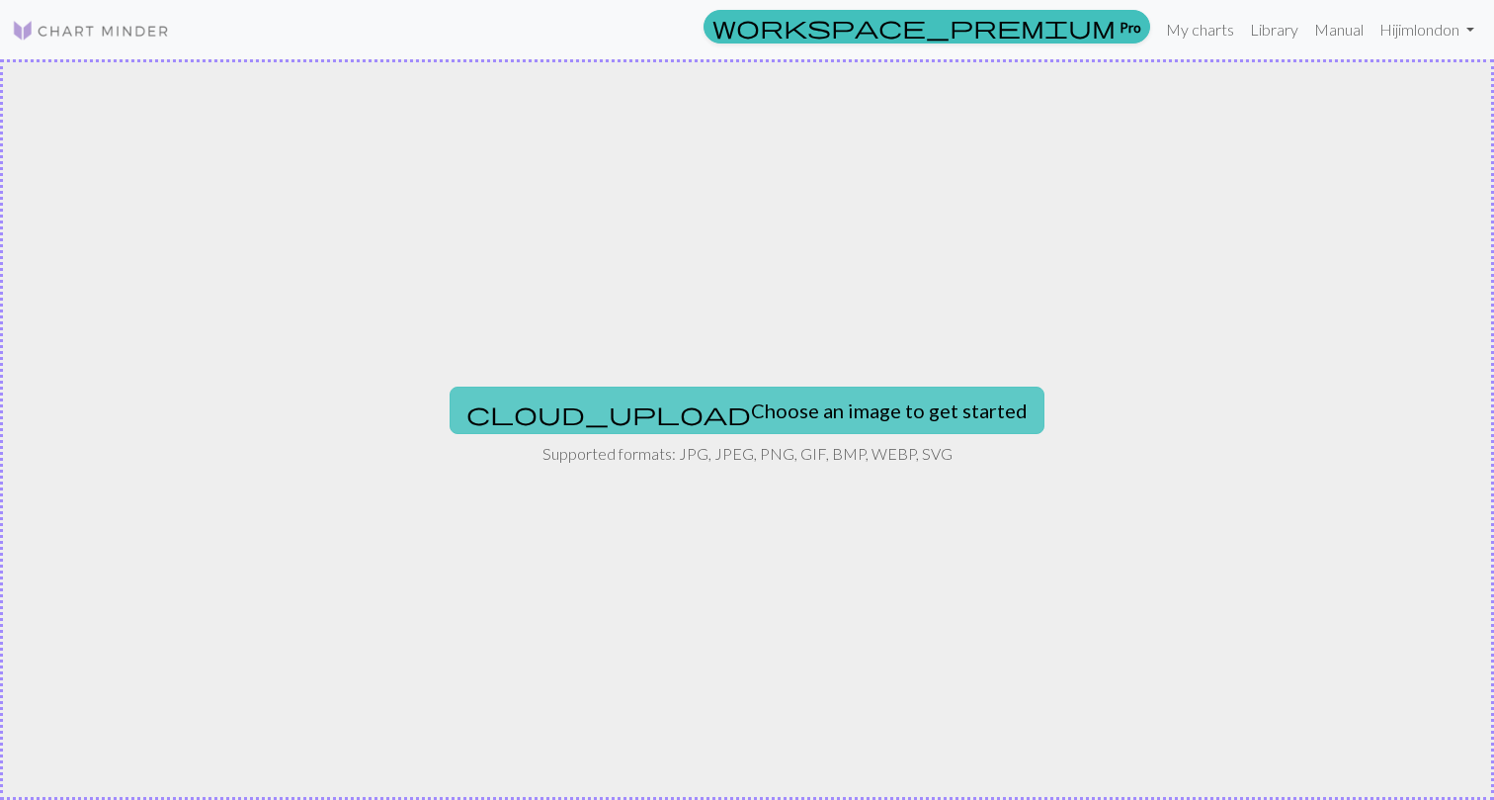
click at [674, 395] on button "cloud_upload Choose an image to get started" at bounding box center [747, 409] width 595 height 47
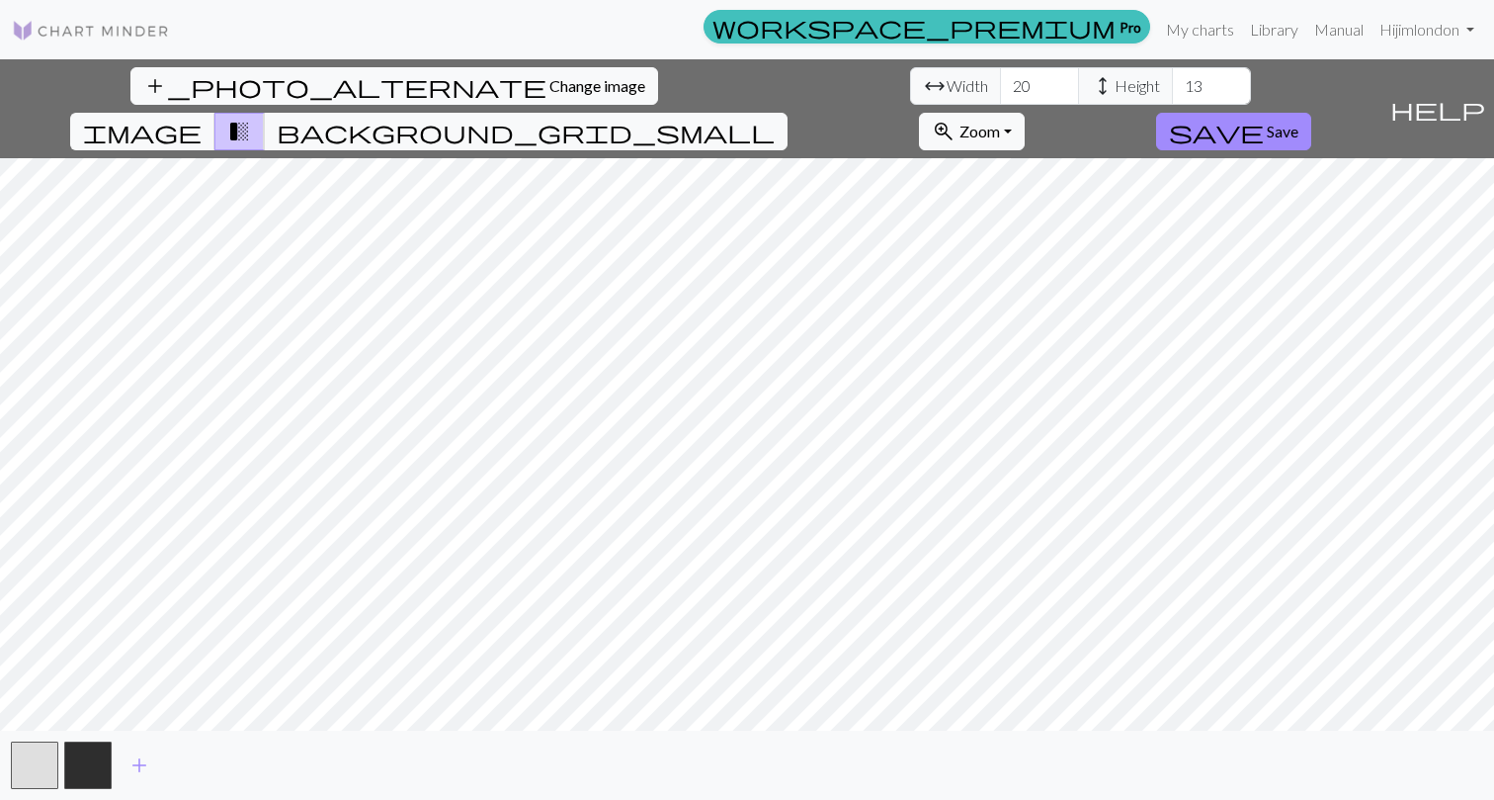
click at [947, 88] on span "Width" at bounding box center [968, 86] width 42 height 24
click at [1000, 83] on input "21" at bounding box center [1039, 86] width 79 height 38
click at [1000, 83] on input "22" at bounding box center [1039, 86] width 79 height 38
click at [1000, 83] on input "23" at bounding box center [1039, 86] width 79 height 38
click at [1000, 83] on input "24" at bounding box center [1039, 86] width 79 height 38
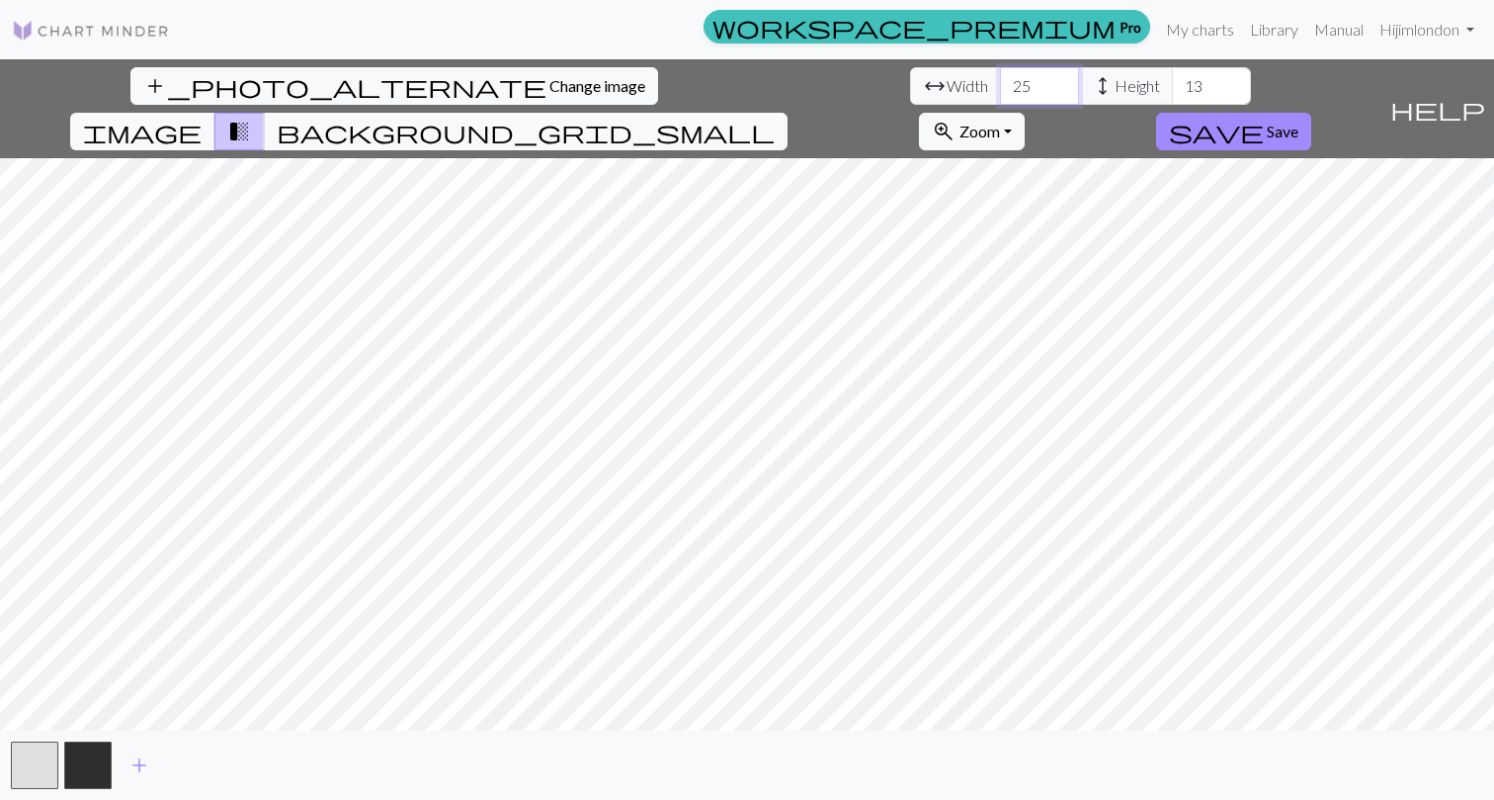
click at [1000, 83] on input "25" at bounding box center [1039, 86] width 79 height 38
click at [1000, 83] on input "26" at bounding box center [1039, 86] width 79 height 38
click at [1000, 83] on input "27" at bounding box center [1039, 86] width 79 height 38
click at [1000, 83] on input "28" at bounding box center [1039, 86] width 79 height 38
click at [1000, 83] on input "29" at bounding box center [1039, 86] width 79 height 38
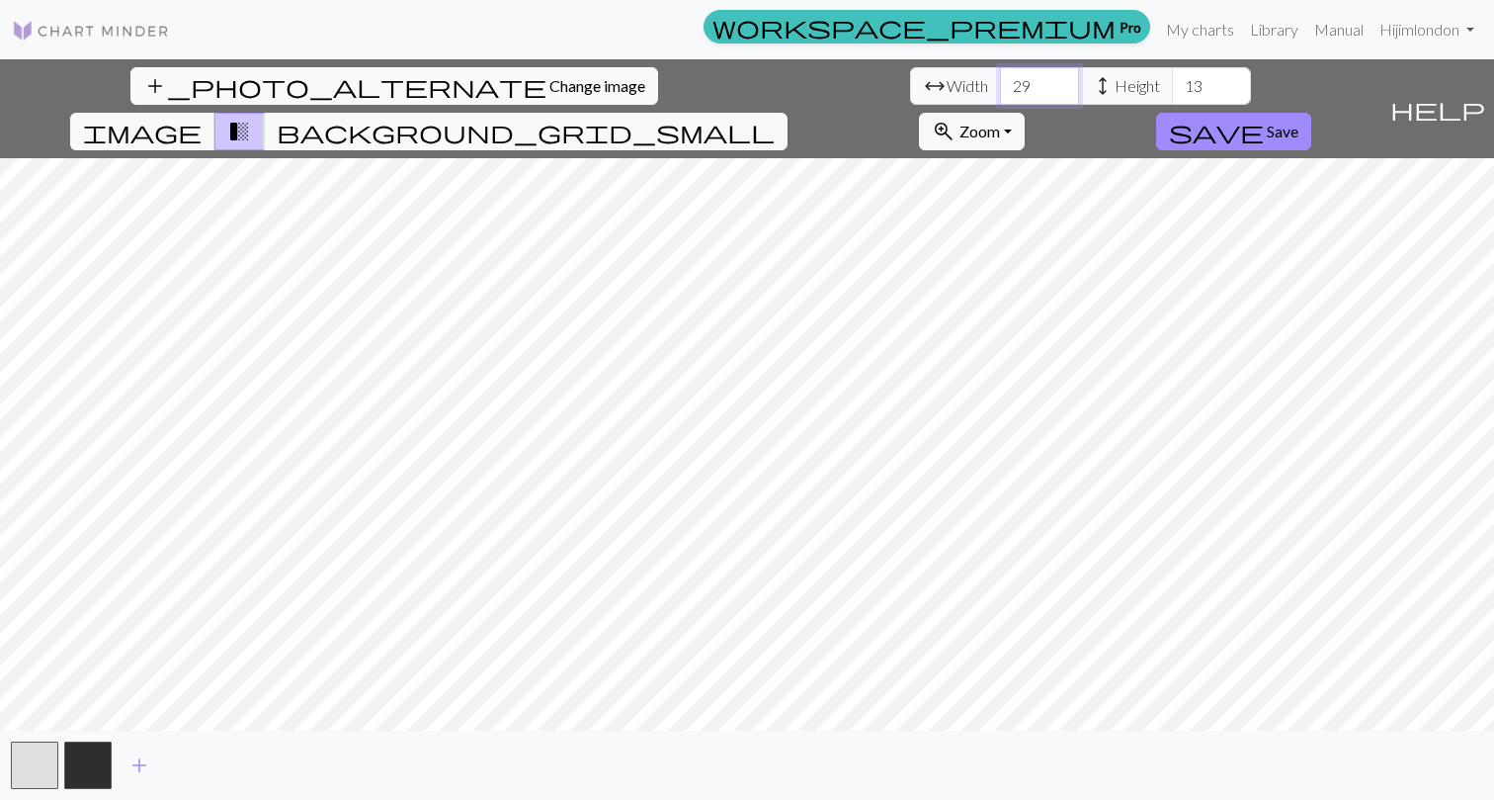
click at [1000, 83] on input "30" at bounding box center [1039, 86] width 79 height 38
click at [1000, 83] on input "31" at bounding box center [1039, 86] width 79 height 38
click at [1000, 83] on input "32" at bounding box center [1039, 86] width 79 height 38
click at [1000, 83] on input "33" at bounding box center [1039, 86] width 79 height 38
click at [1000, 83] on input "34" at bounding box center [1039, 86] width 79 height 38
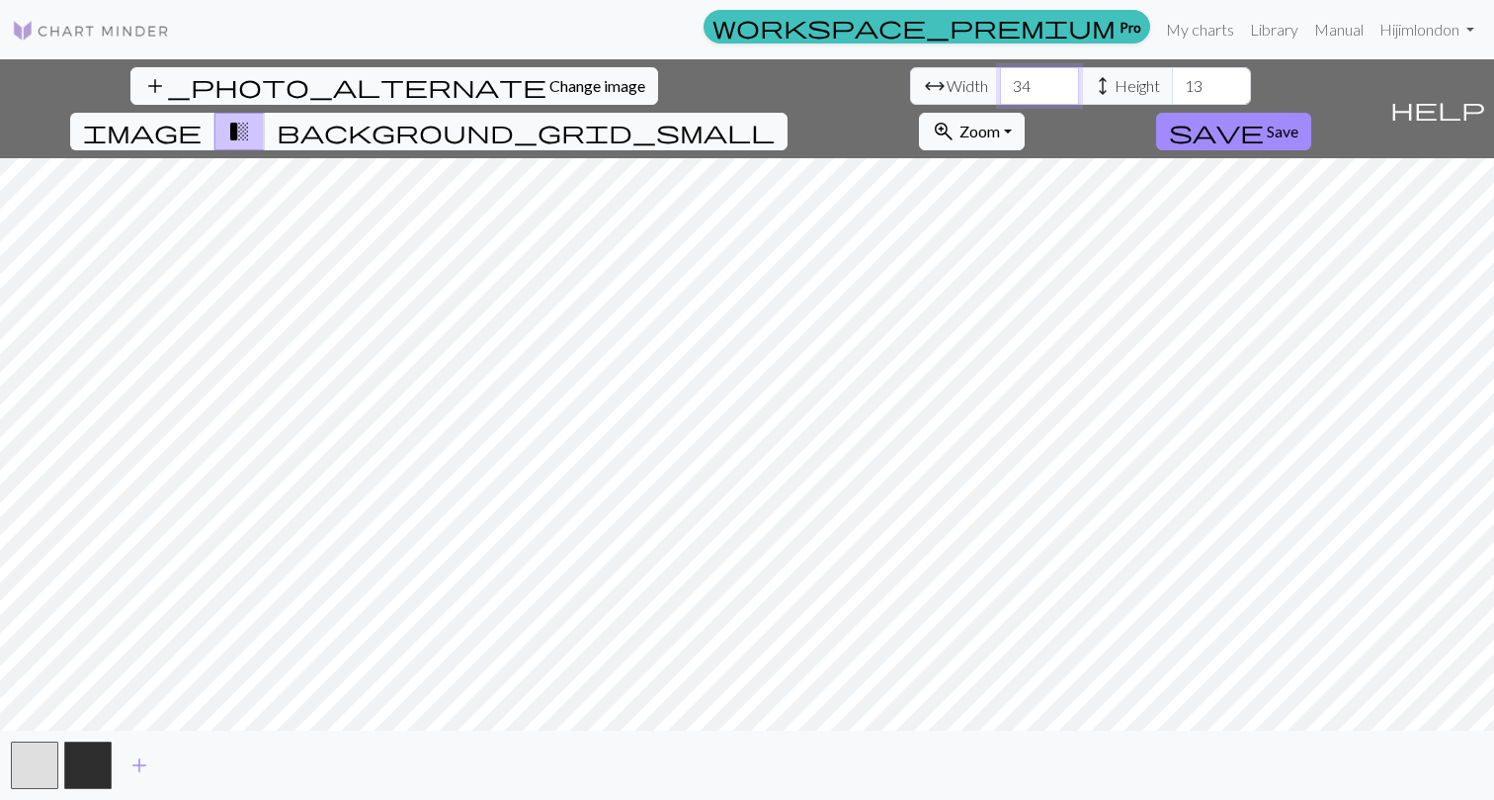
click at [1000, 83] on input "35" at bounding box center [1039, 86] width 79 height 38
click at [1000, 83] on input "36" at bounding box center [1039, 86] width 79 height 38
click at [1000, 83] on input "37" at bounding box center [1039, 86] width 79 height 38
click at [1000, 83] on input "38" at bounding box center [1039, 86] width 79 height 38
click at [1000, 83] on input "39" at bounding box center [1039, 86] width 79 height 38
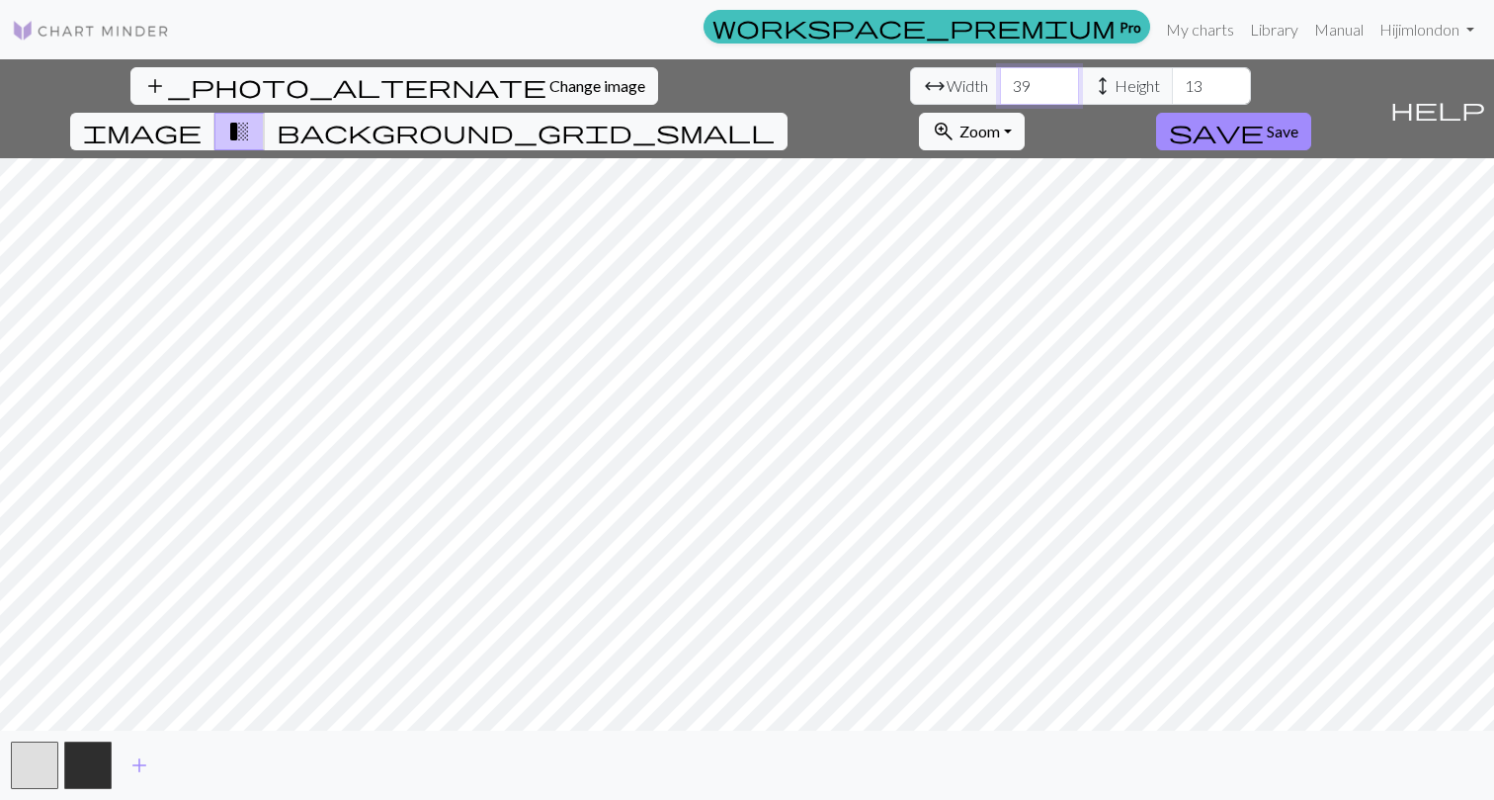
click at [1000, 83] on input "40" at bounding box center [1039, 86] width 79 height 38
click at [1000, 83] on input "41" at bounding box center [1039, 86] width 79 height 38
click at [1000, 83] on input "42" at bounding box center [1039, 86] width 79 height 38
type input "4"
type input "60"
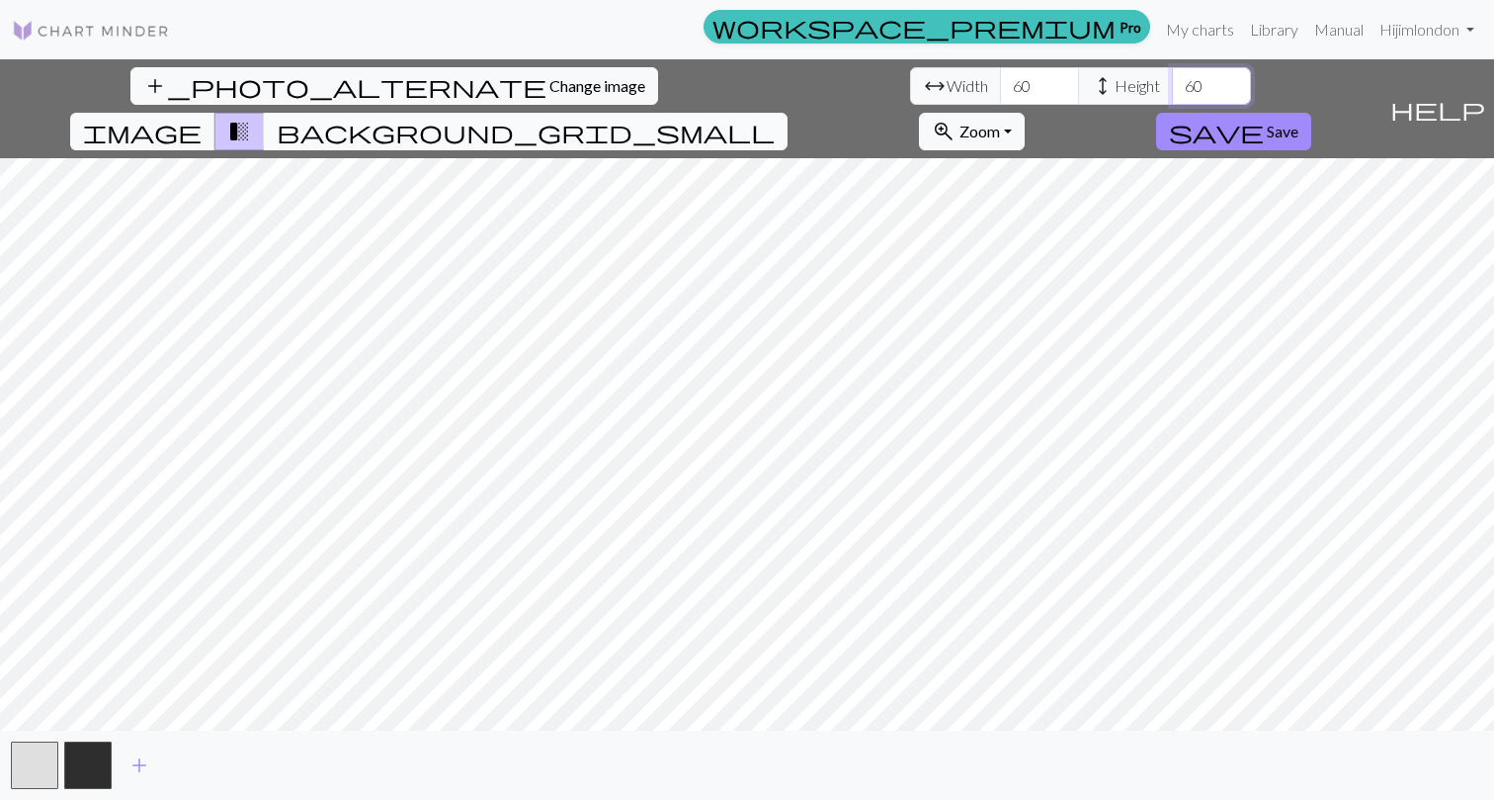
type input "60"
click at [788, 113] on button "background_grid_small" at bounding box center [526, 132] width 524 height 38
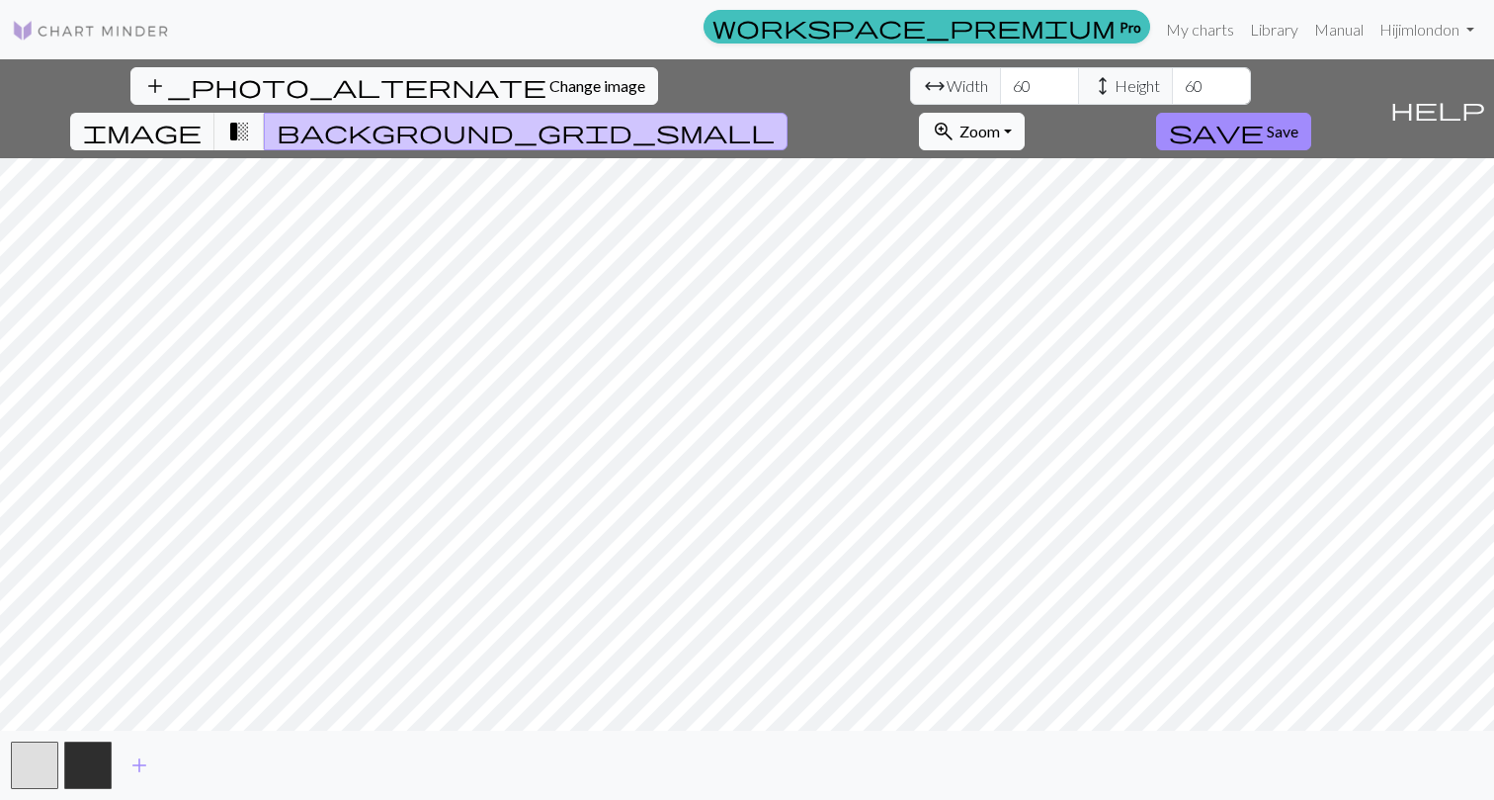
click at [1025, 113] on button "zoom_in Zoom Zoom" at bounding box center [972, 132] width 106 height 38
click at [1473, 95] on span "help" at bounding box center [1438, 109] width 95 height 28
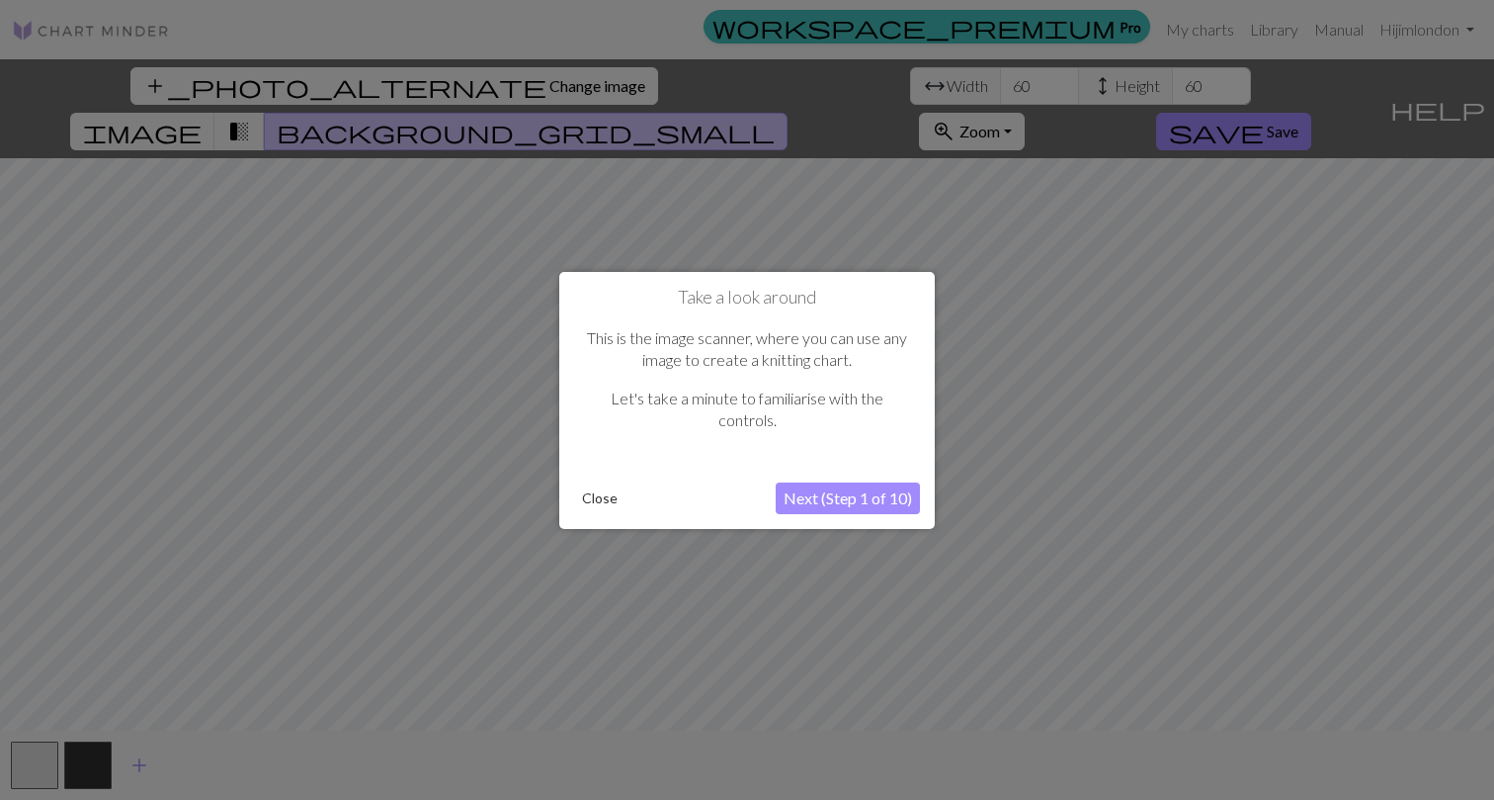
click at [811, 503] on button "Next (Step 1 of 10)" at bounding box center [848, 498] width 144 height 32
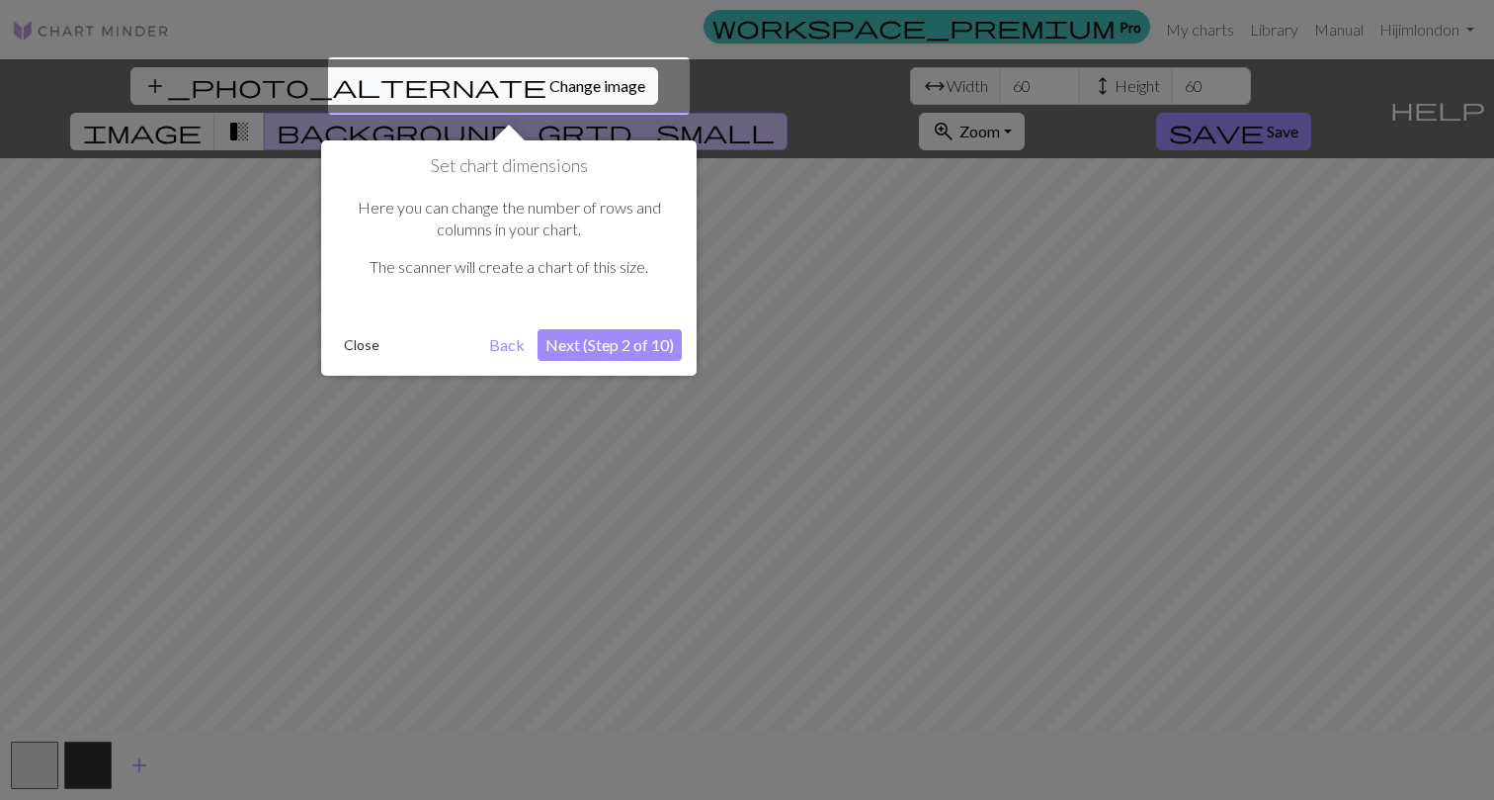
click at [598, 346] on button "Next (Step 2 of 10)" at bounding box center [610, 345] width 144 height 32
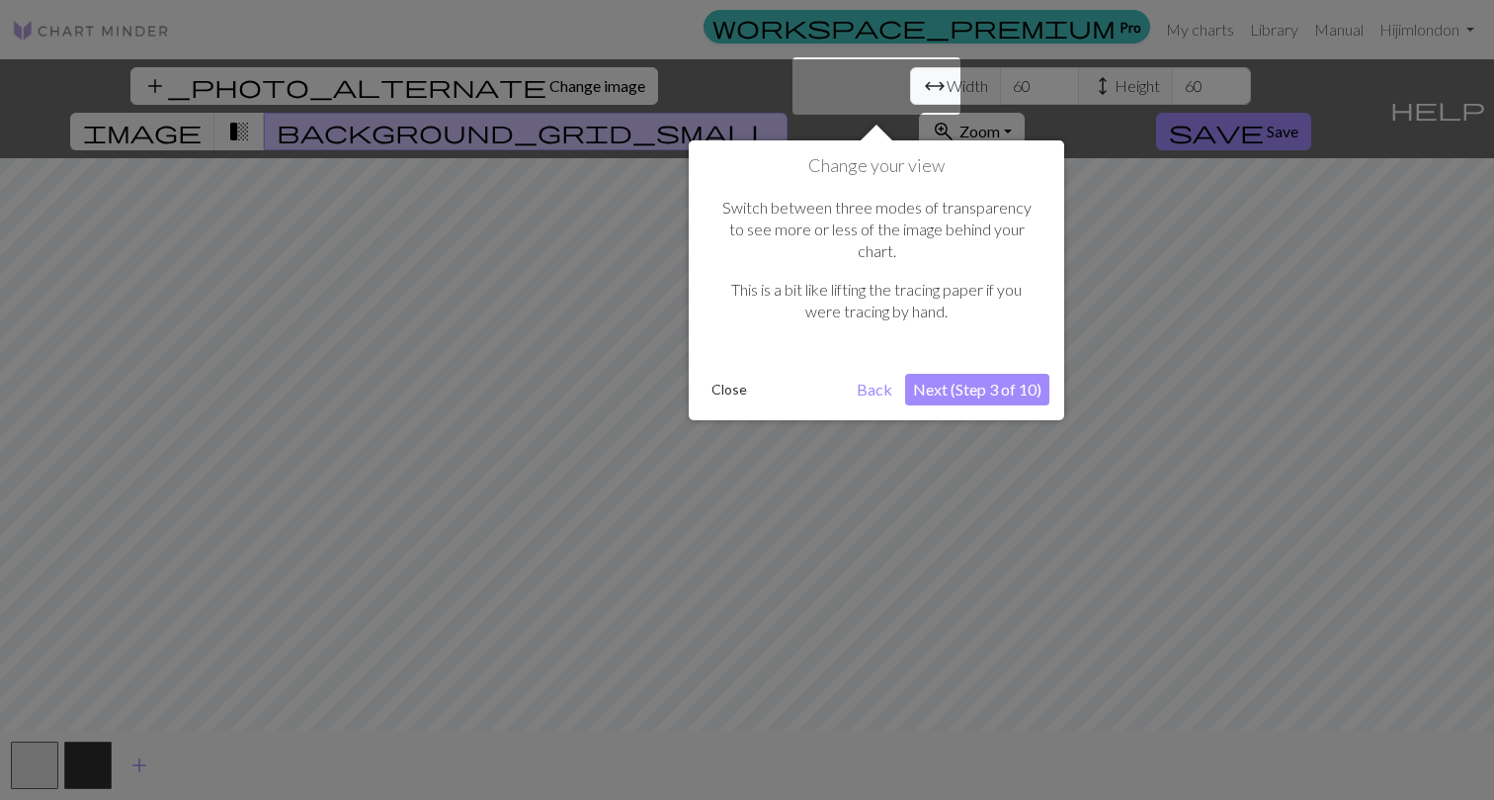
click at [938, 374] on button "Next (Step 3 of 10)" at bounding box center [977, 390] width 144 height 32
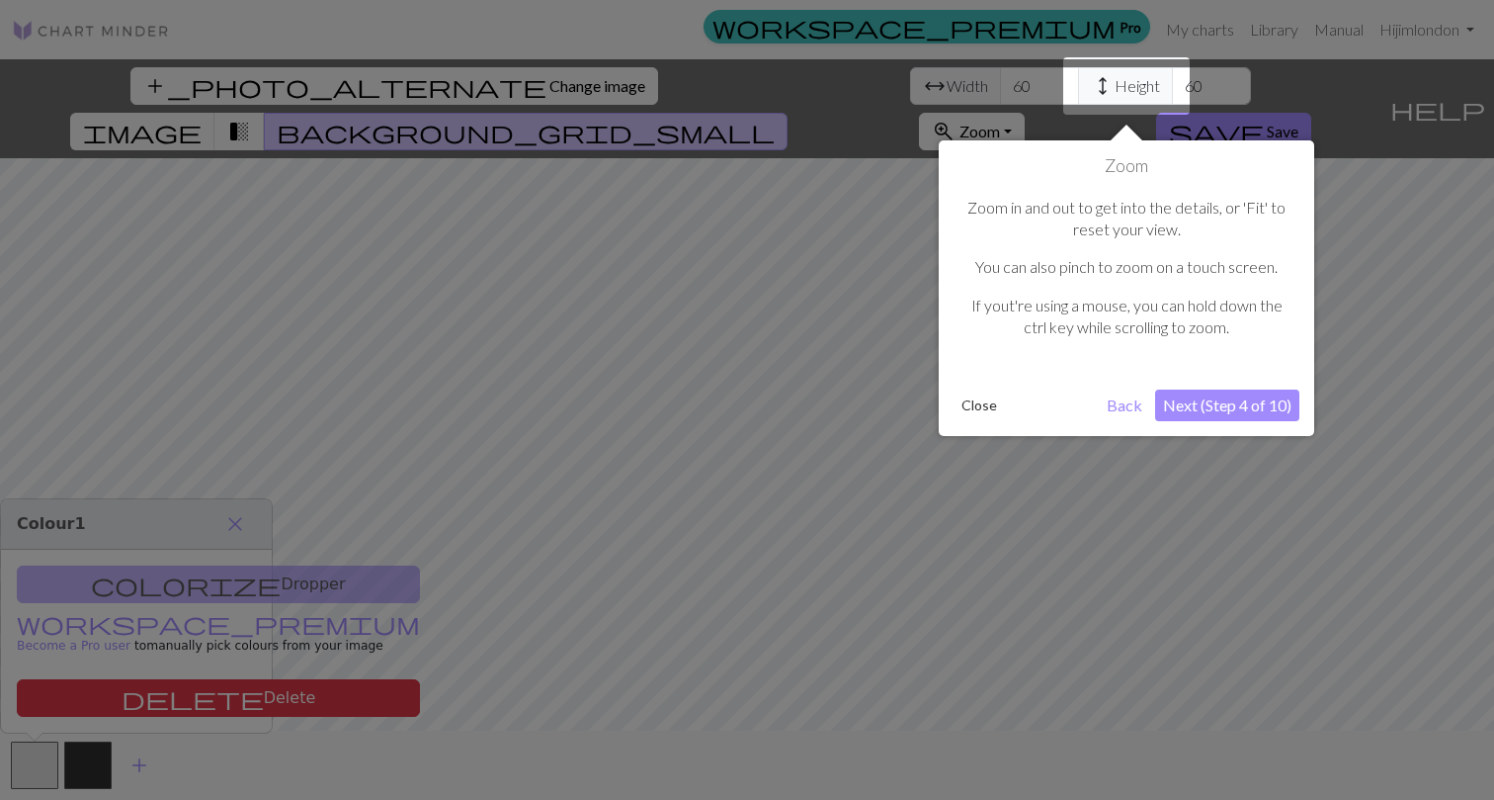
click at [1221, 414] on button "Next (Step 4 of 10)" at bounding box center [1227, 405] width 144 height 32
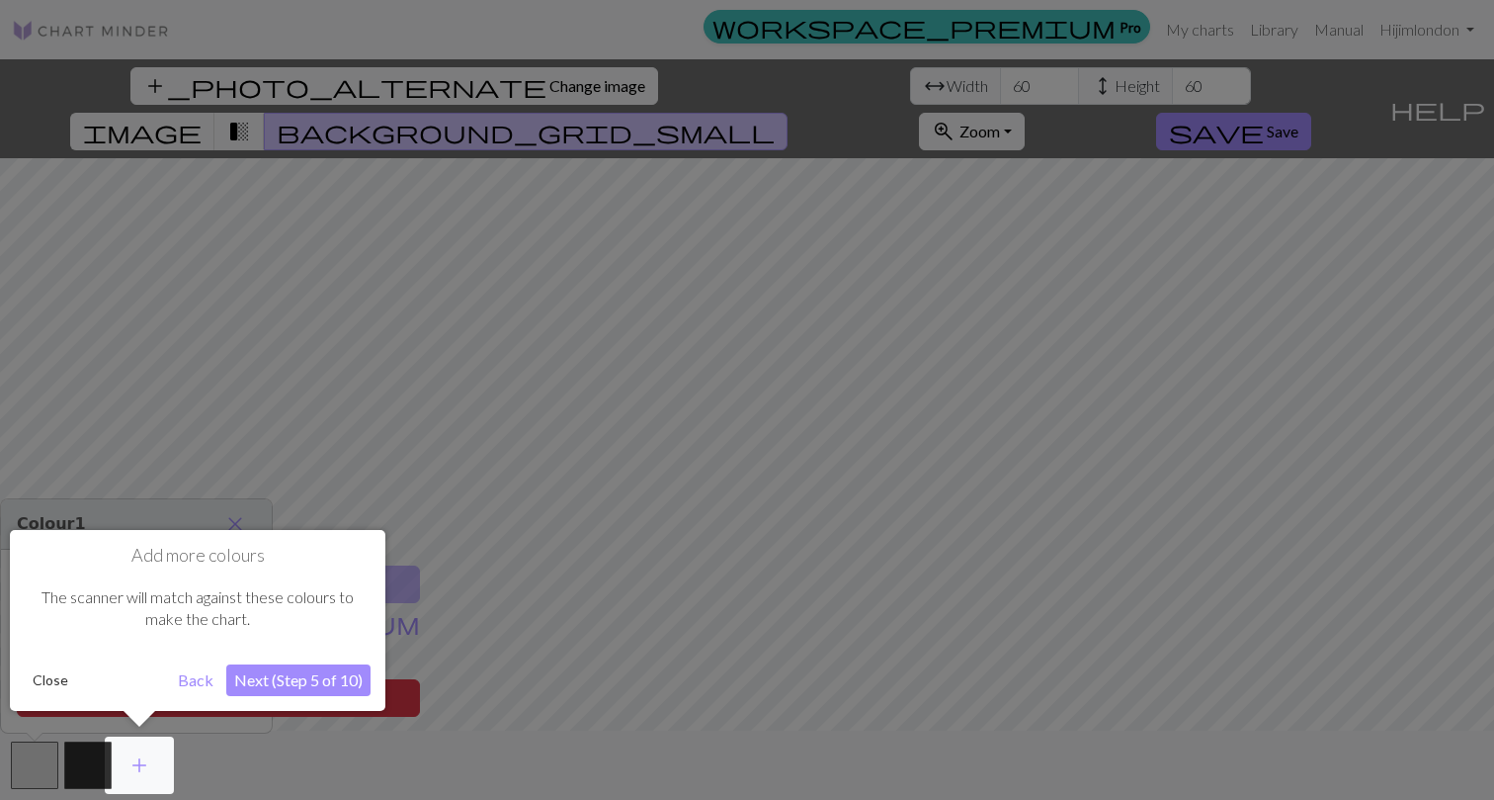
click at [300, 683] on button "Next (Step 5 of 10)" at bounding box center [298, 680] width 144 height 32
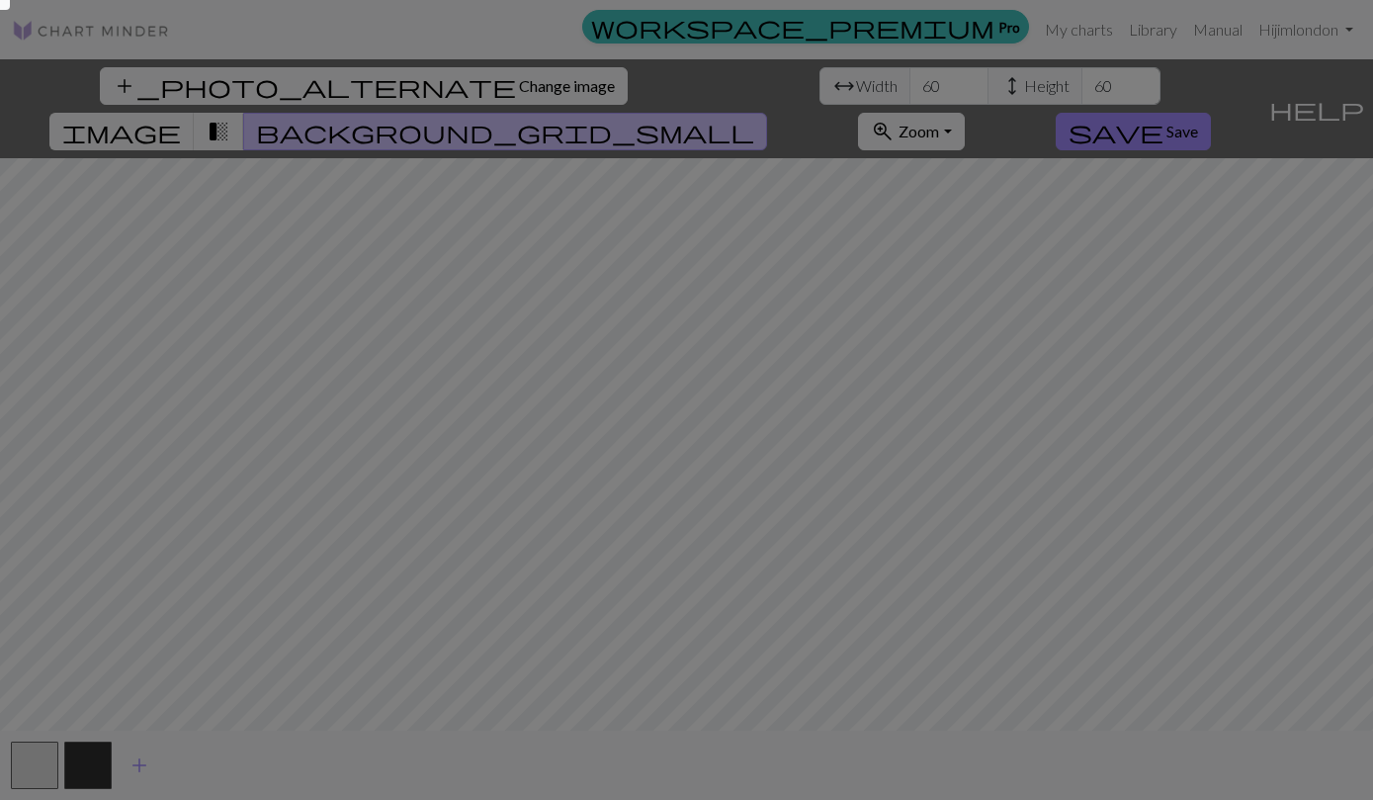
click at [7, 4] on div at bounding box center [0, 0] width 20 height 20
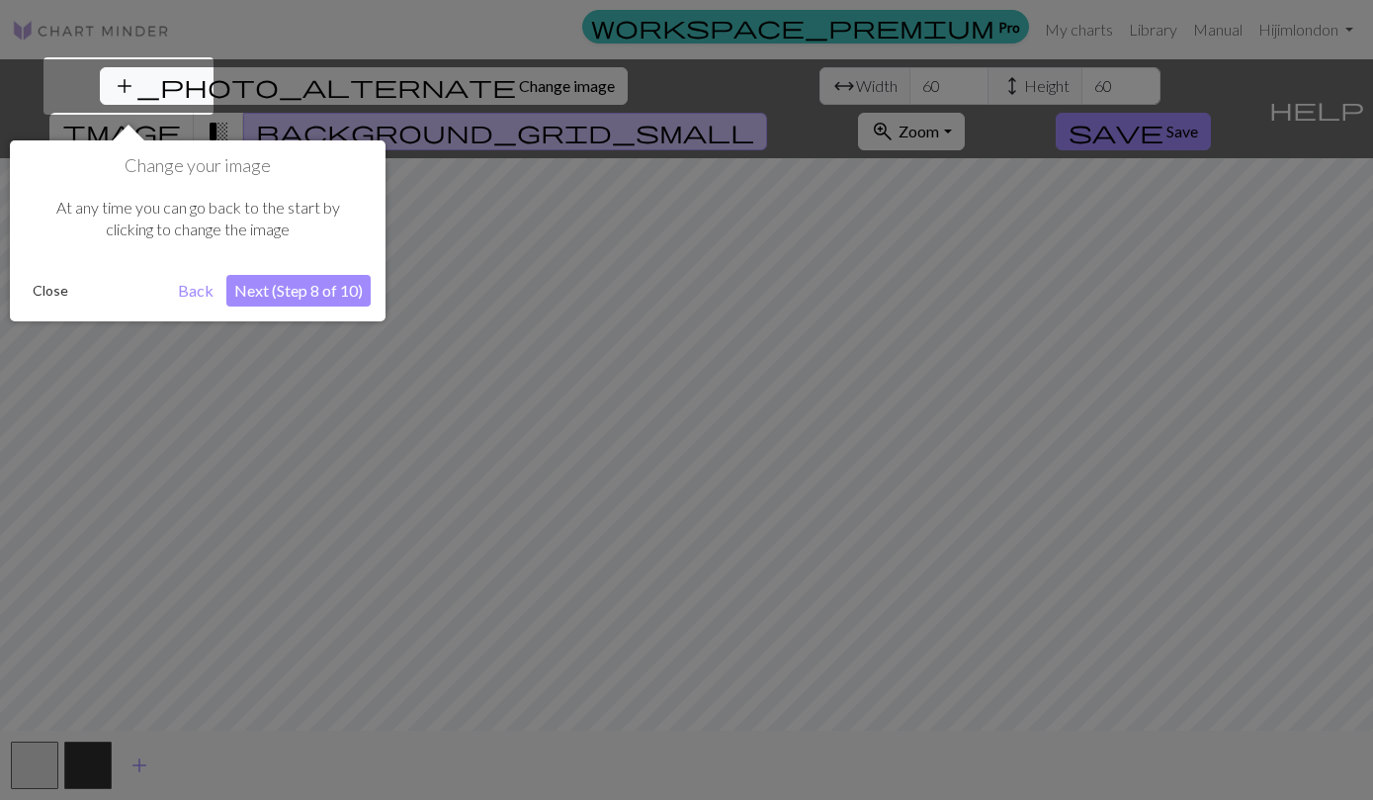
click at [270, 287] on button "Next (Step 8 of 10)" at bounding box center [298, 291] width 144 height 32
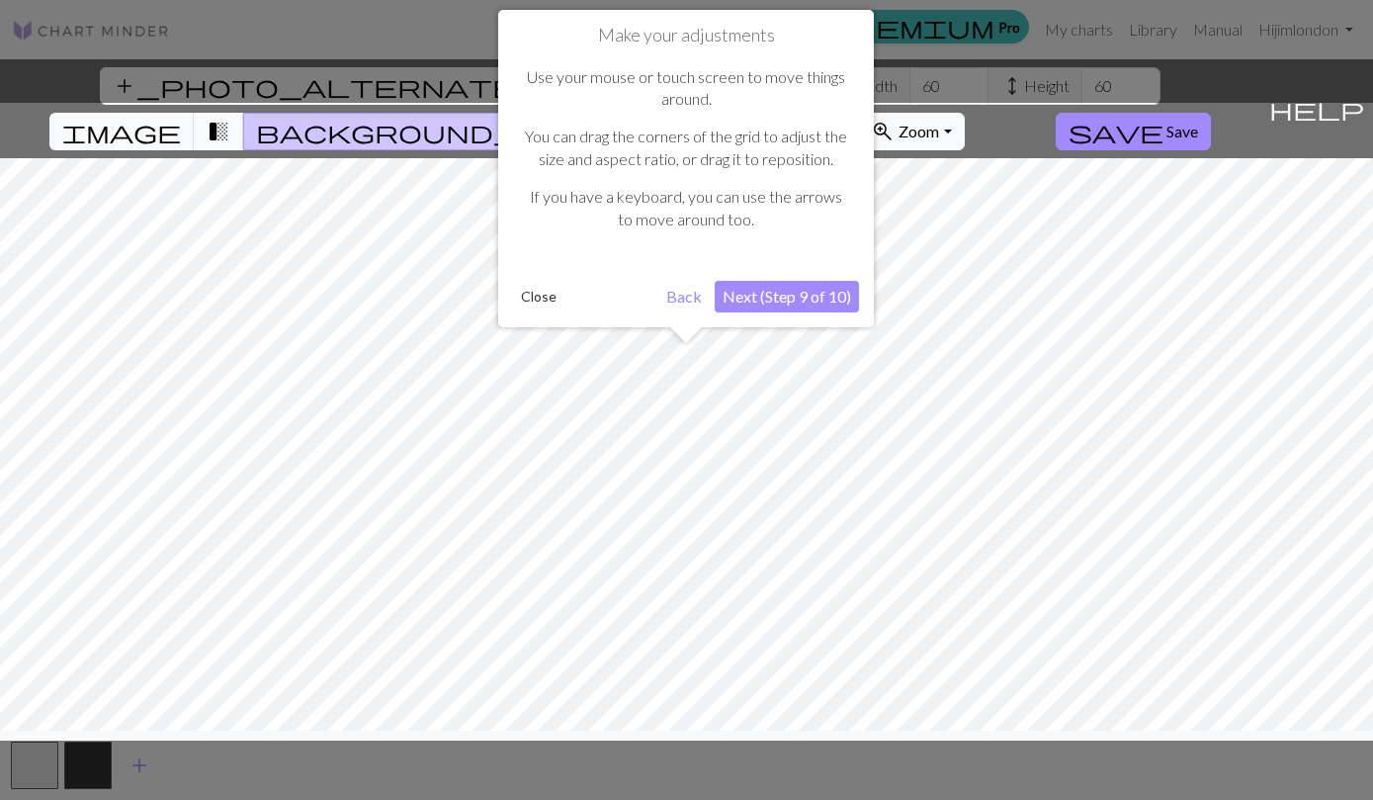
click at [785, 294] on button "Next (Step 9 of 10)" at bounding box center [787, 297] width 144 height 32
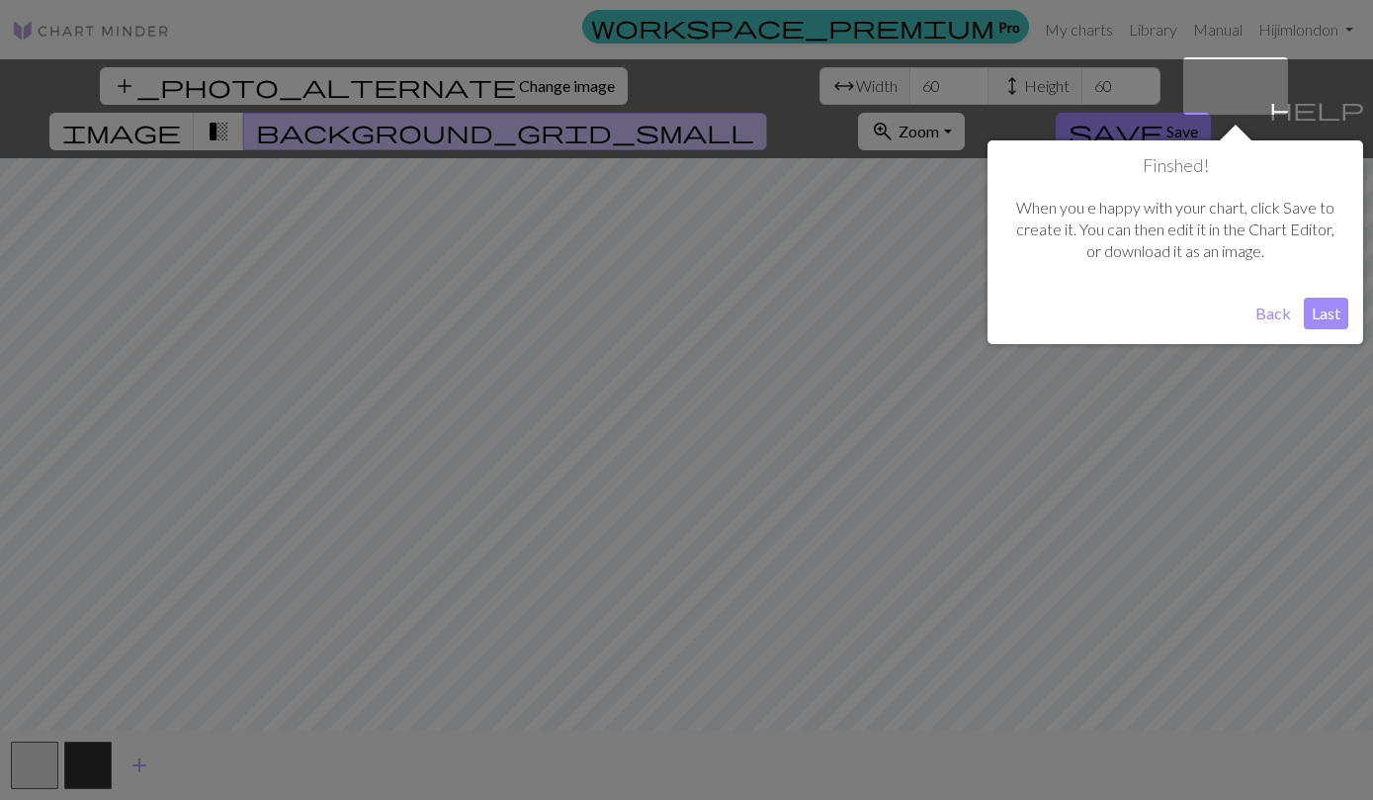
click at [1312, 309] on button "Last" at bounding box center [1326, 313] width 44 height 32
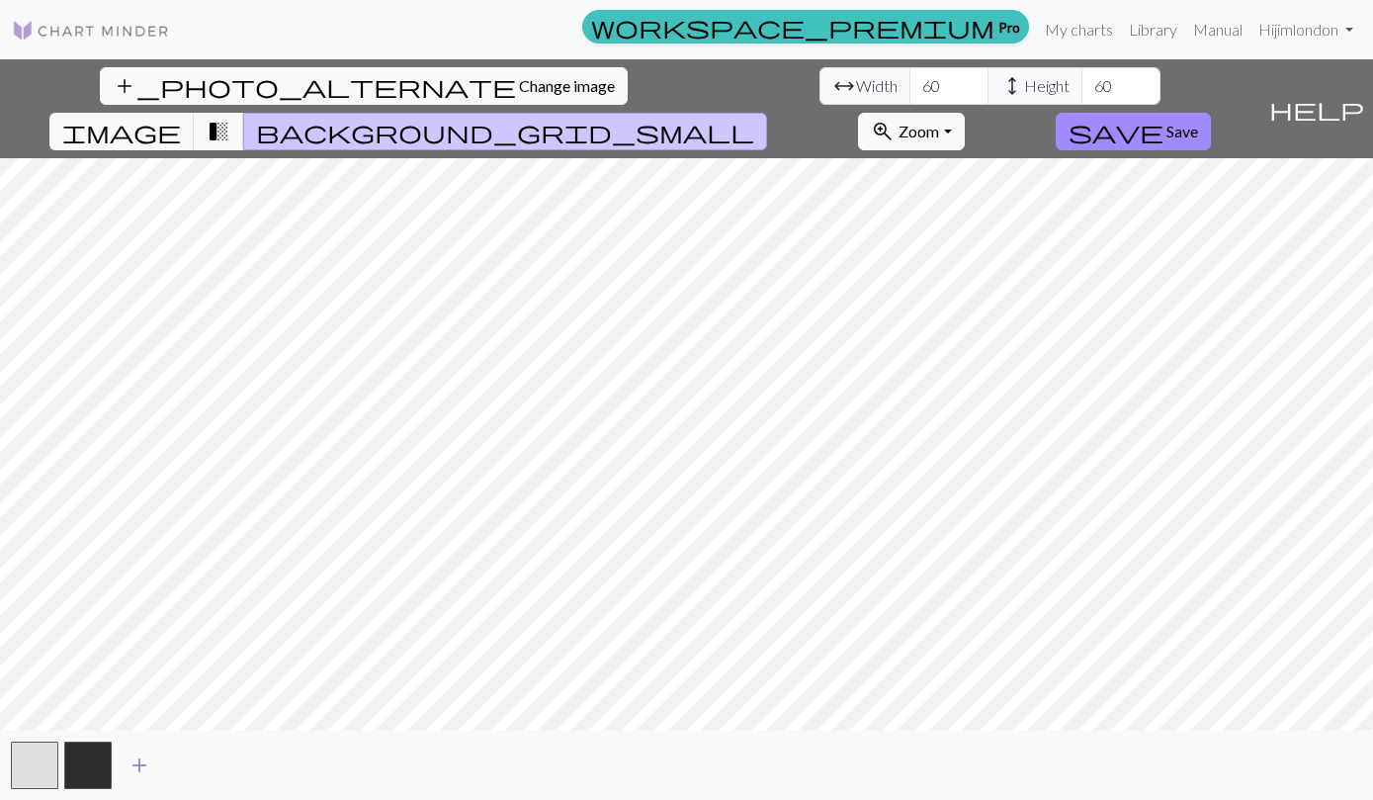
click at [142, 768] on span "add" at bounding box center [139, 765] width 24 height 28
click at [148, 761] on button "button" at bounding box center [141, 764] width 47 height 47
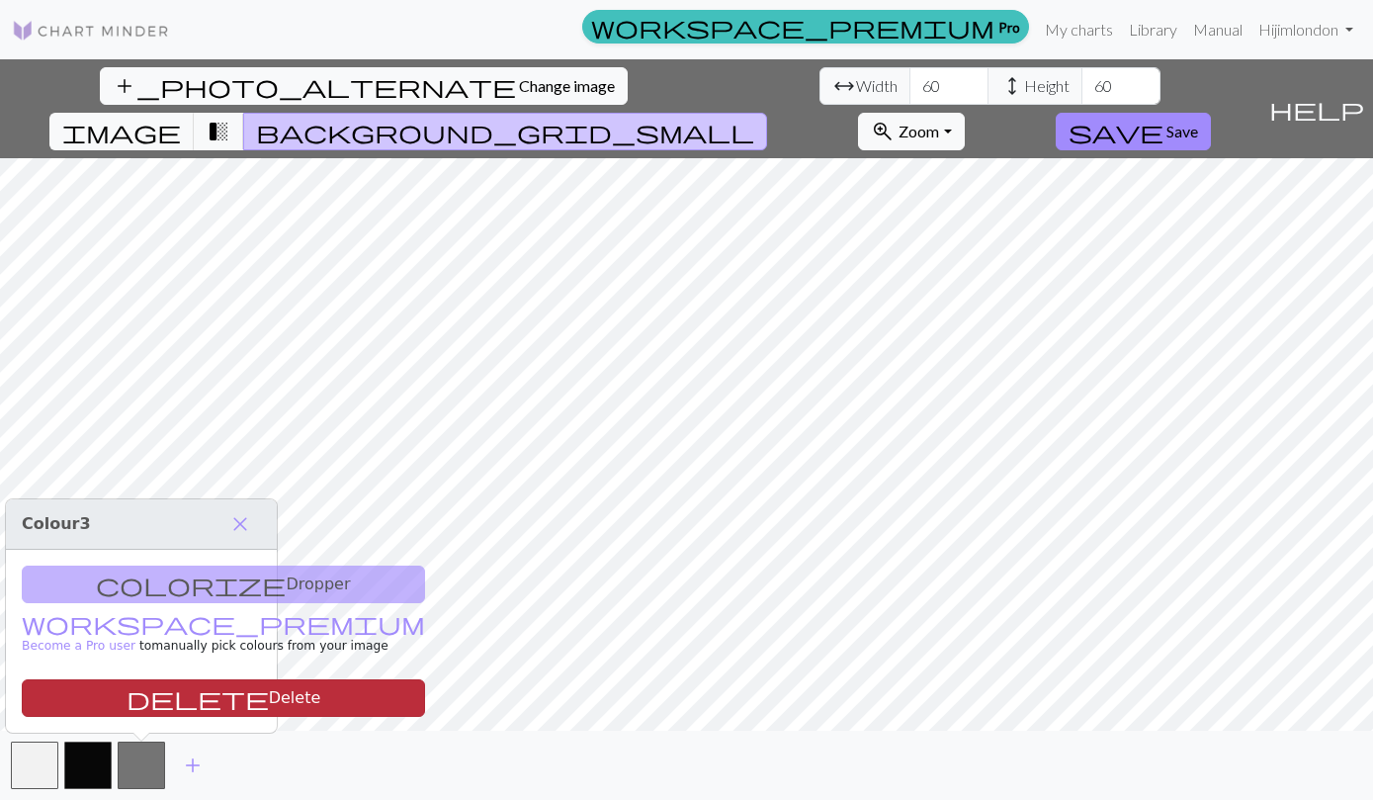
click at [161, 693] on button "delete Delete" at bounding box center [223, 698] width 403 height 38
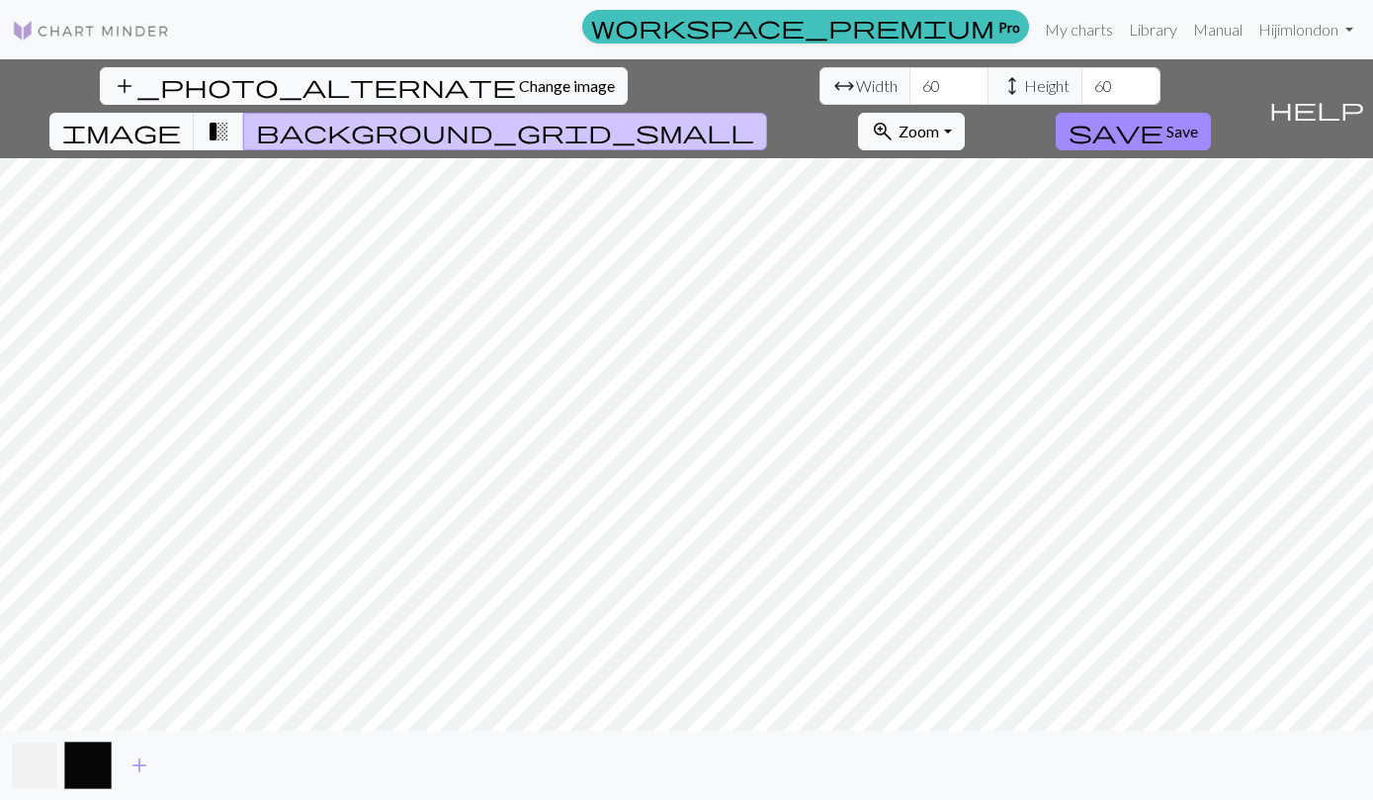
click at [38, 764] on button "button" at bounding box center [34, 764] width 47 height 47
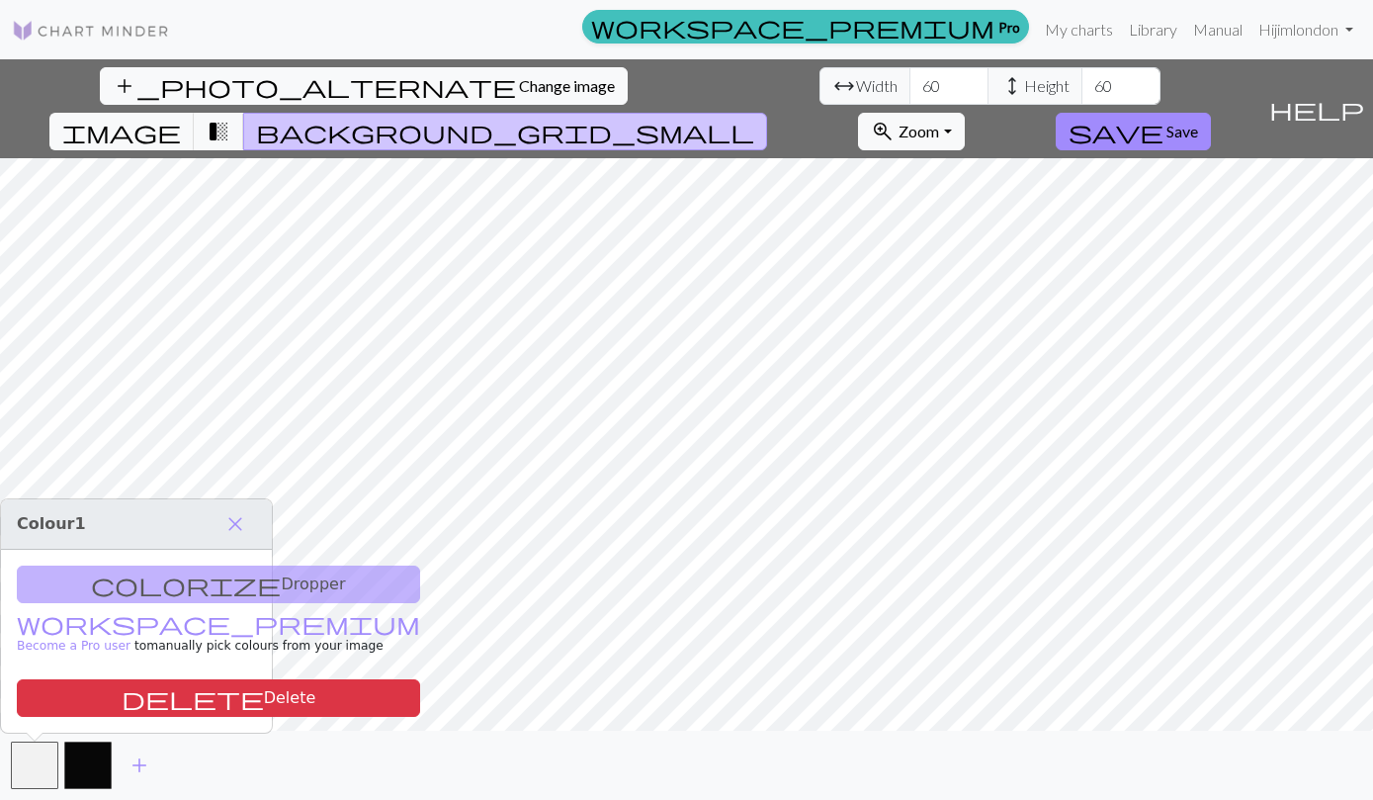
click at [141, 589] on div "colorize Dropper workspace_premium Become a Pro user to manually pick colours f…" at bounding box center [136, 640] width 271 height 183
